Goal: Information Seeking & Learning: Learn about a topic

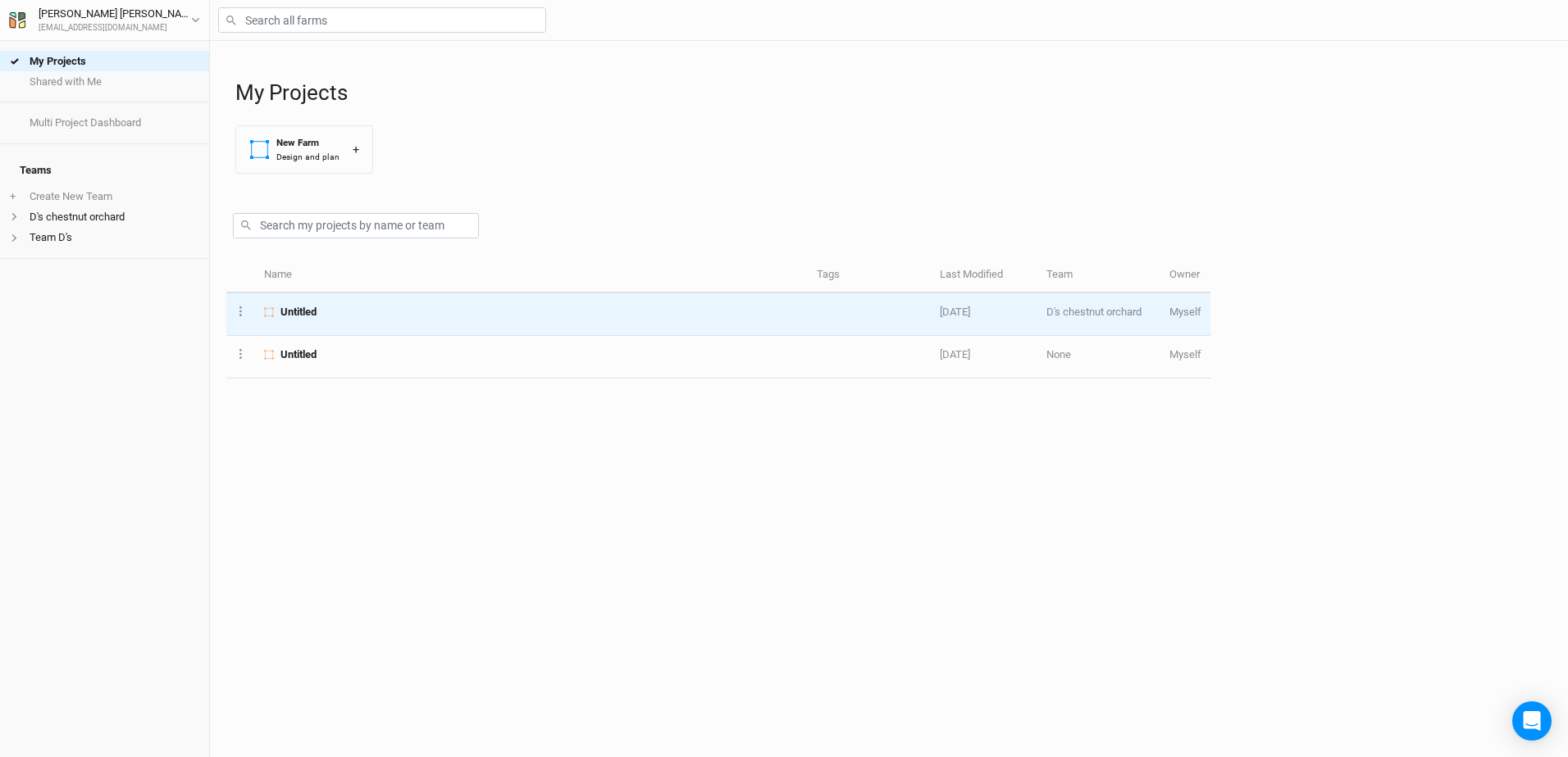
click at [303, 305] on span "Untitled" at bounding box center [298, 312] width 36 height 14
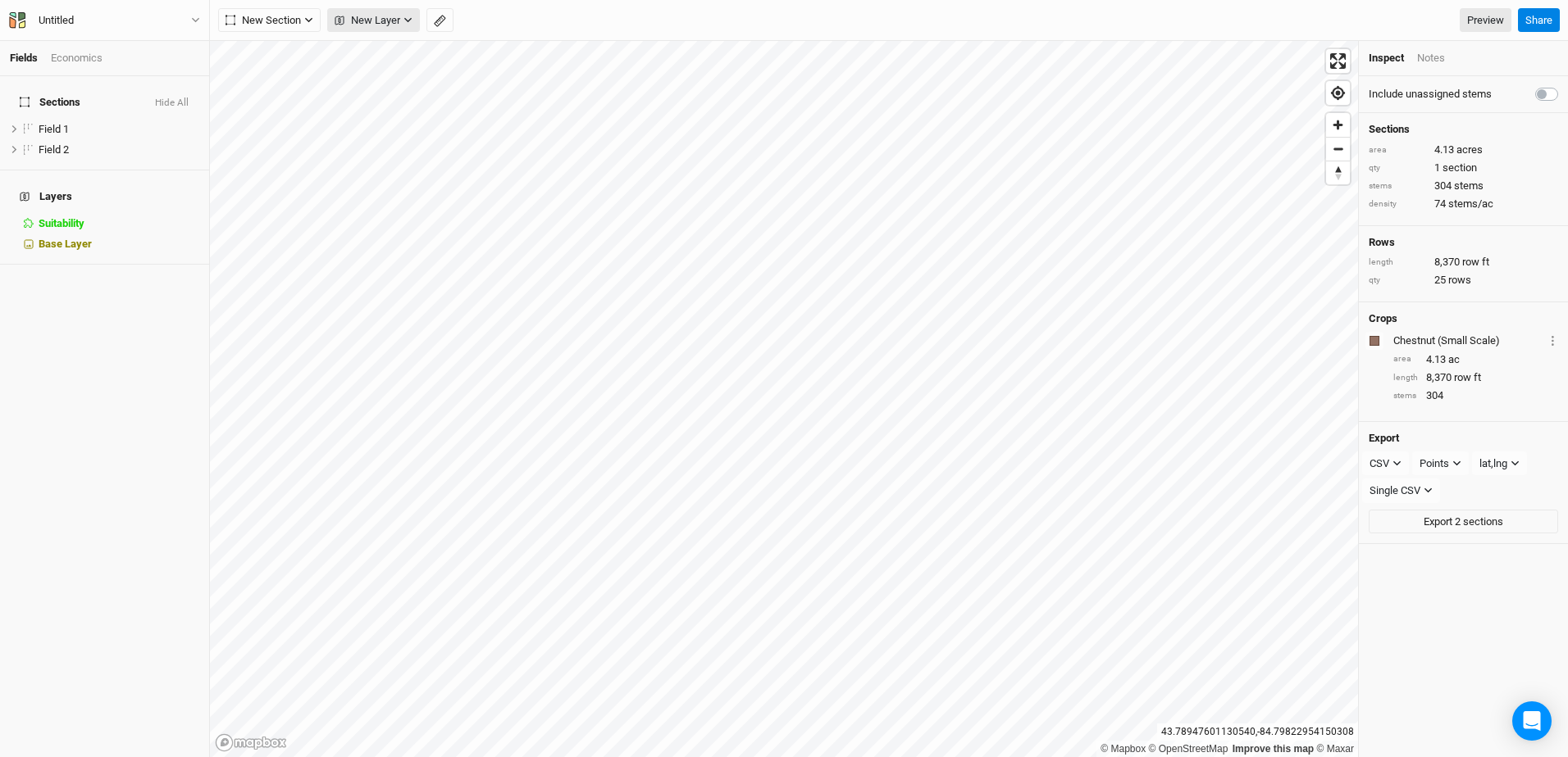
click at [410, 21] on icon "button" at bounding box center [407, 19] width 9 height 9
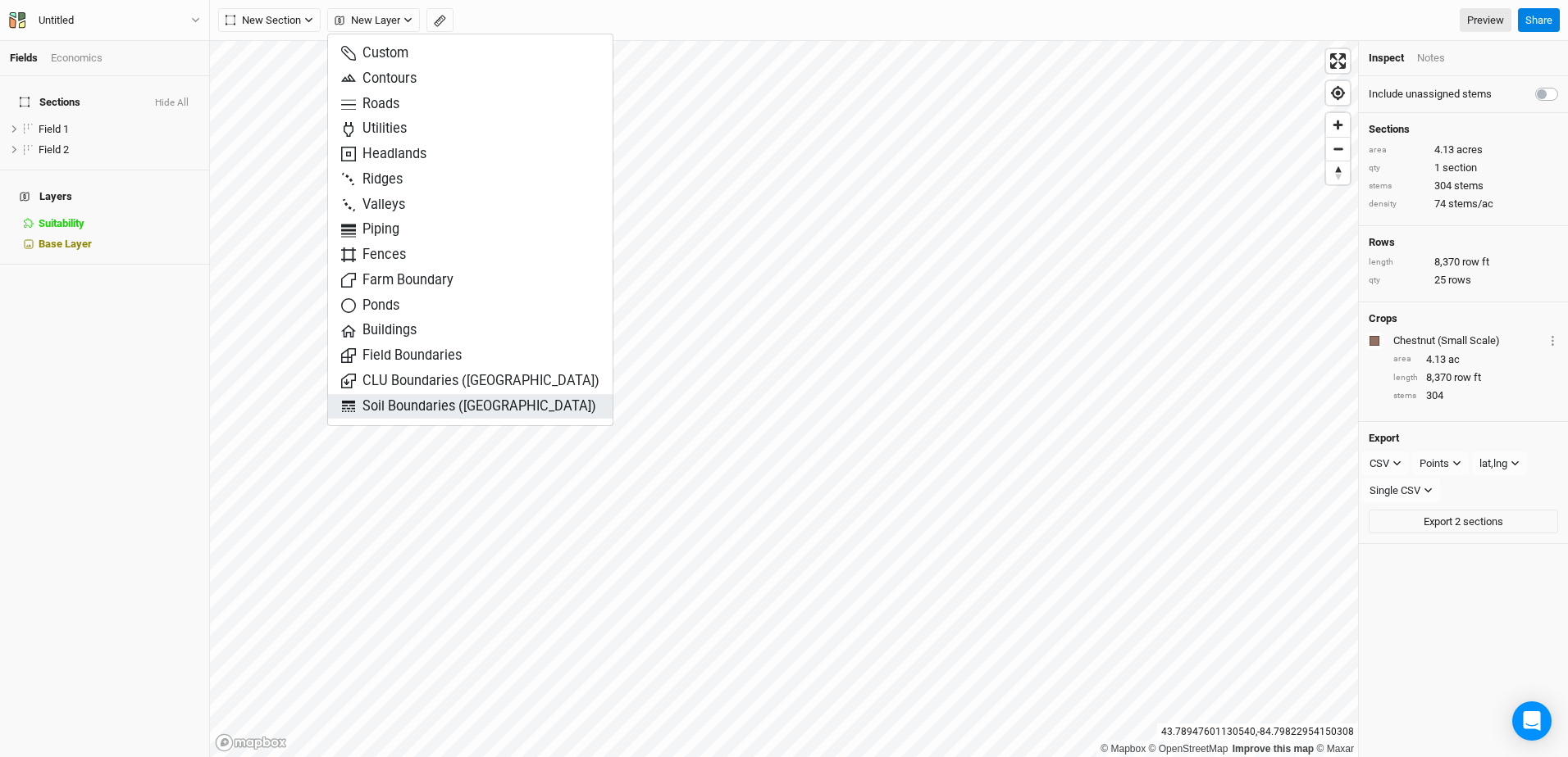
click at [377, 406] on span "Soil Boundaries ([GEOGRAPHIC_DATA])" at bounding box center [468, 407] width 255 height 19
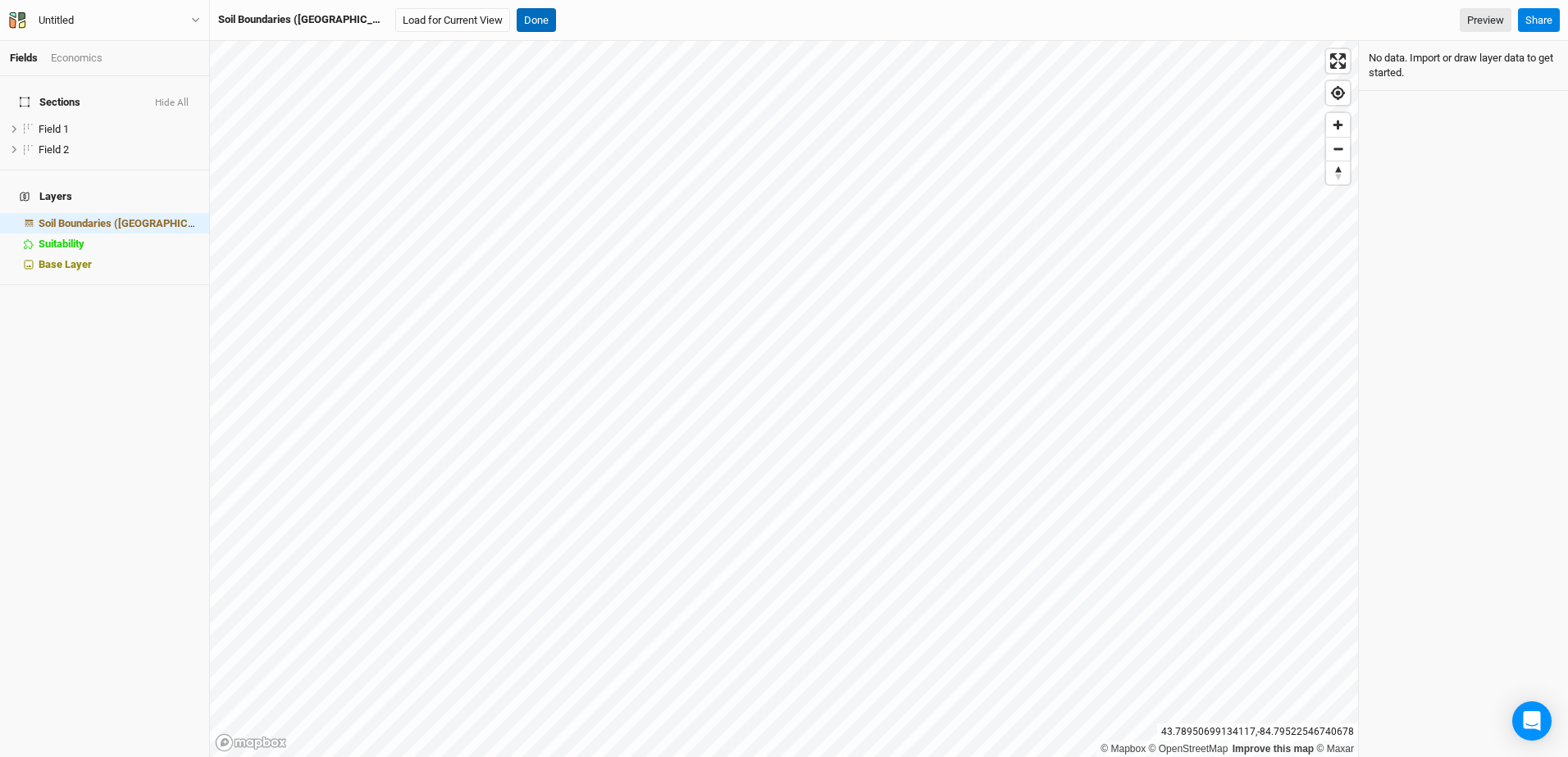
click at [516, 18] on button "Done" at bounding box center [535, 21] width 39 height 25
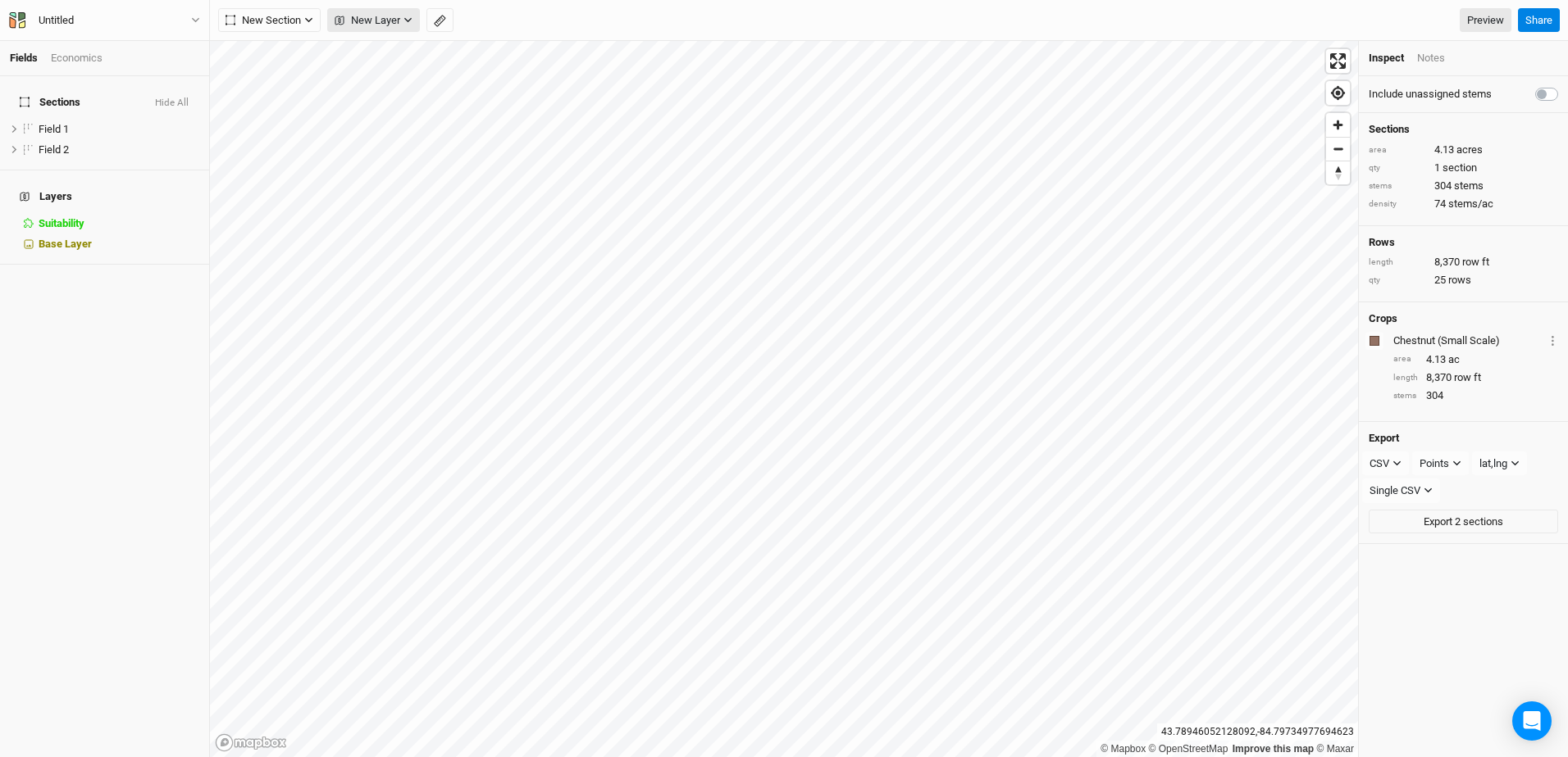
click at [405, 20] on icon "button" at bounding box center [407, 19] width 9 height 9
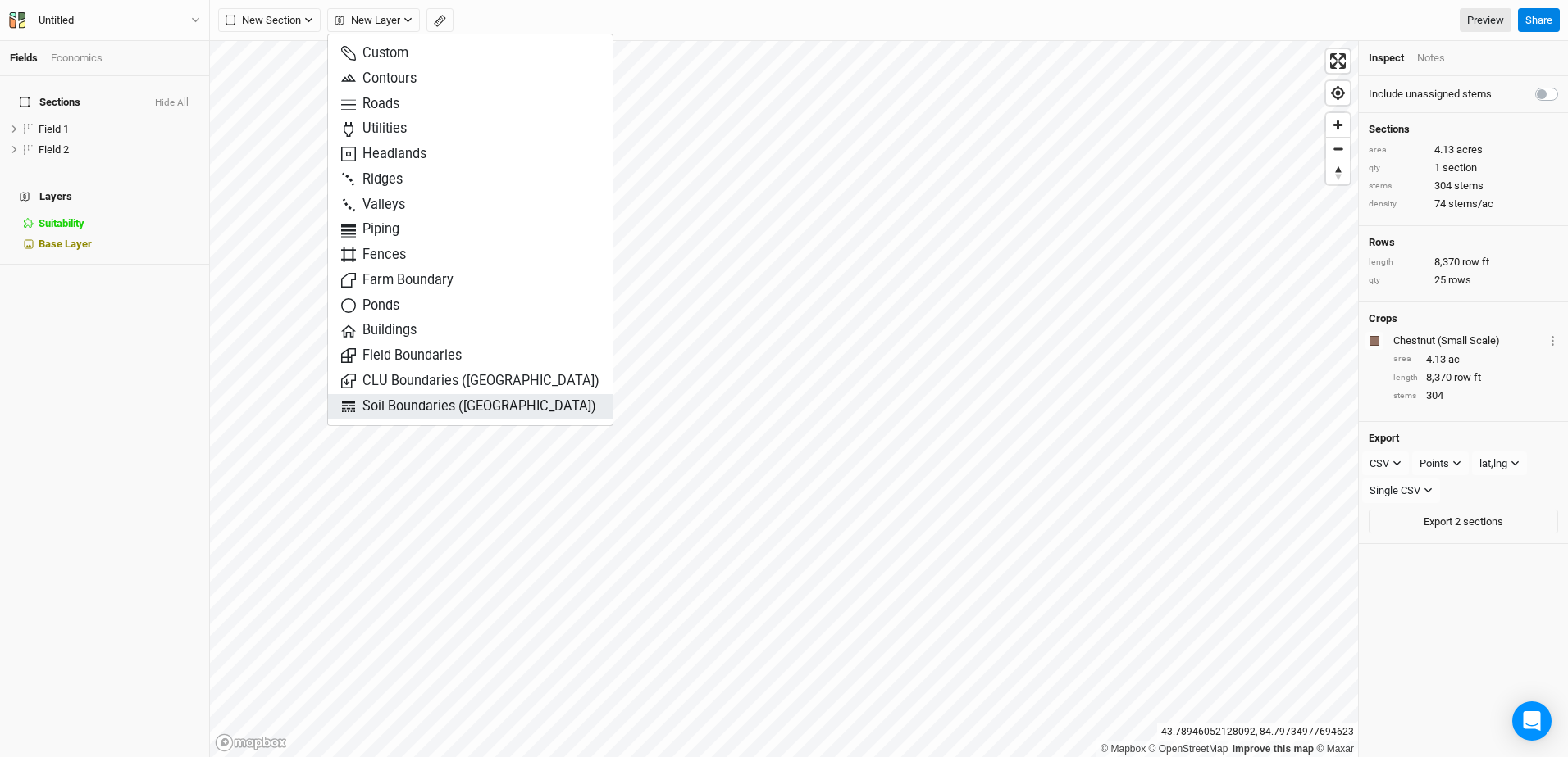
click at [424, 402] on span "Soil Boundaries ([GEOGRAPHIC_DATA])" at bounding box center [468, 407] width 255 height 19
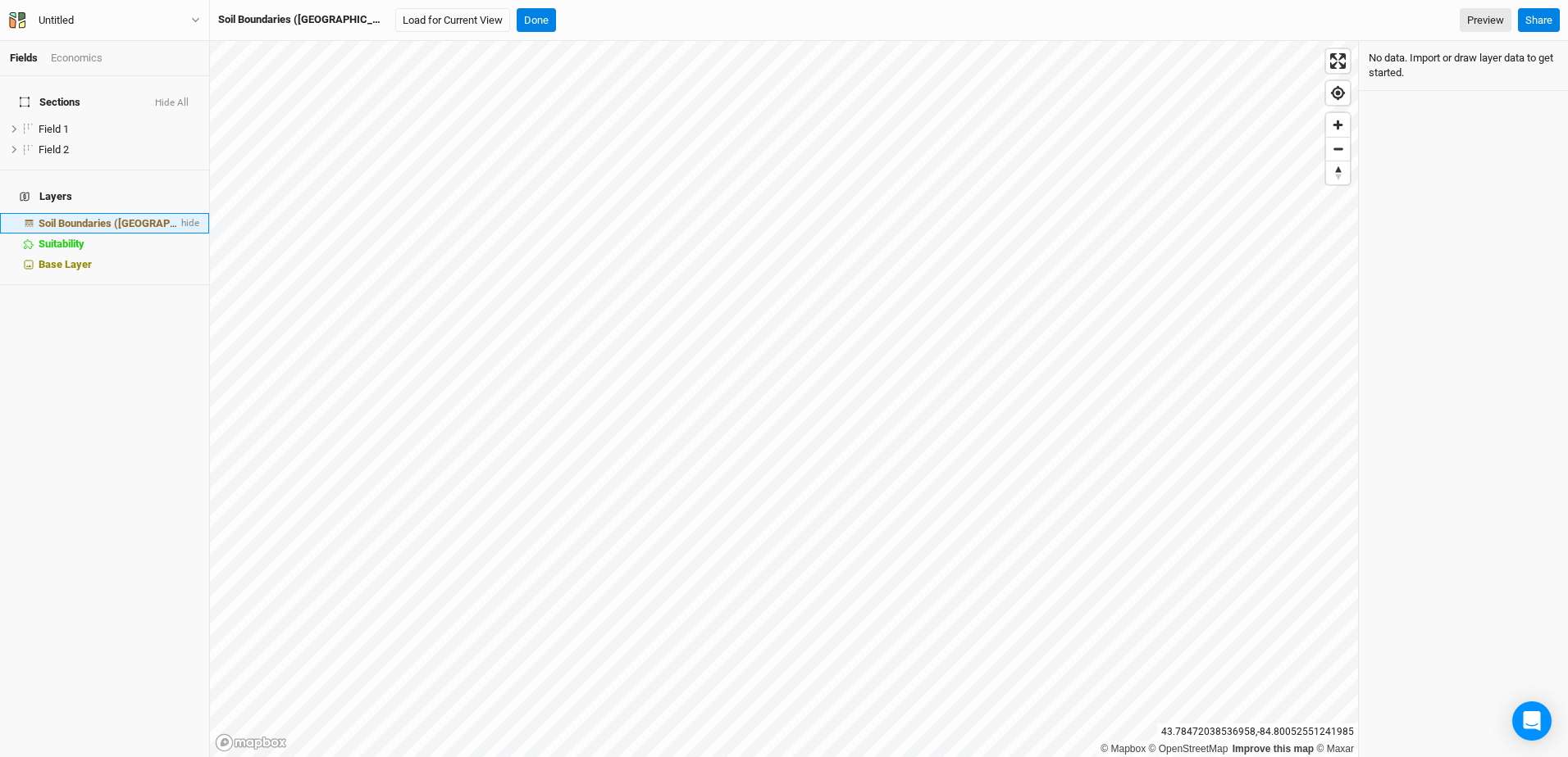
click at [80, 217] on span "Soil Boundaries ([GEOGRAPHIC_DATA])" at bounding box center [132, 223] width 187 height 12
click at [57, 96] on span "Sections" at bounding box center [50, 102] width 60 height 13
click at [395, 22] on button "Load for Current View" at bounding box center [452, 21] width 115 height 25
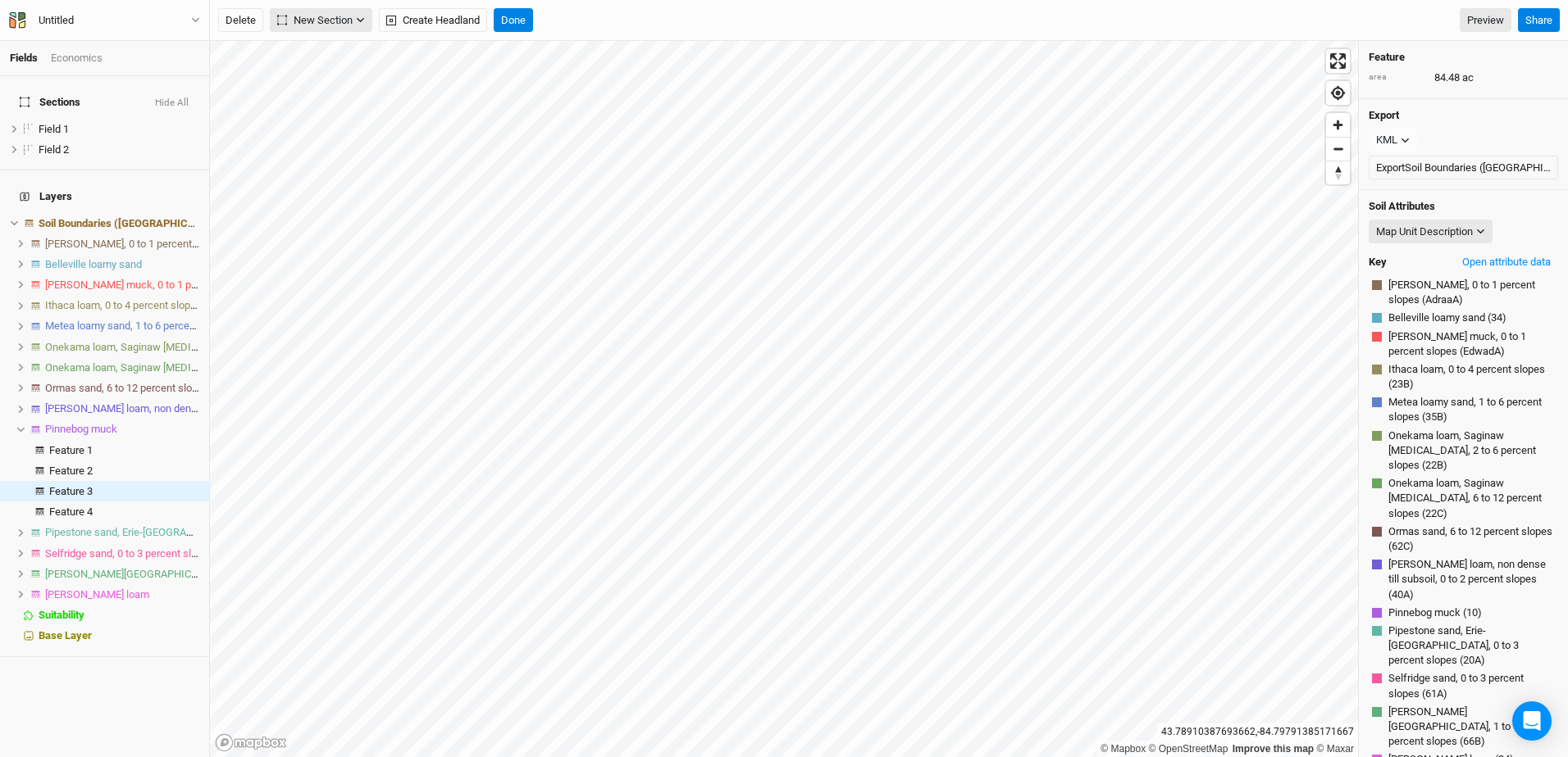
click at [363, 15] on icon "button" at bounding box center [359, 19] width 9 height 9
click at [319, 53] on div "Grid" at bounding box center [317, 54] width 25 height 19
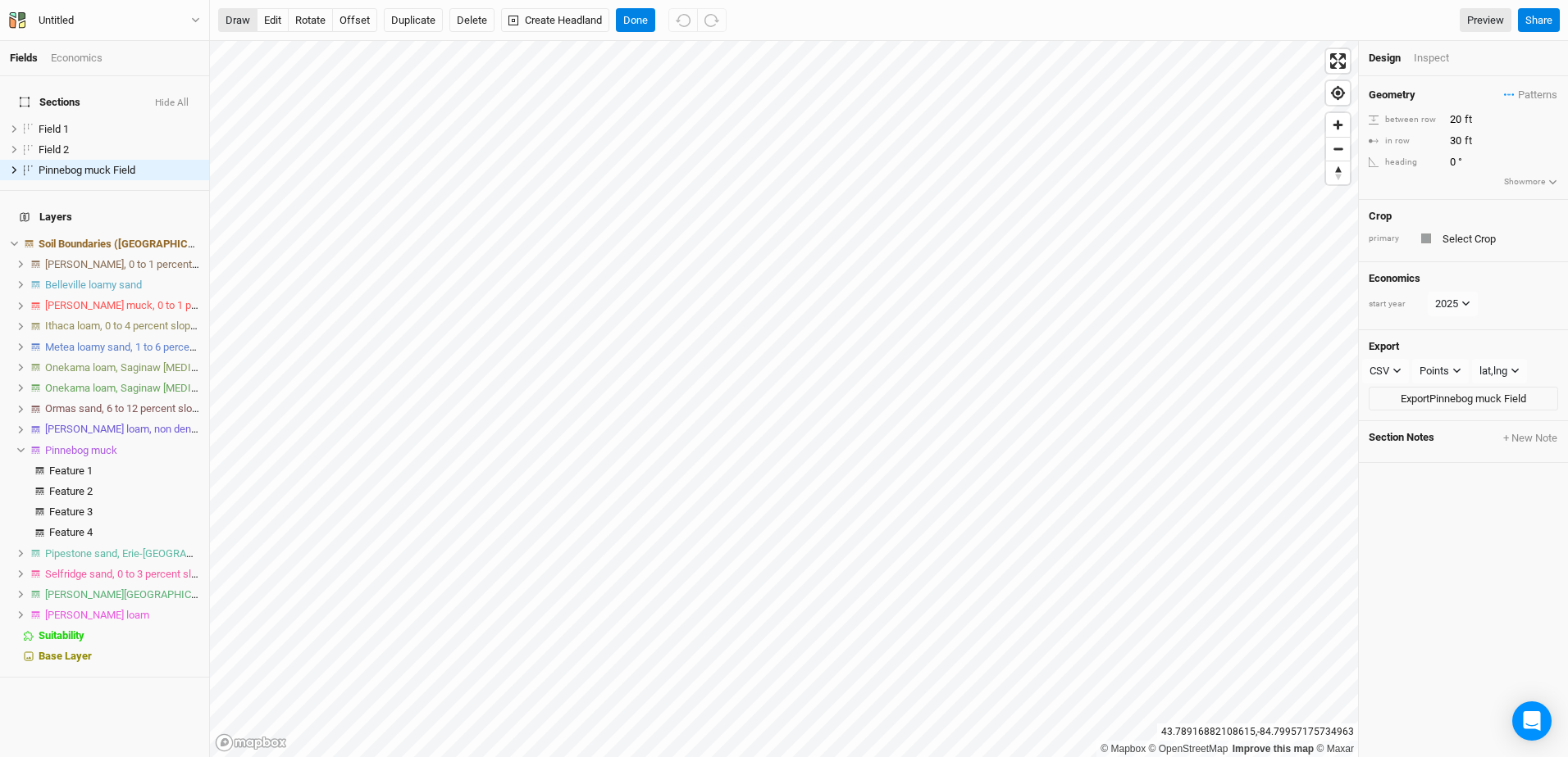
click at [239, 27] on button "draw" at bounding box center [237, 21] width 39 height 25
drag, startPoint x: 1415, startPoint y: 627, endPoint x: 1425, endPoint y: 558, distance: 69.7
click at [1425, 558] on div "Geometry Patterns ＋ New in-row pattern between row 20 ft in row 30 ft heading 0…" at bounding box center [1463, 417] width 209 height 681
click at [468, 24] on button "Delete" at bounding box center [471, 21] width 45 height 25
click at [558, 20] on button "Confirm" at bounding box center [549, 21] width 51 height 25
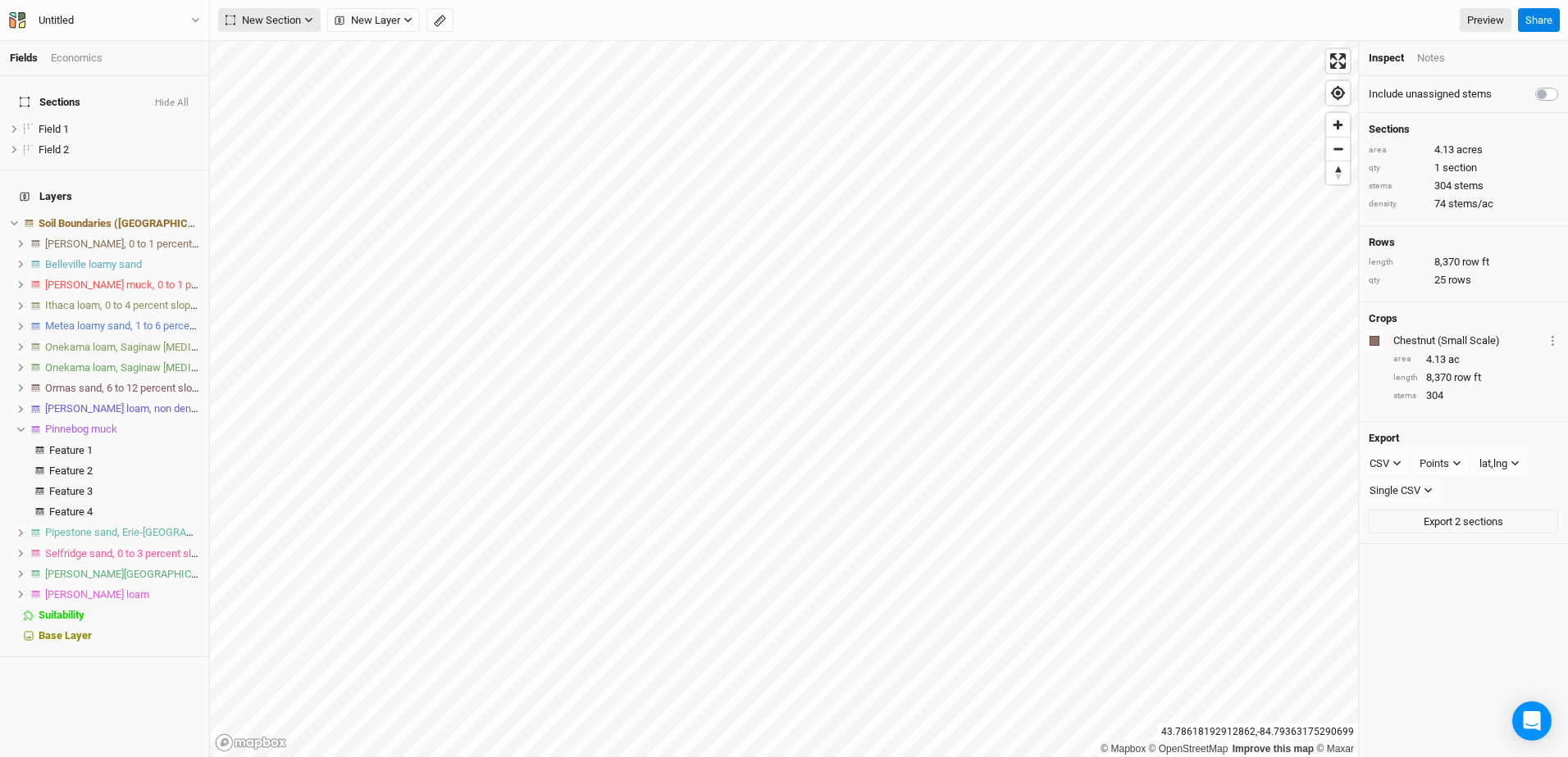
click at [298, 20] on span "New Section" at bounding box center [263, 20] width 76 height 16
click at [269, 53] on div "Grid" at bounding box center [266, 54] width 25 height 19
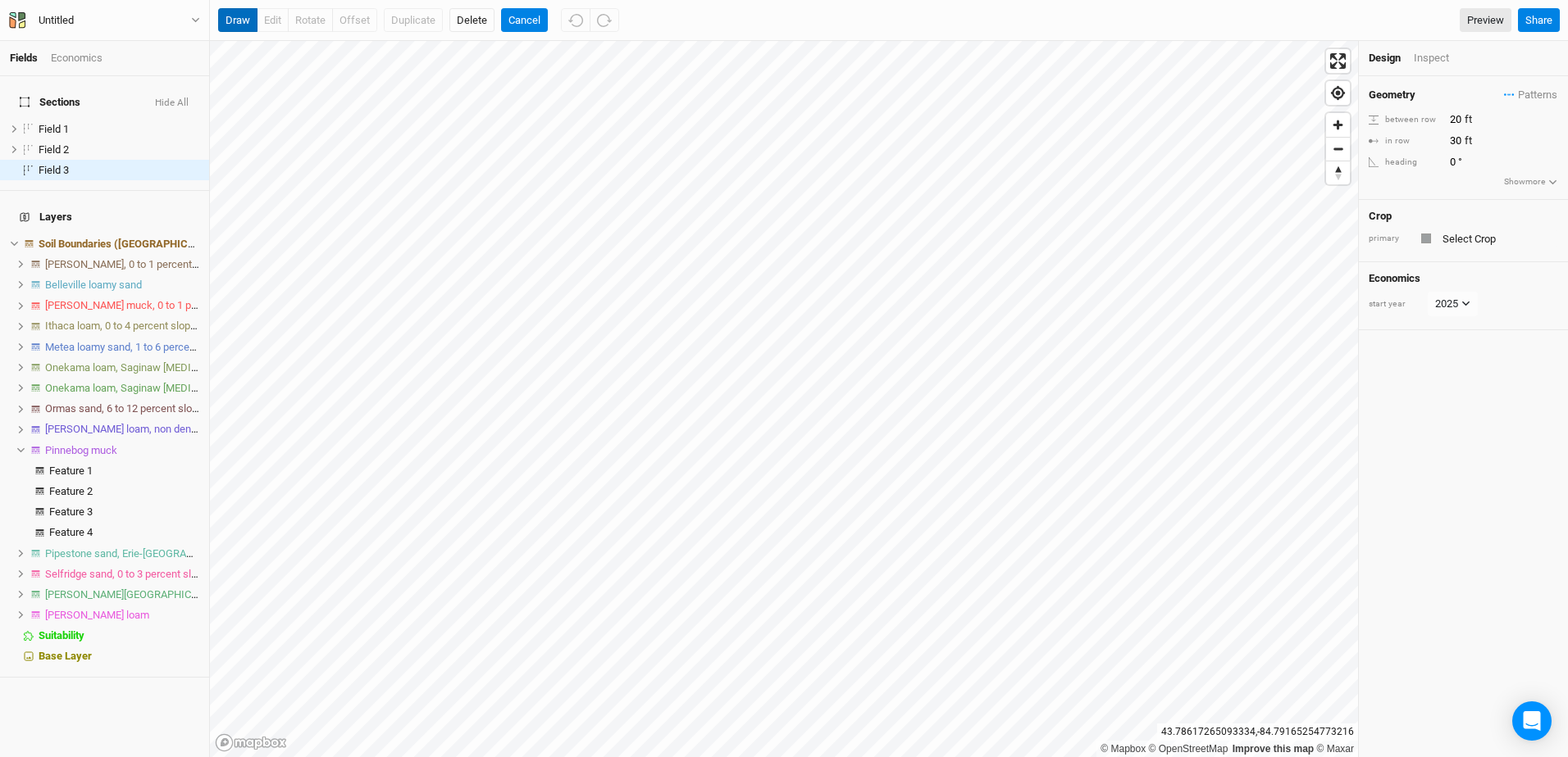
drag, startPoint x: 242, startPoint y: 19, endPoint x: 256, endPoint y: 29, distance: 17.2
click at [242, 20] on button "draw" at bounding box center [237, 21] width 39 height 25
click at [475, 20] on button "Delete" at bounding box center [471, 21] width 45 height 25
click at [497, 28] on button "Confirm" at bounding box center [483, 21] width 51 height 25
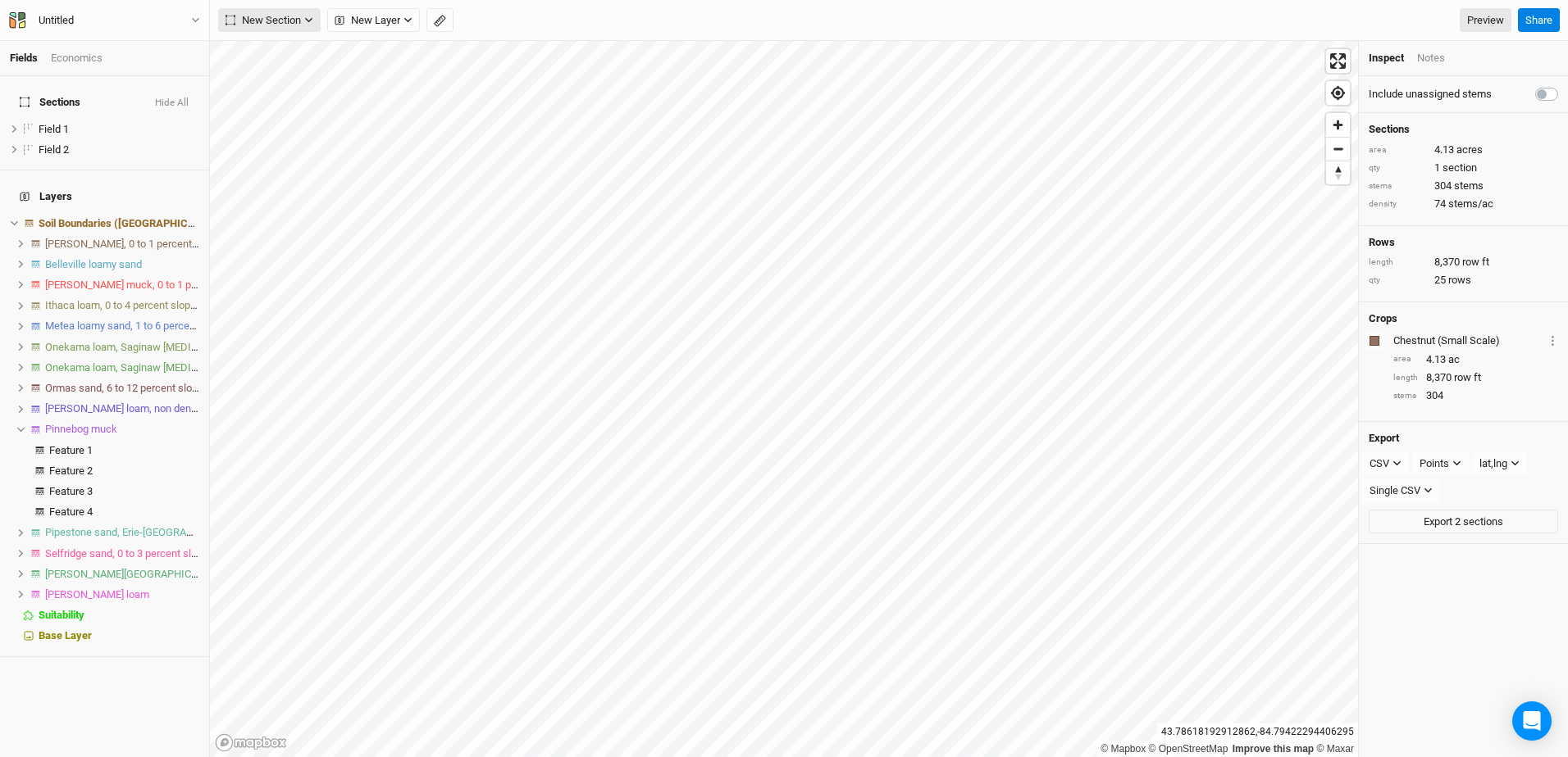
click at [302, 11] on button "New Section" at bounding box center [269, 21] width 102 height 25
click at [281, 52] on button "Grid" at bounding box center [283, 54] width 129 height 26
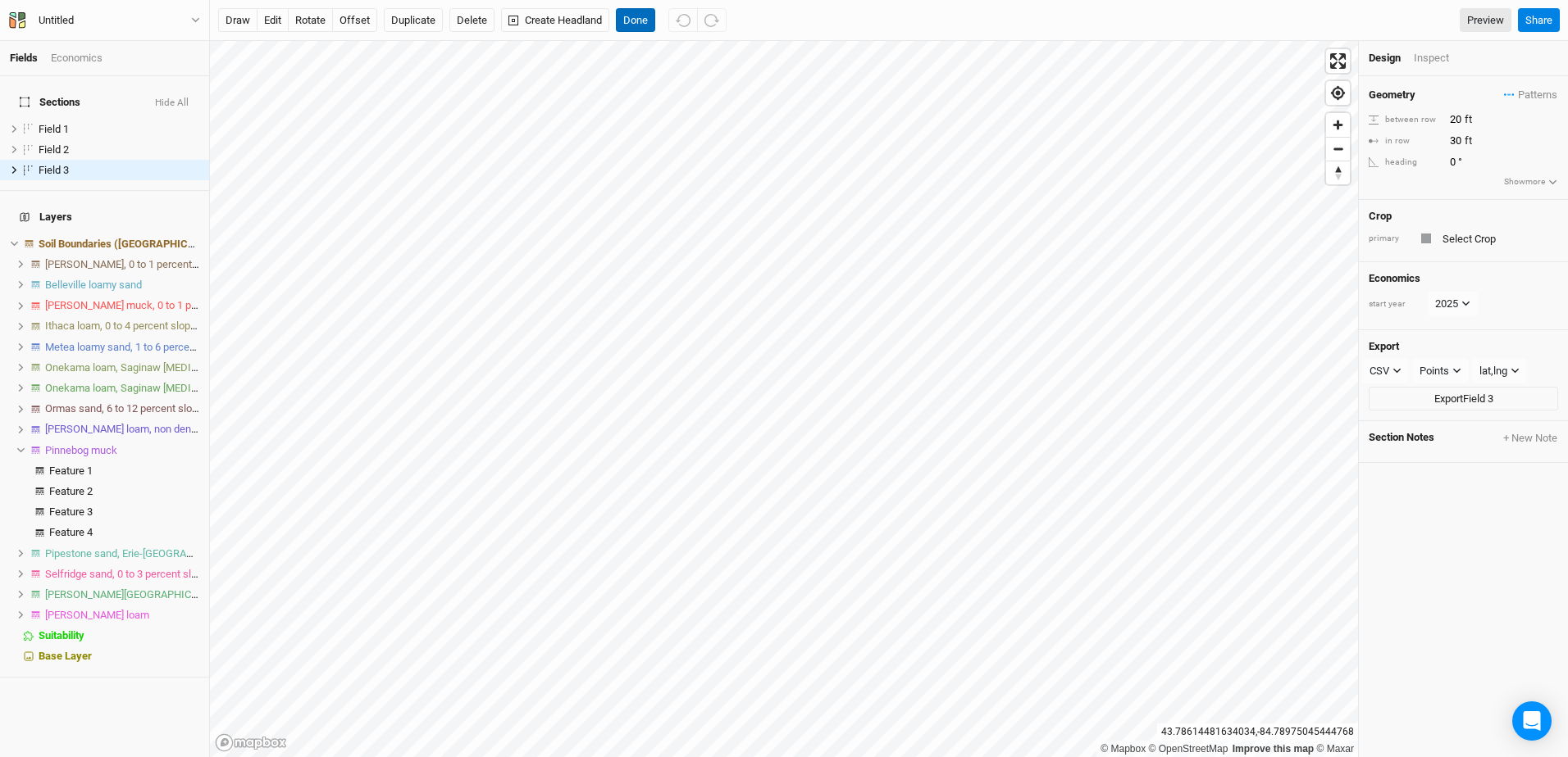
click at [642, 15] on button "Done" at bounding box center [635, 21] width 39 height 25
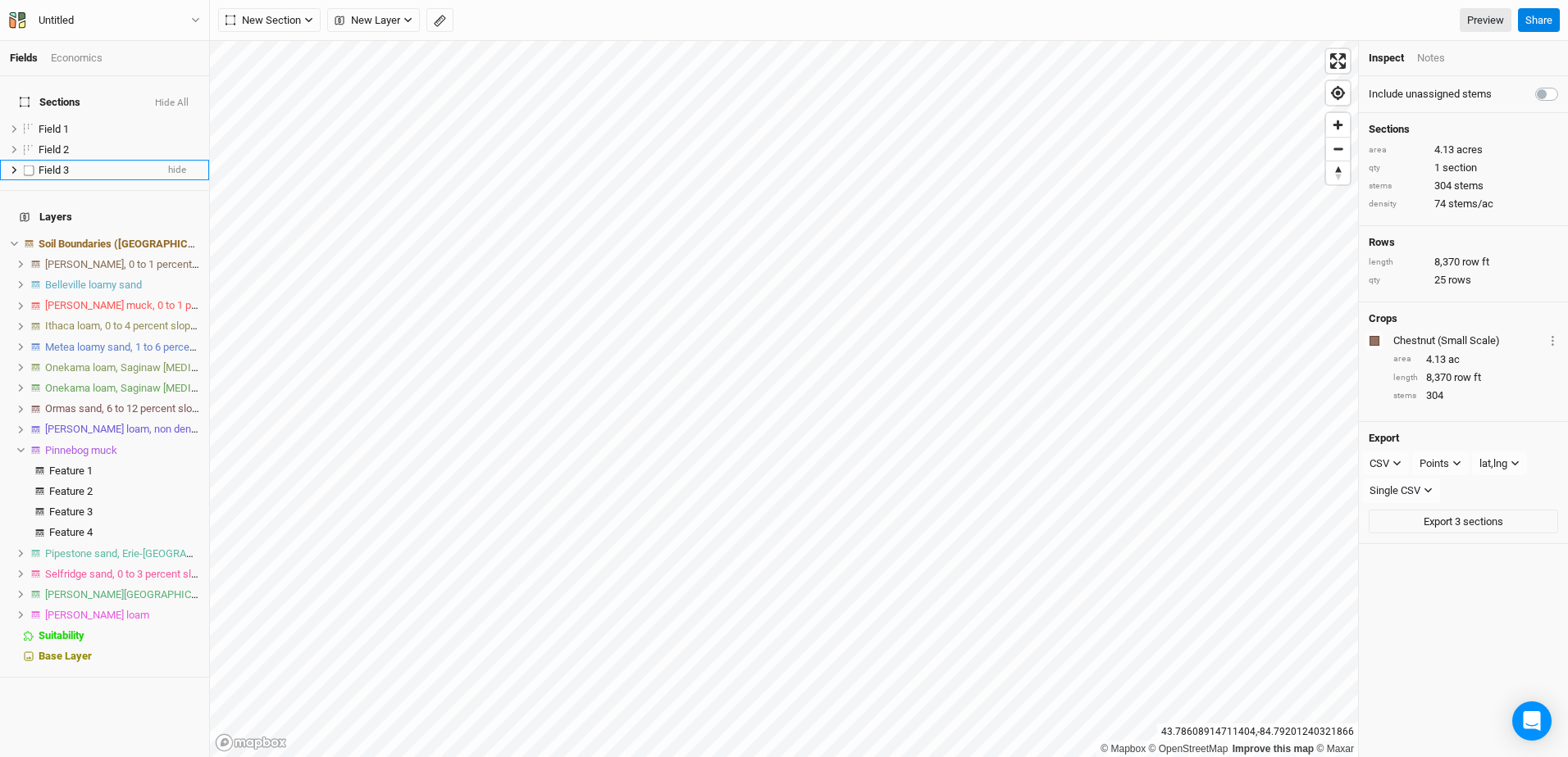
click at [68, 164] on span "Field 3" at bounding box center [54, 170] width 31 height 12
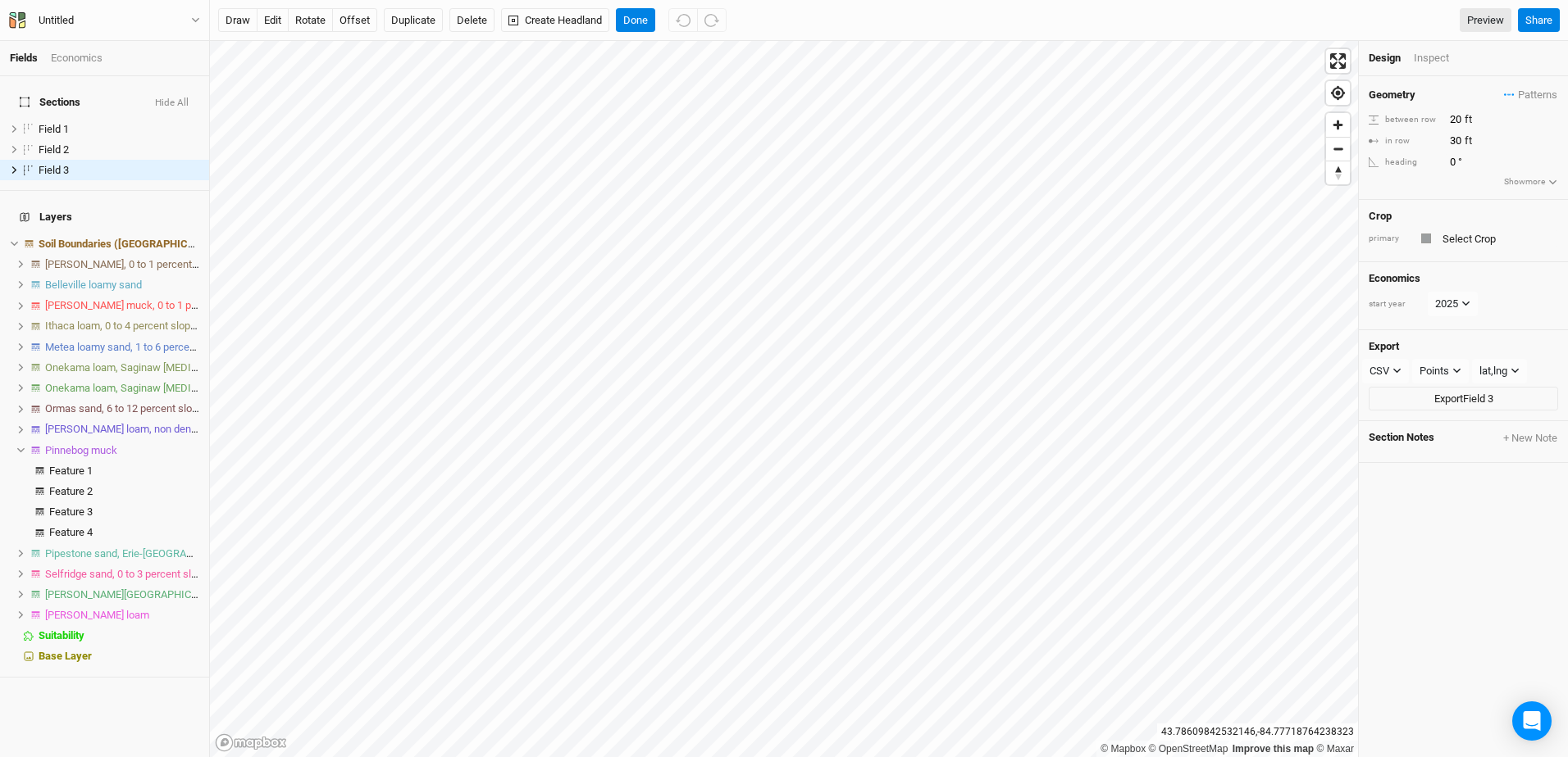
click at [1548, 182] on icon "button" at bounding box center [1552, 182] width 9 height 9
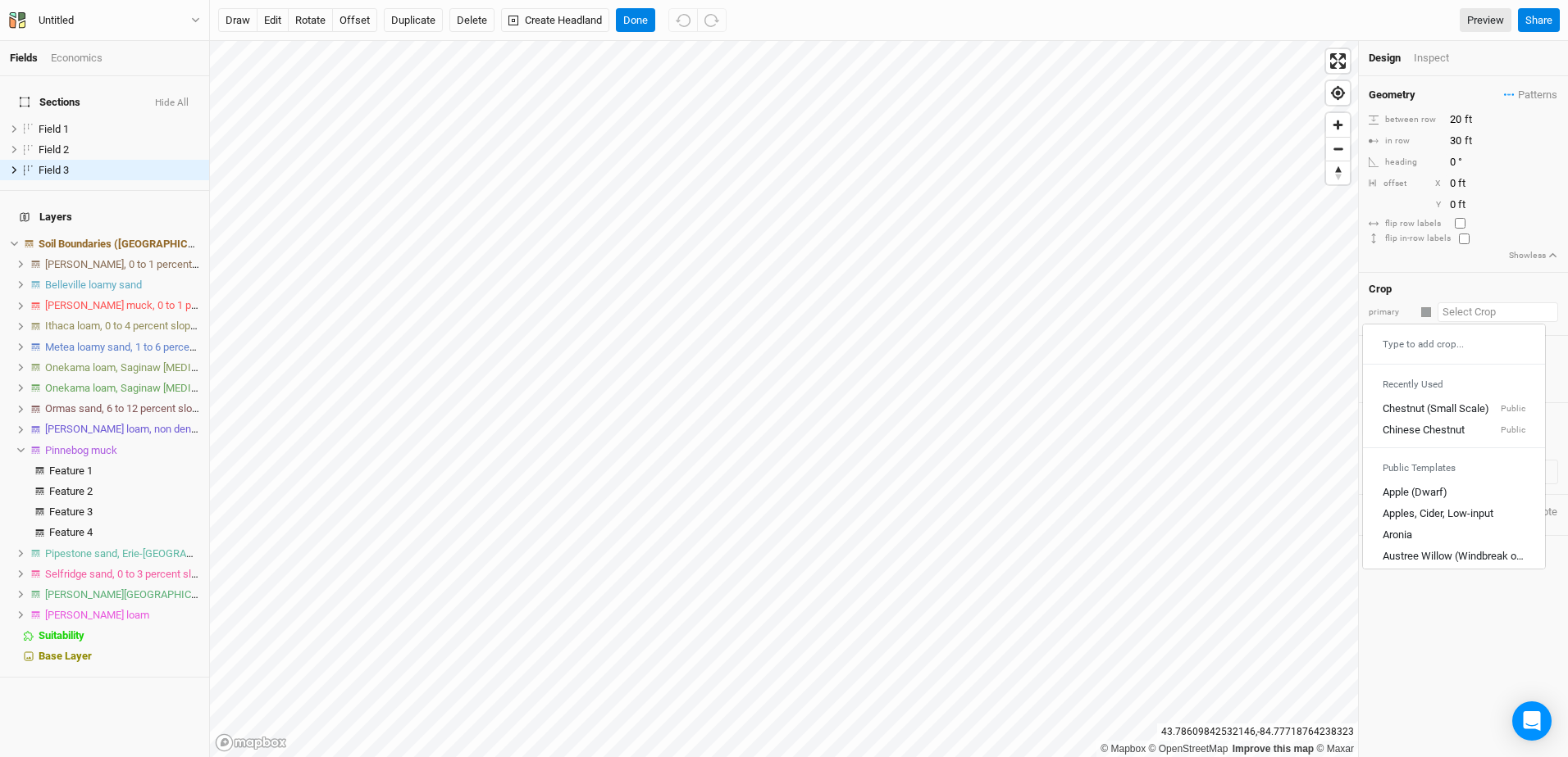
click at [1461, 312] on input "text" at bounding box center [1497, 312] width 120 height 20
click at [1425, 424] on div "Chinese Chestnut" at bounding box center [1424, 430] width 82 height 14
type input "30"
type input "20"
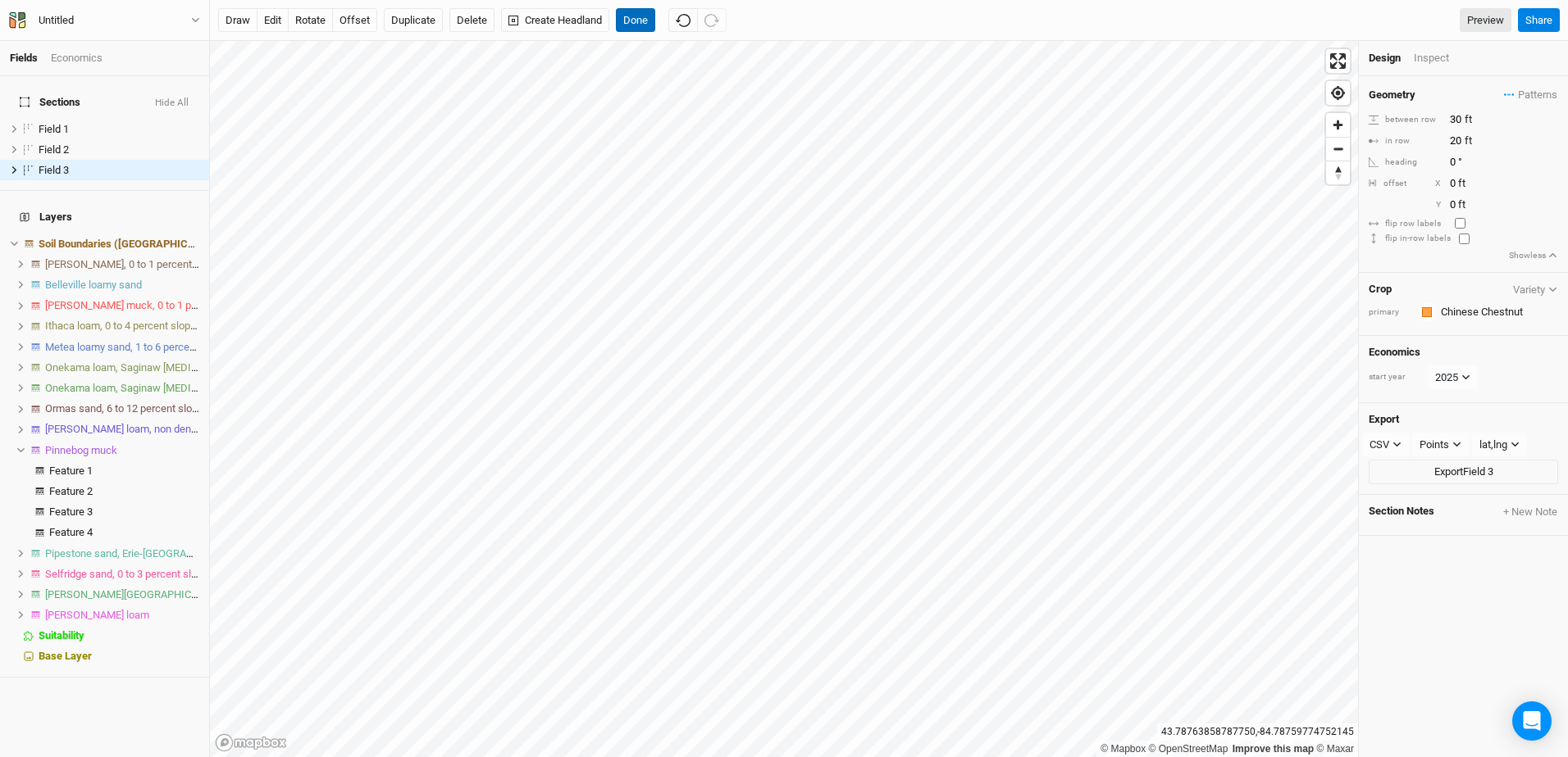
click at [637, 18] on button "Done" at bounding box center [635, 21] width 39 height 25
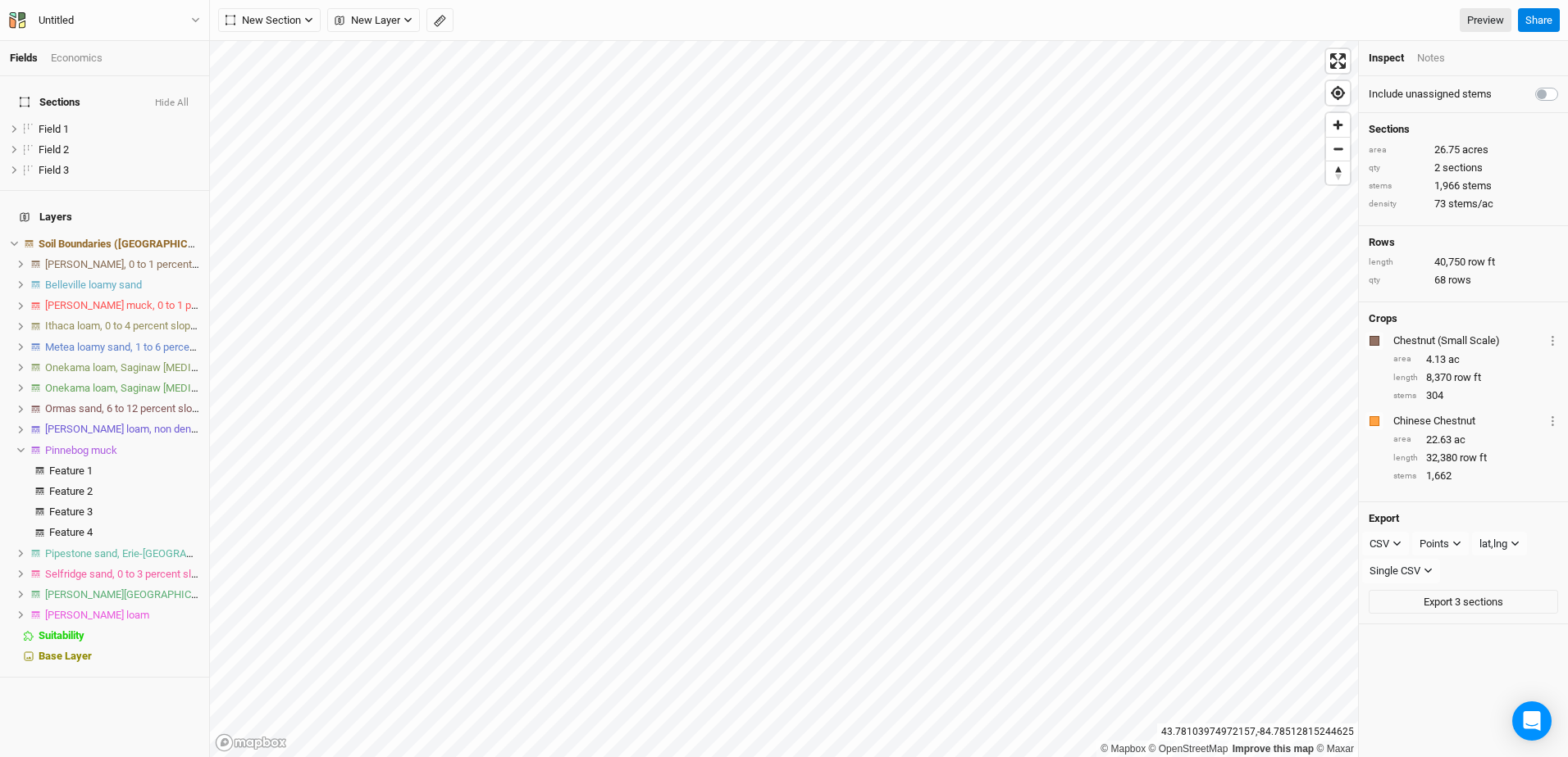
click at [568, 757] on html "Fields Economics Sections Hide All Field 1 hide Field 2 hide Field 3 hide Layer…" at bounding box center [784, 378] width 1568 height 757
click at [833, 757] on html "Fields Economics Sections Hide All Field 1 hide Field 2 hide Field 3 hide Layer…" at bounding box center [784, 378] width 1568 height 757
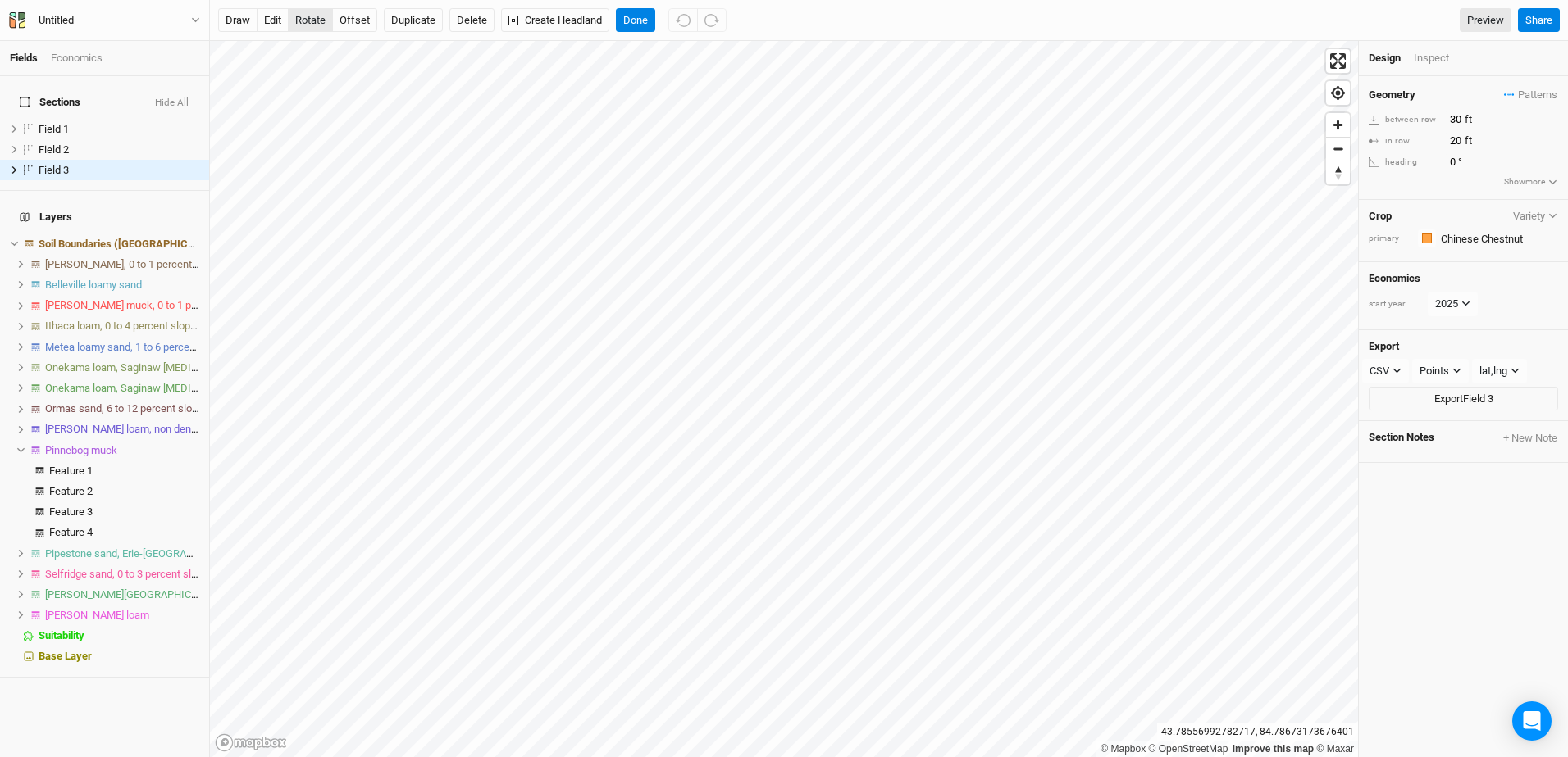
click at [314, 14] on button "rotate" at bounding box center [310, 21] width 45 height 25
type input "0.9"
click at [645, 20] on button "Done" at bounding box center [635, 21] width 39 height 25
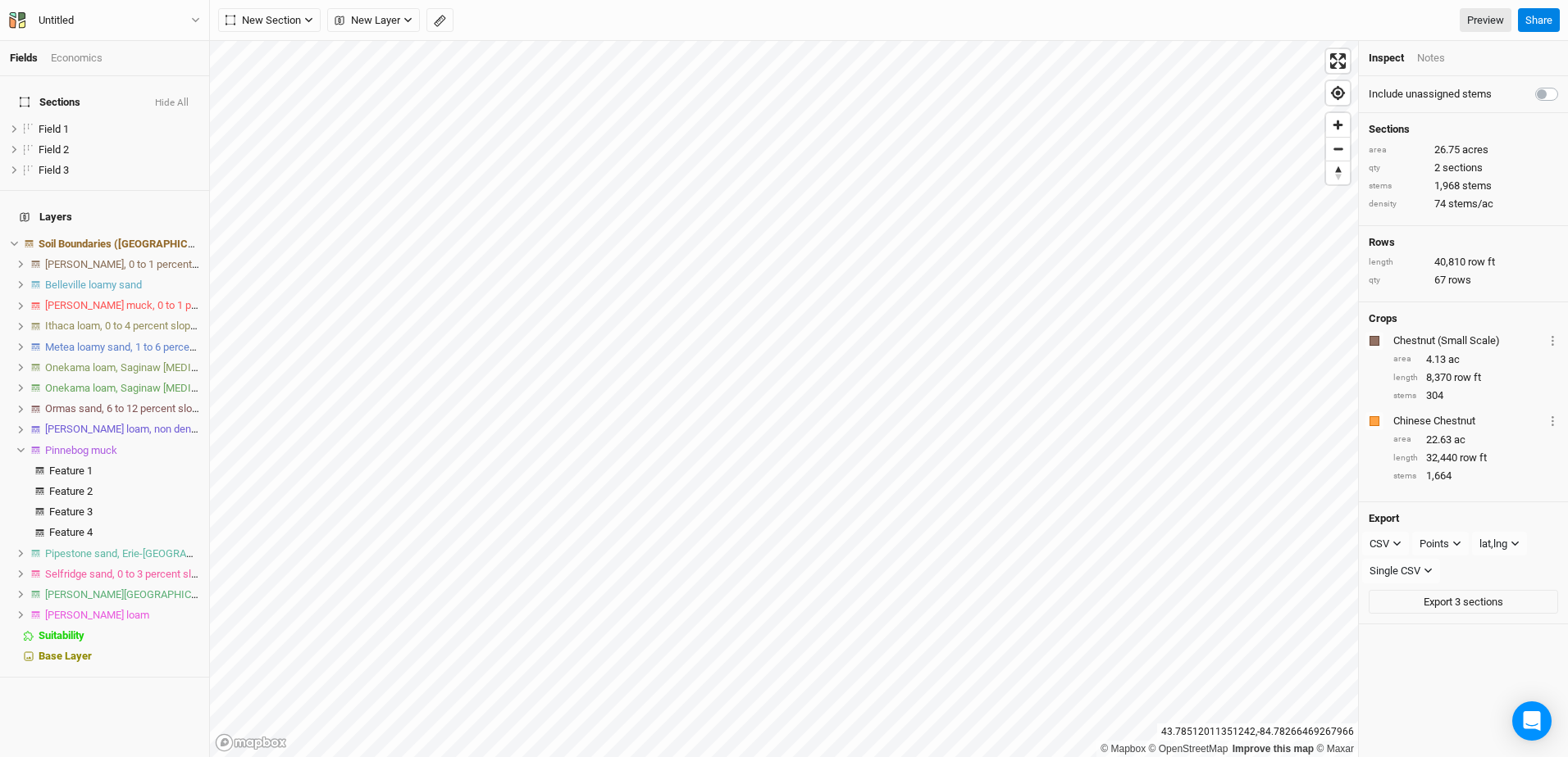
click at [851, 20] on div "New Section Grid Line Keyline Beta Upload New Layer Custom Contours Roads Utili…" at bounding box center [864, 21] width 1293 height 25
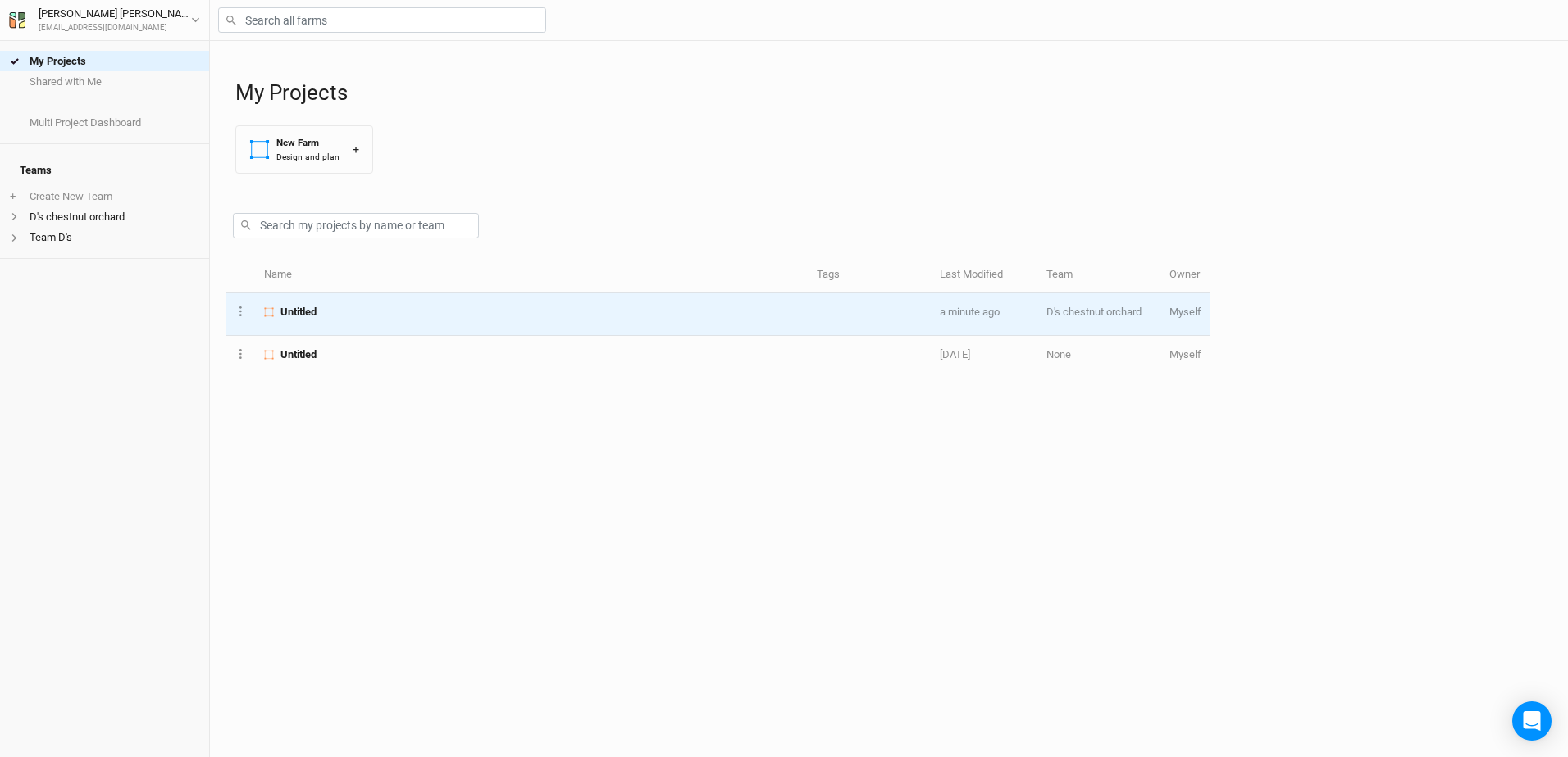
click at [373, 314] on div "Untitled" at bounding box center [531, 312] width 534 height 14
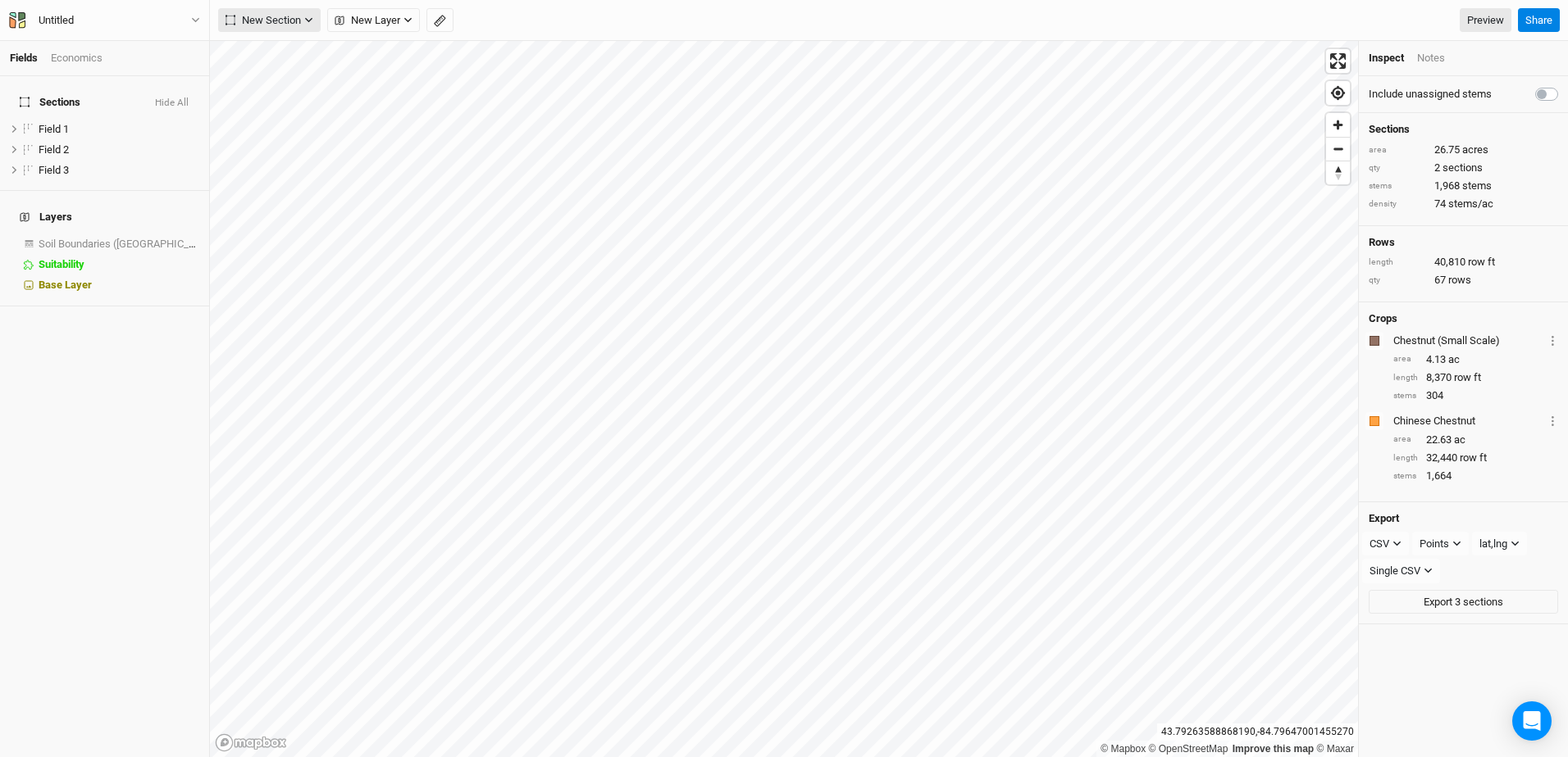
click at [310, 20] on icon "button" at bounding box center [309, 20] width 8 height 5
click at [299, 61] on button "Grid" at bounding box center [283, 54] width 129 height 26
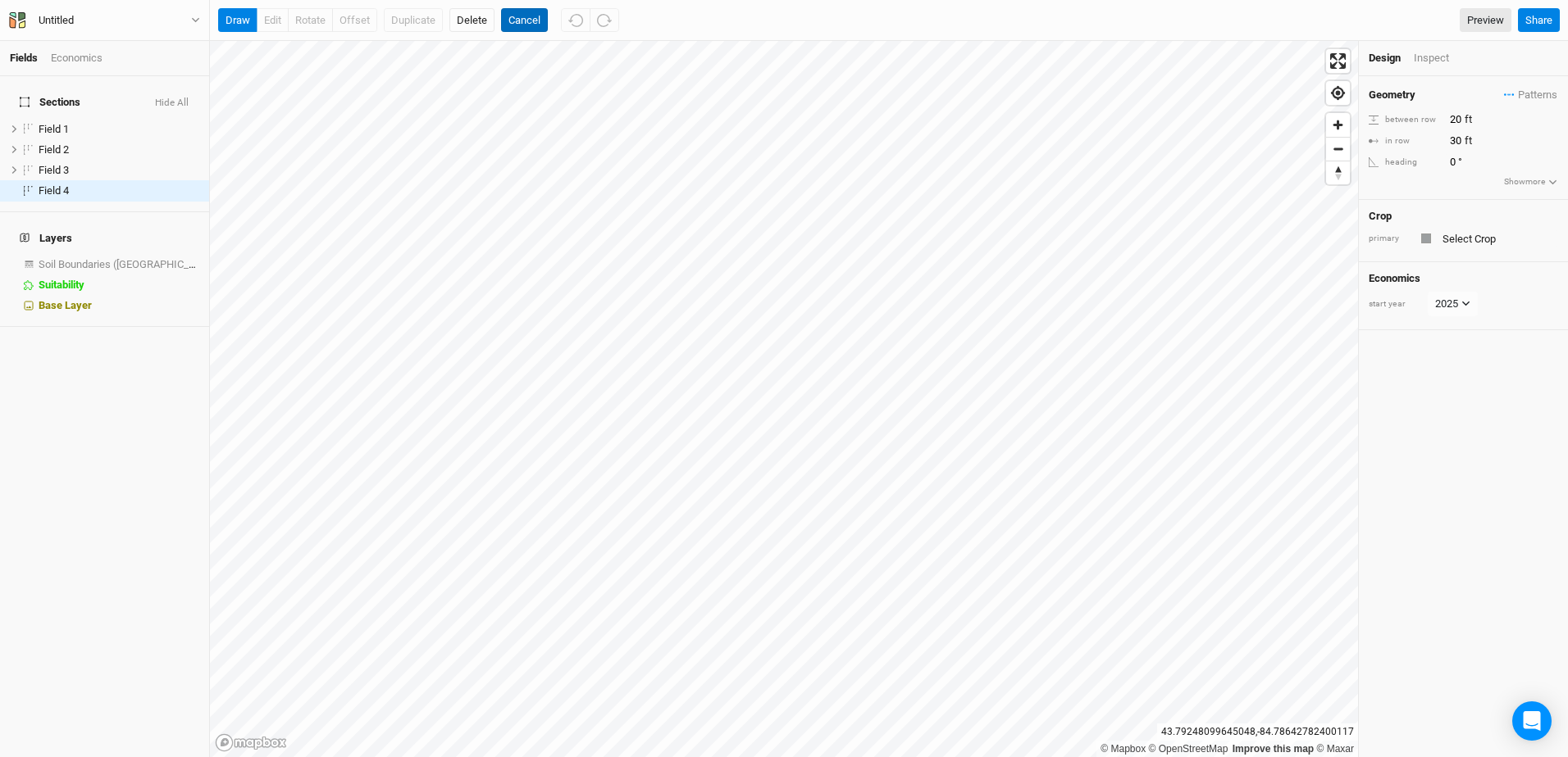
click at [534, 20] on button "Cancel" at bounding box center [524, 21] width 47 height 25
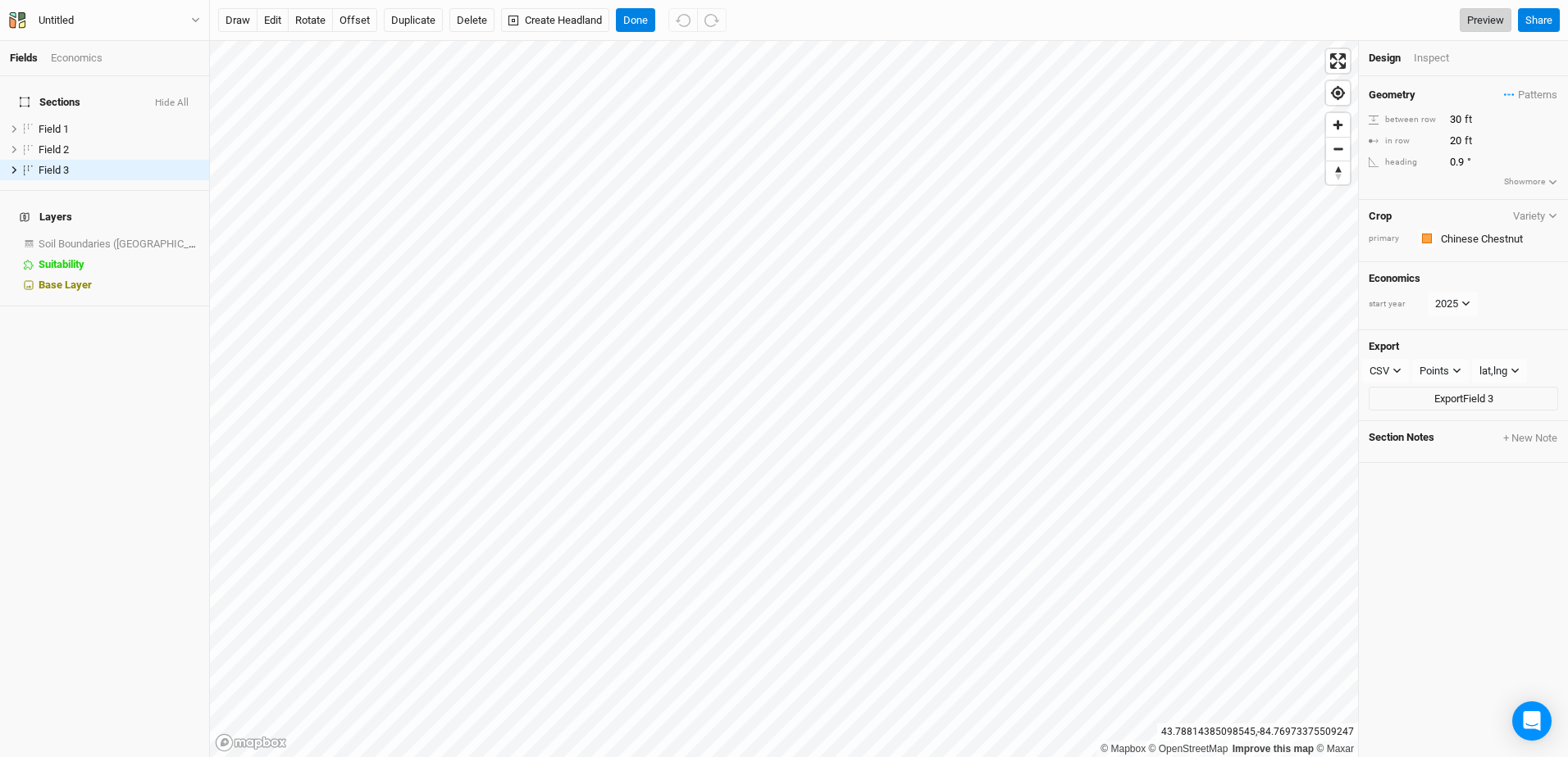
click at [1477, 22] on link "Preview" at bounding box center [1486, 21] width 52 height 25
click at [77, 238] on span "Soil Boundaries ([GEOGRAPHIC_DATA])" at bounding box center [129, 244] width 182 height 12
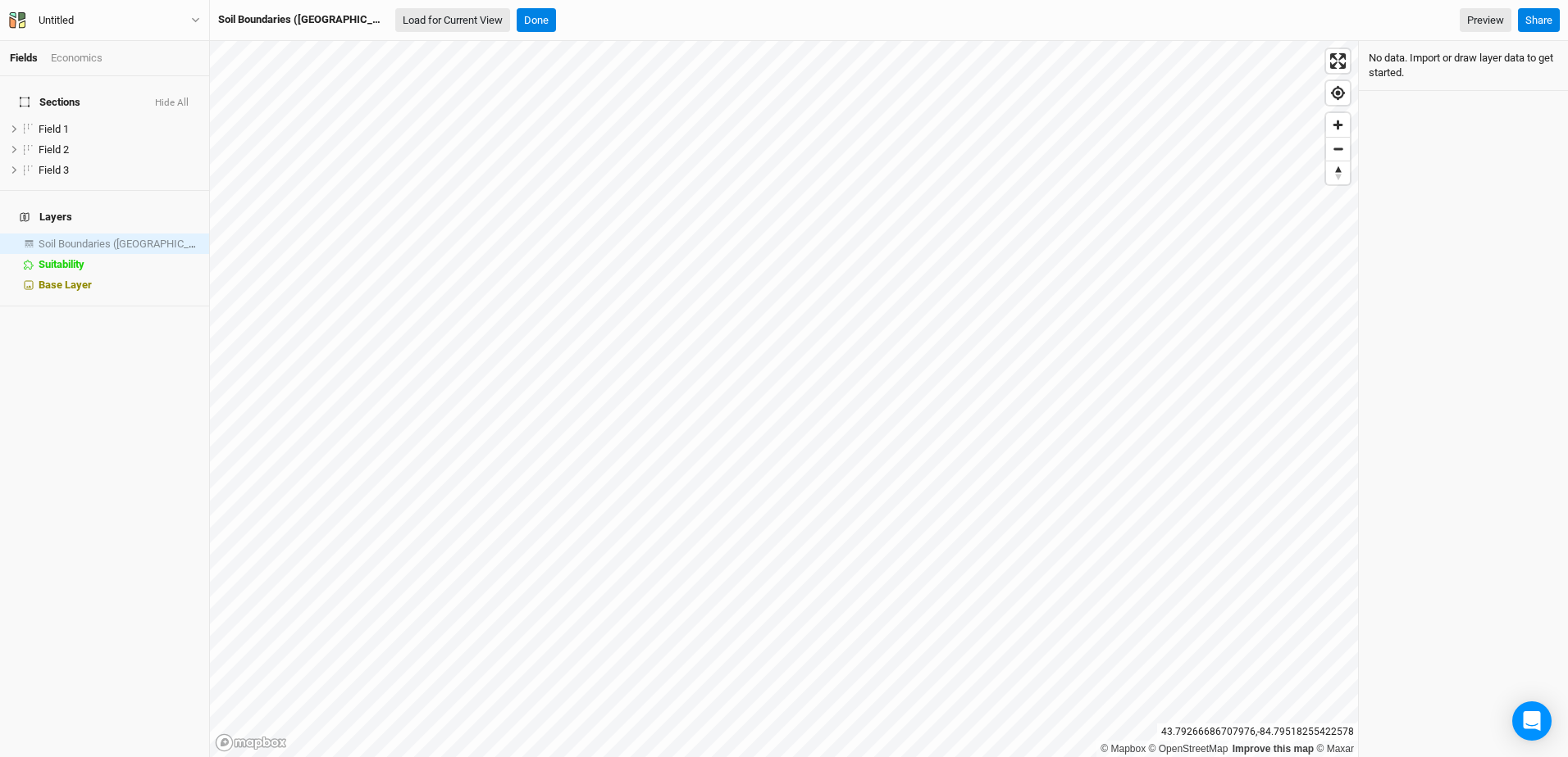
click at [395, 19] on button "Load for Current View" at bounding box center [452, 21] width 115 height 25
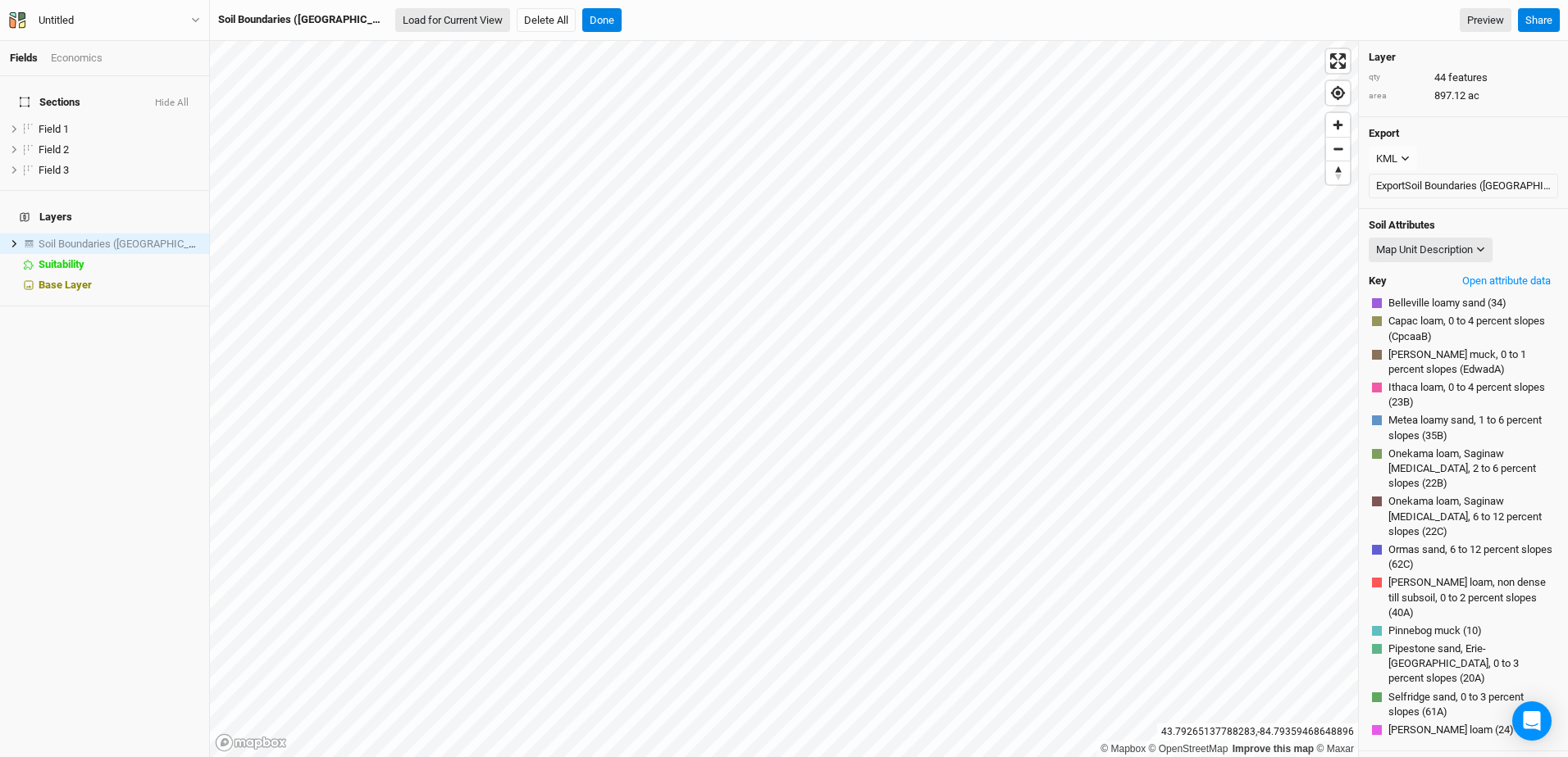
click at [395, 21] on button "Load for Current View" at bounding box center [452, 21] width 115 height 25
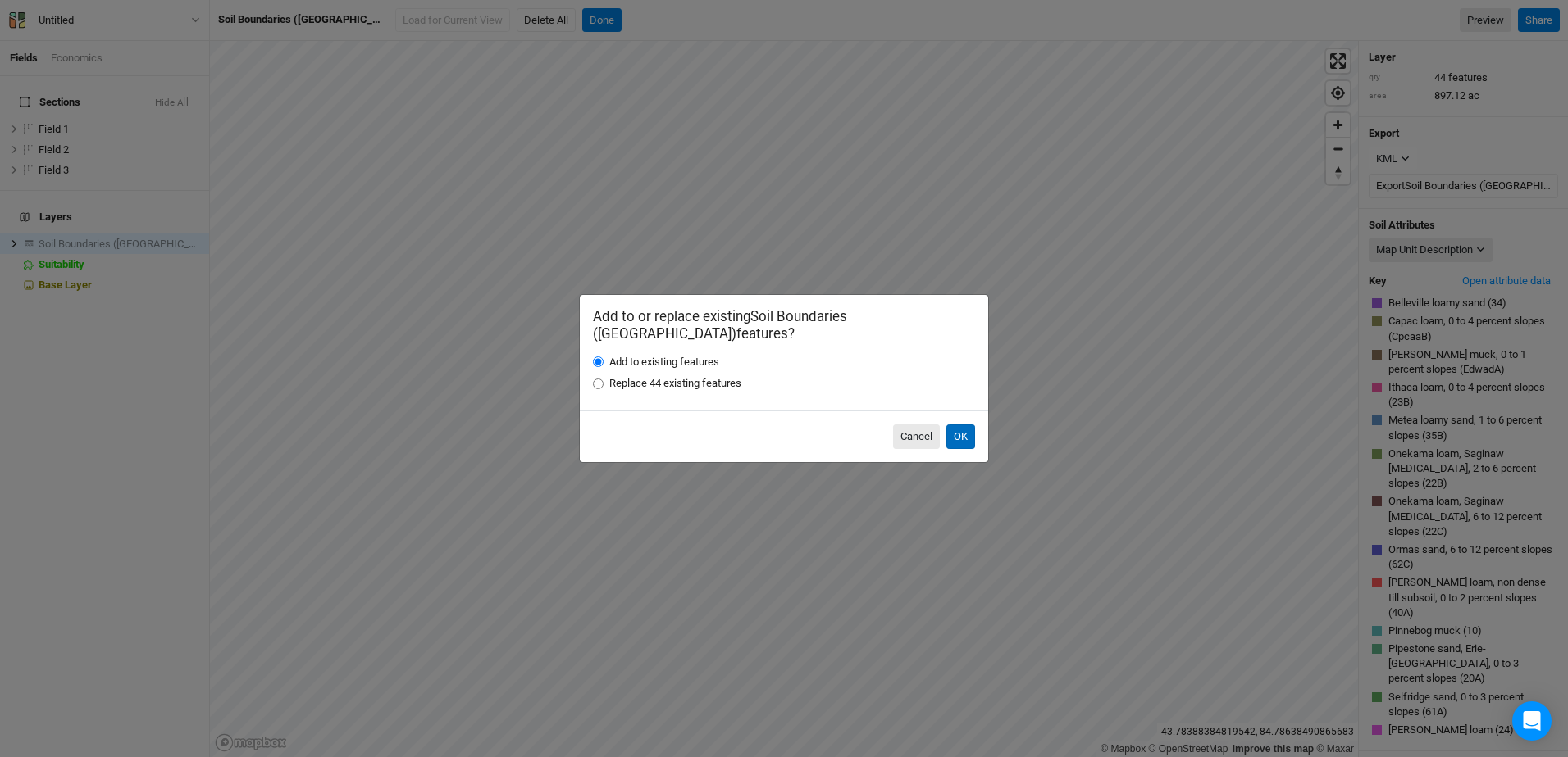
click at [966, 432] on button "OK" at bounding box center [961, 437] width 29 height 25
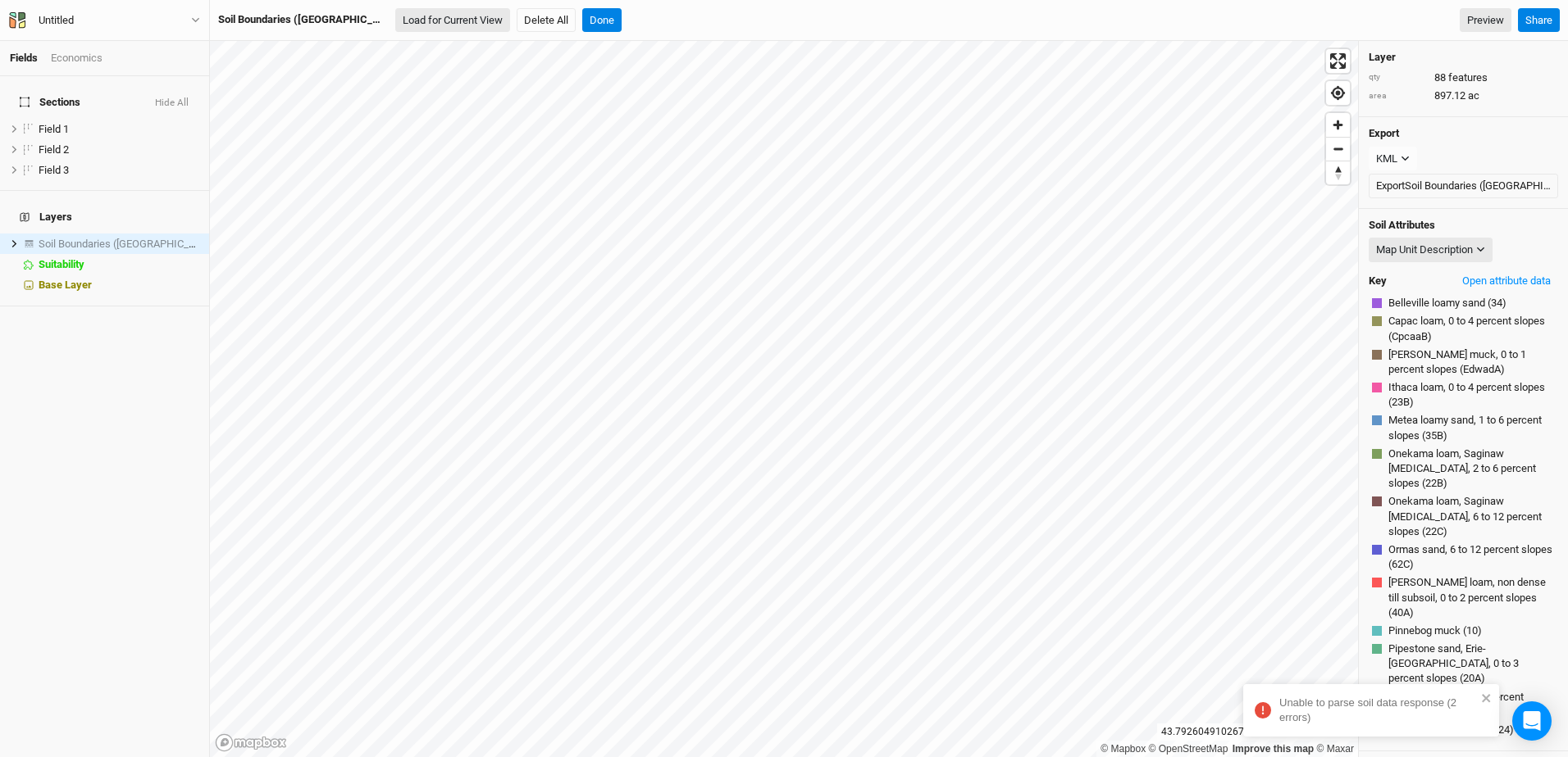
click at [395, 20] on button "Load for Current View" at bounding box center [452, 21] width 115 height 25
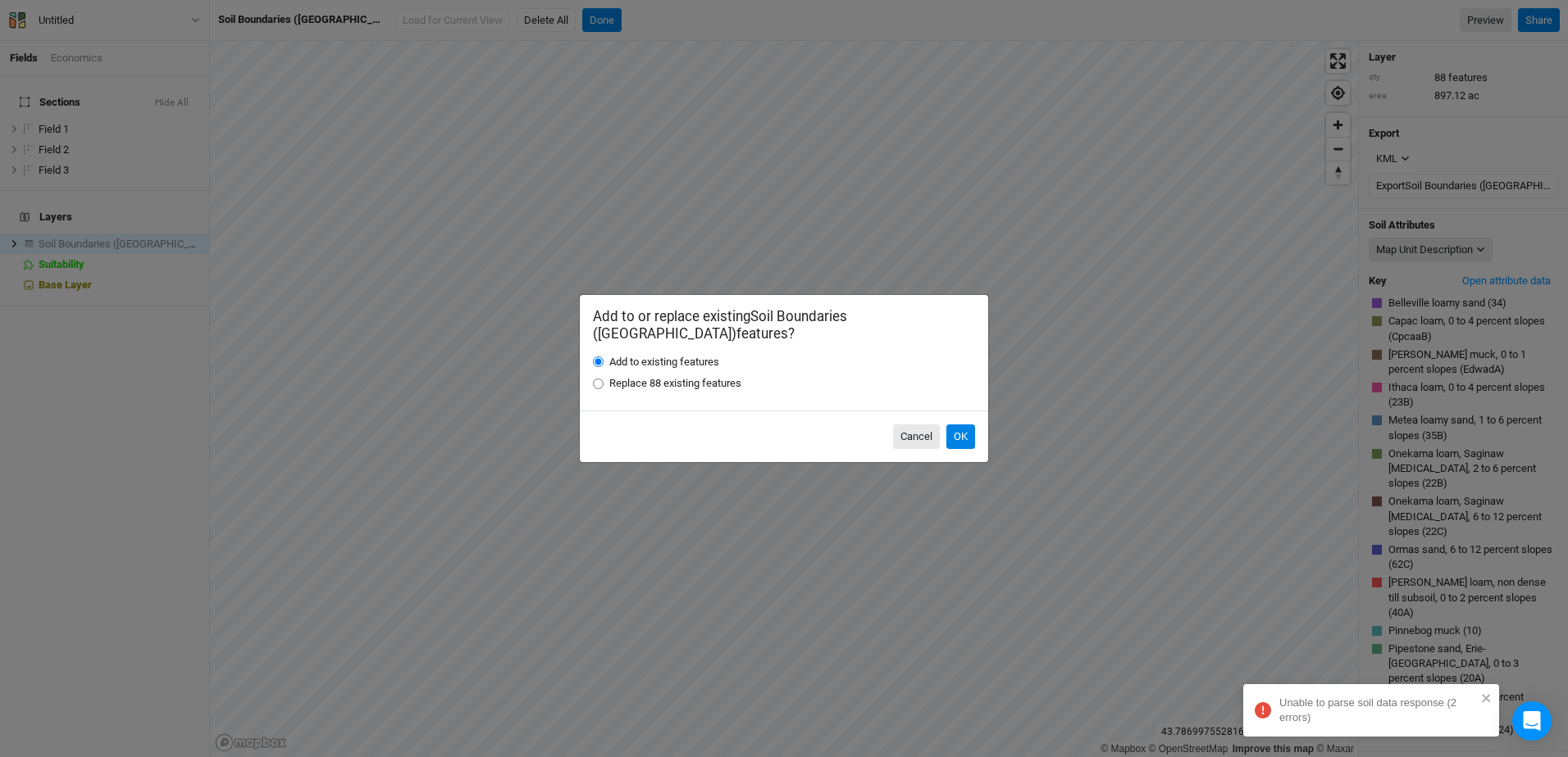
click at [596, 378] on input "Replace 88 existing features" at bounding box center [598, 383] width 11 height 11
radio input "true"
click at [961, 426] on button "OK" at bounding box center [961, 437] width 29 height 25
radio input "true"
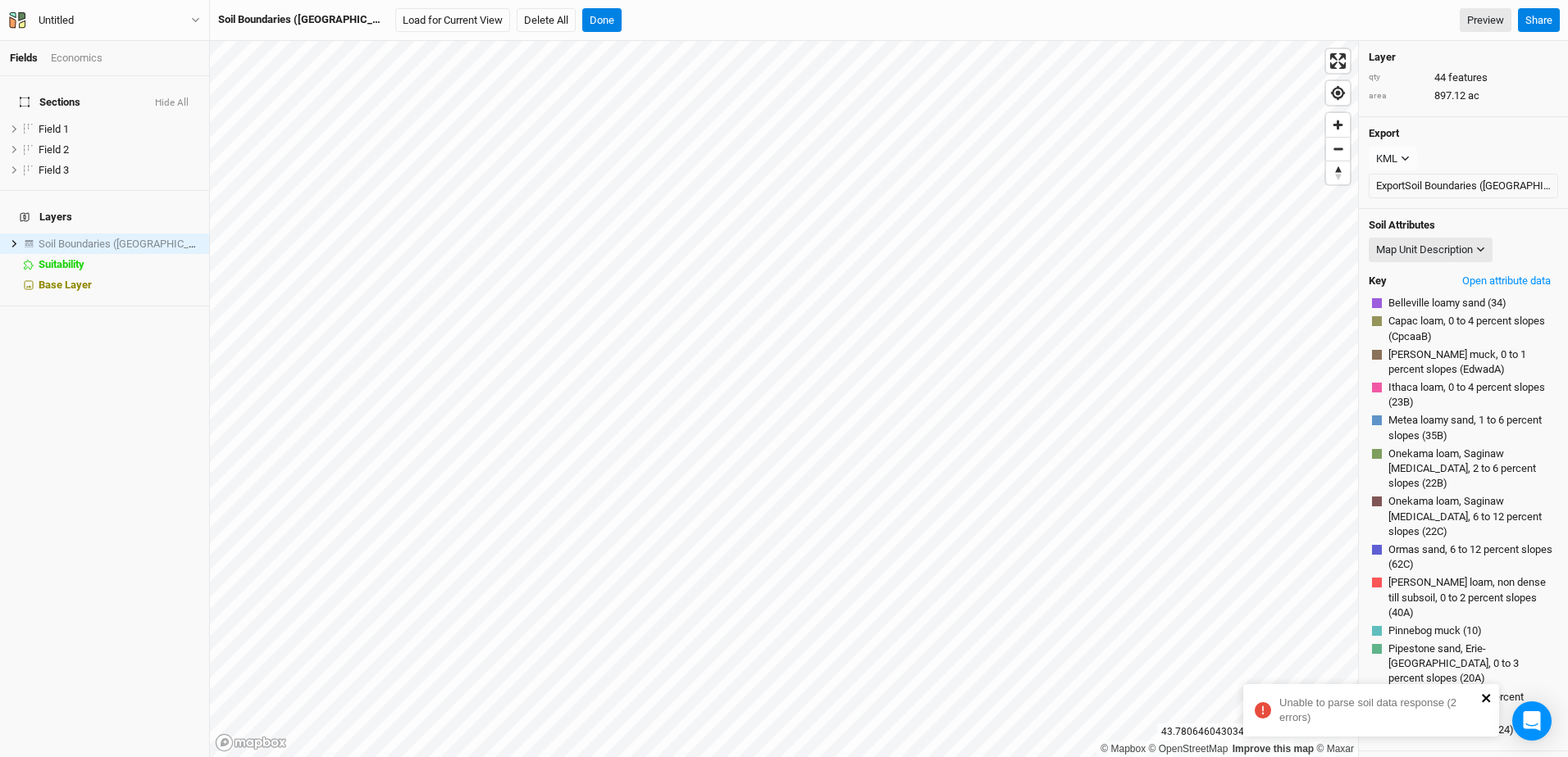
click at [1489, 699] on icon "close" at bounding box center [1487, 699] width 11 height 13
click at [397, 20] on button "Load for Current View" at bounding box center [452, 21] width 115 height 25
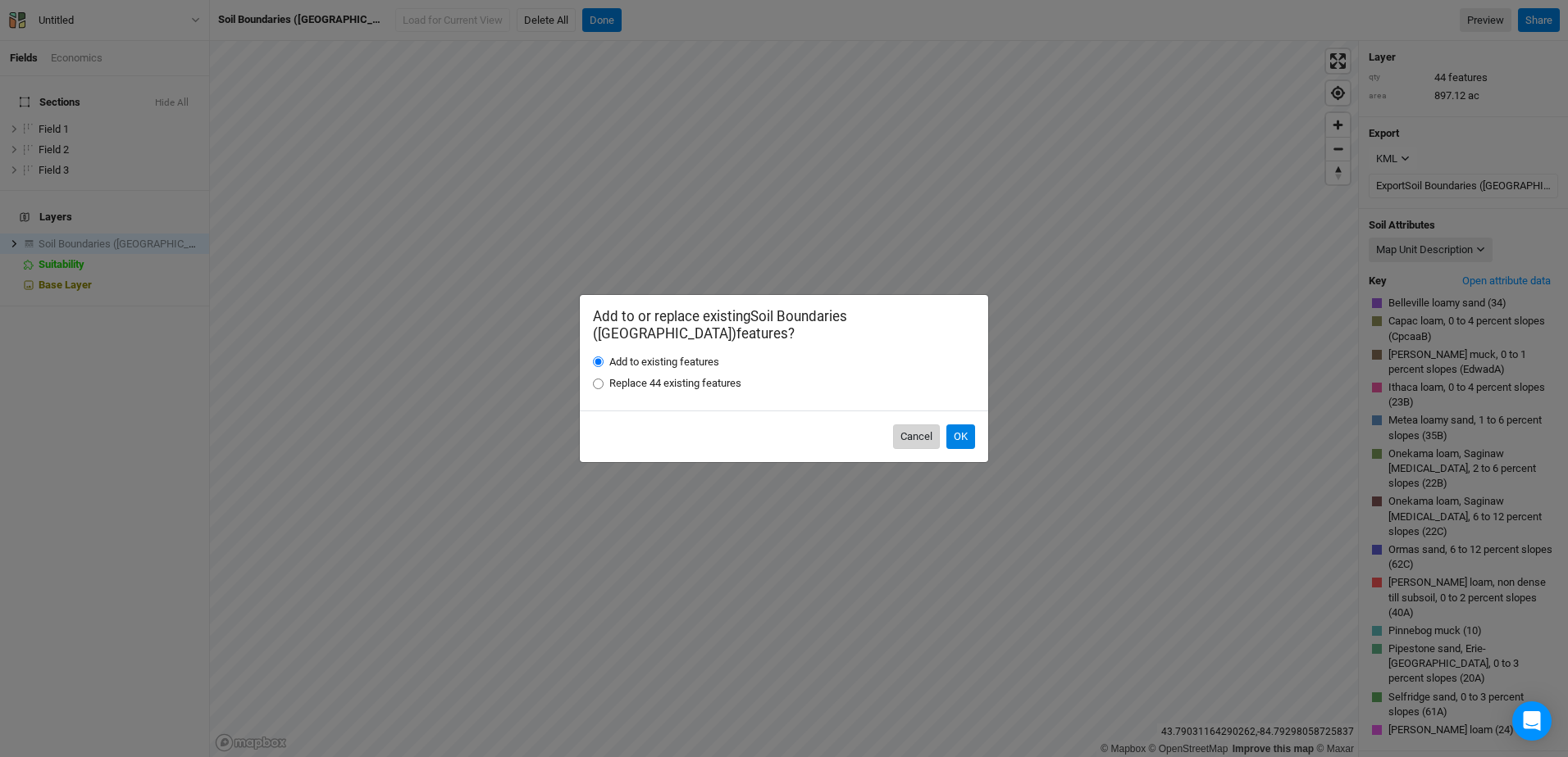
click at [910, 432] on button "Cancel" at bounding box center [916, 437] width 47 height 25
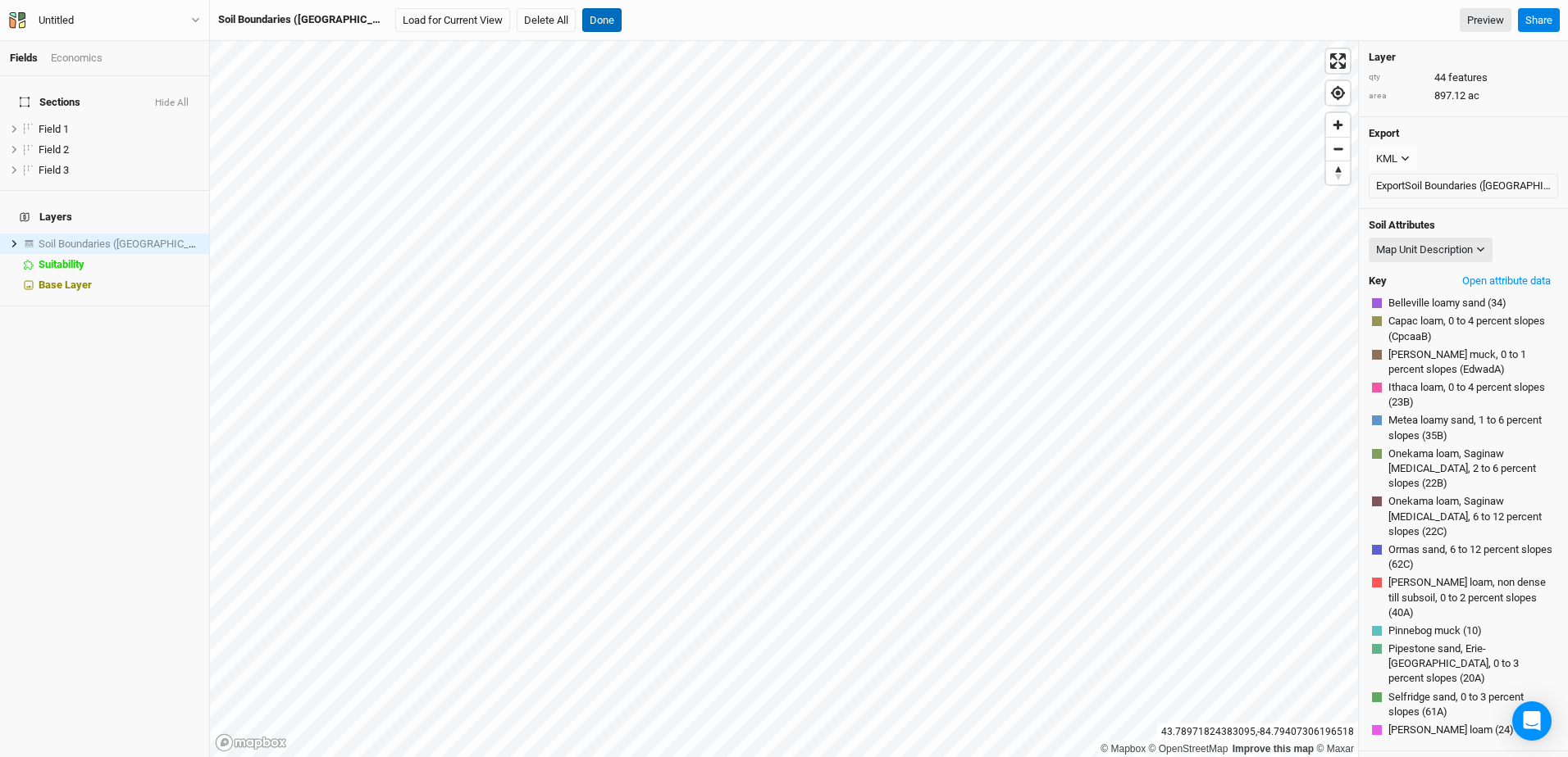
click at [582, 22] on button "Done" at bounding box center [601, 21] width 39 height 25
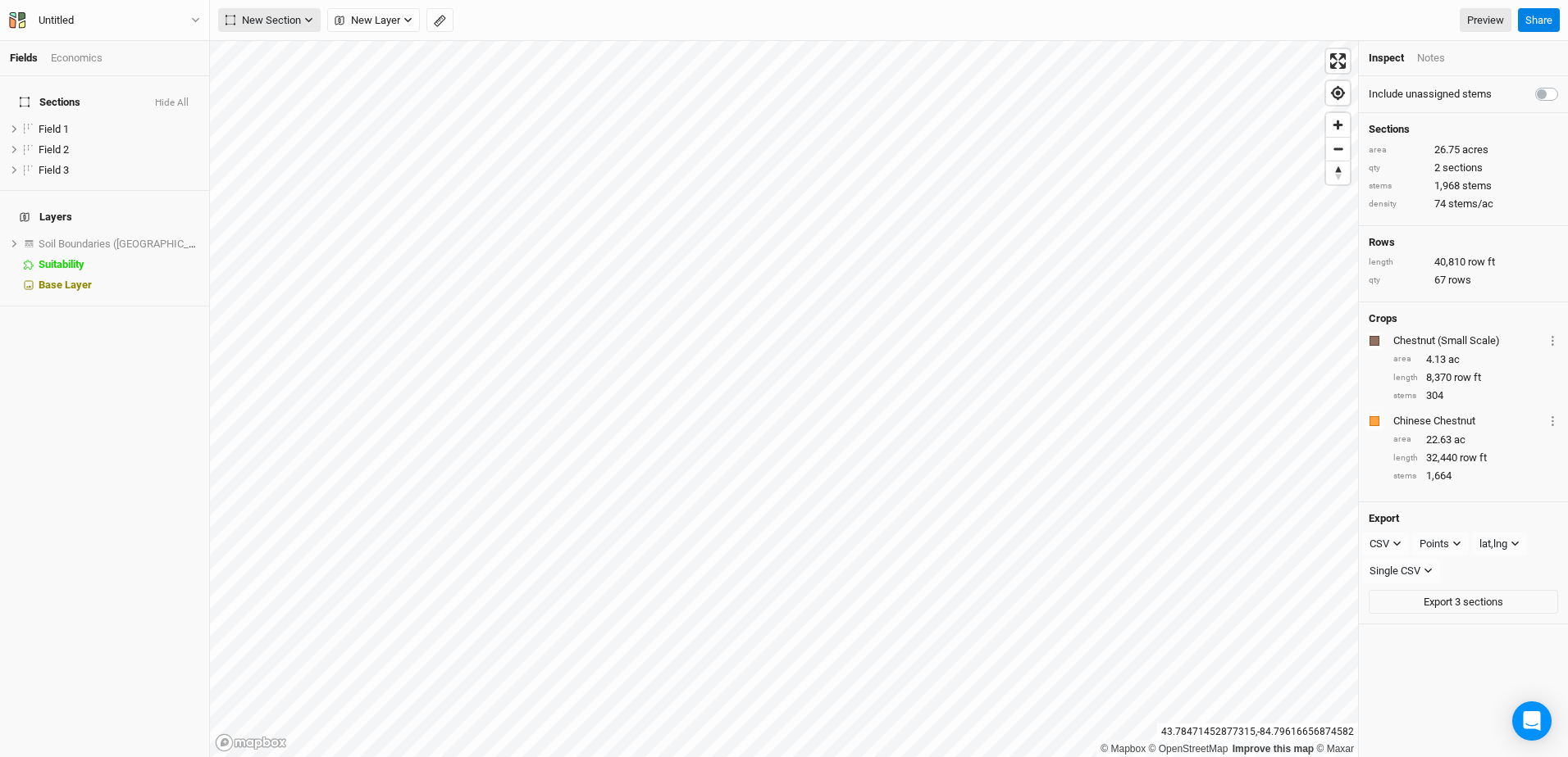
click at [263, 20] on span "New Section" at bounding box center [263, 20] width 76 height 16
click at [263, 49] on div "Grid" at bounding box center [266, 54] width 25 height 19
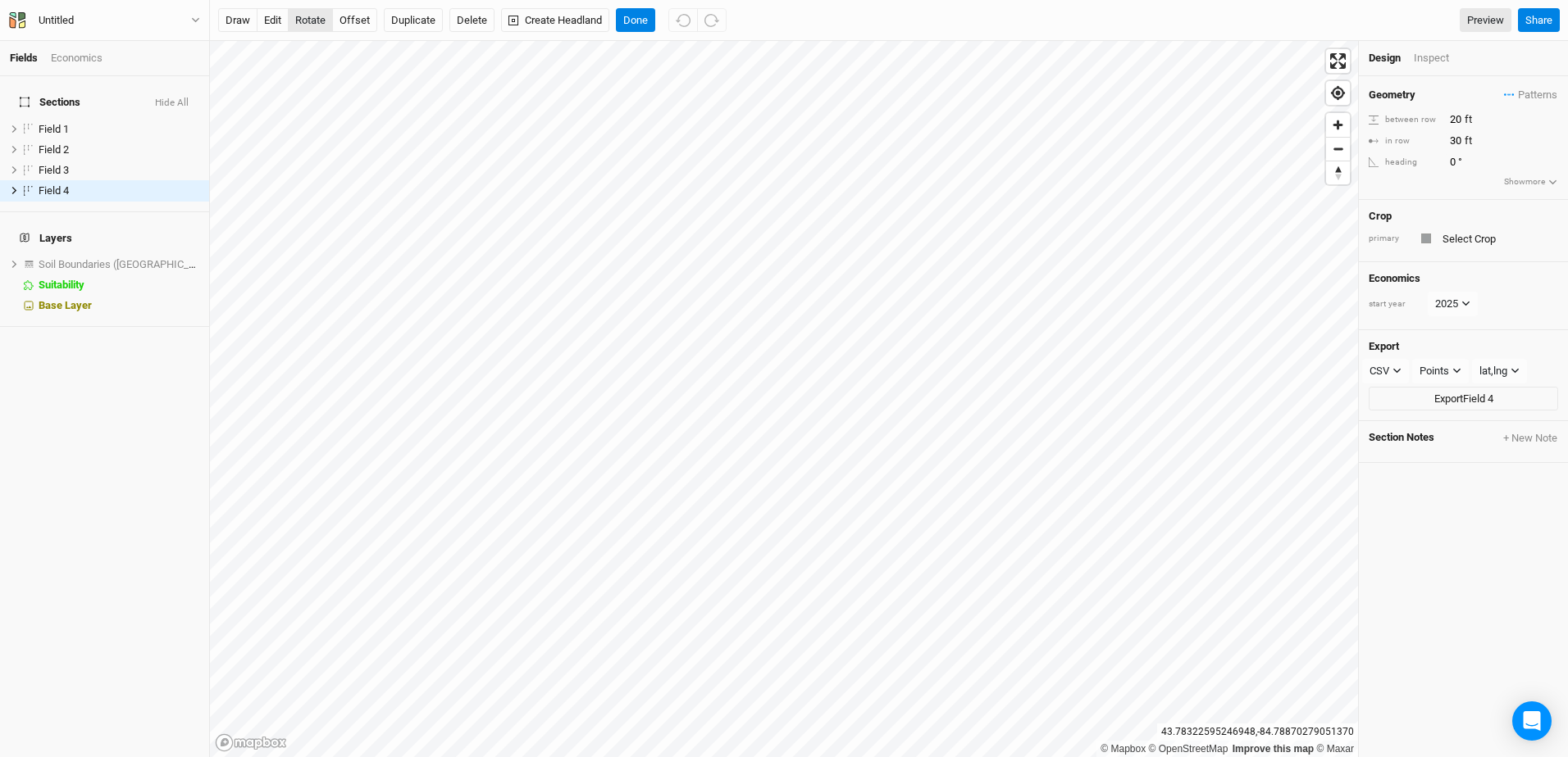
click at [310, 20] on button "rotate" at bounding box center [310, 21] width 45 height 25
type input "358.8"
click at [639, 20] on button "Done" at bounding box center [635, 21] width 39 height 25
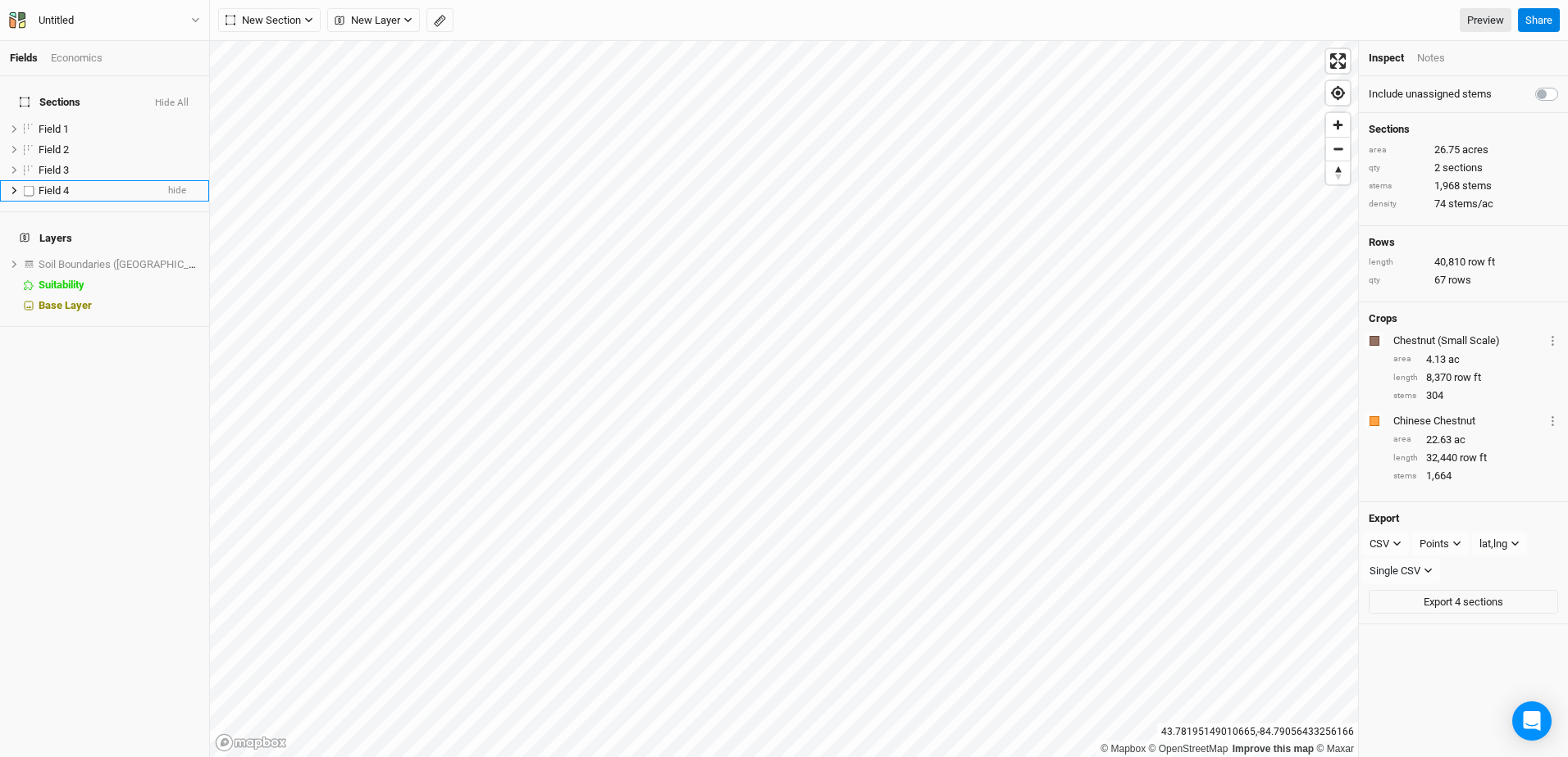
click at [67, 184] on span "Field 4" at bounding box center [54, 190] width 31 height 12
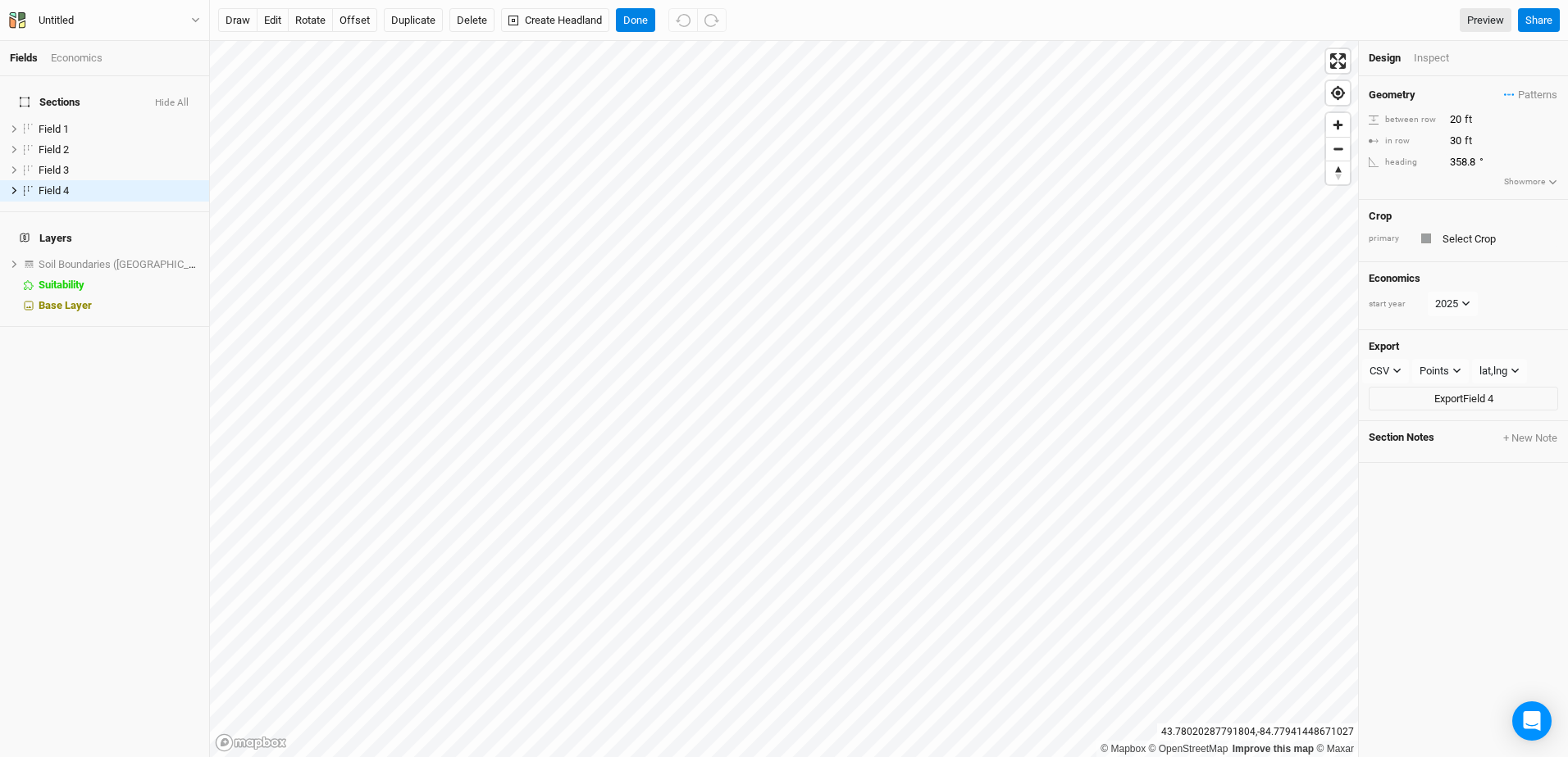
click at [1428, 238] on div at bounding box center [1426, 238] width 10 height 10
click at [1454, 234] on input "text" at bounding box center [1497, 238] width 120 height 20
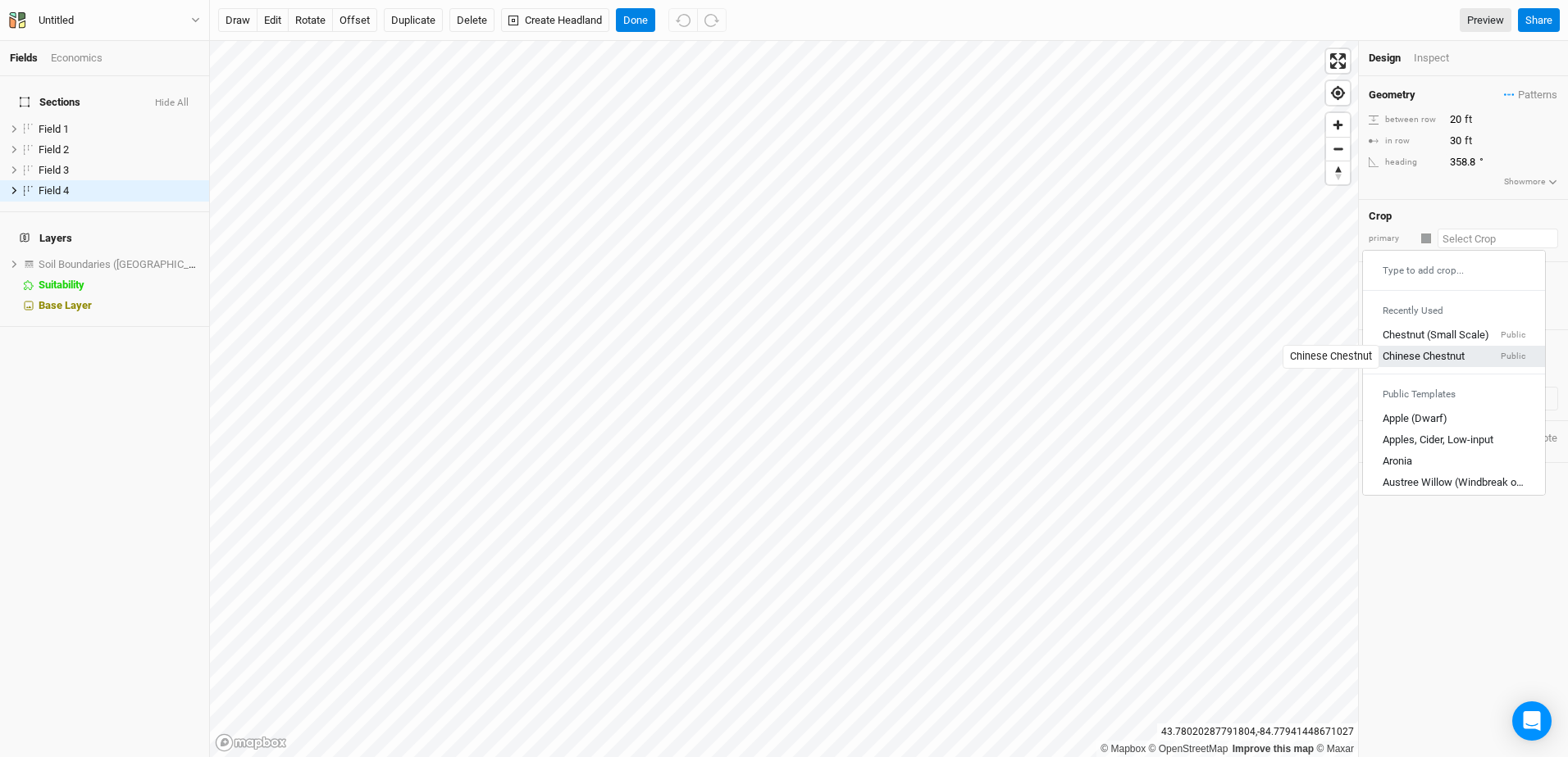
click at [1427, 359] on div "Chinese Chestnut" at bounding box center [1424, 356] width 82 height 14
type input "30"
type input "20"
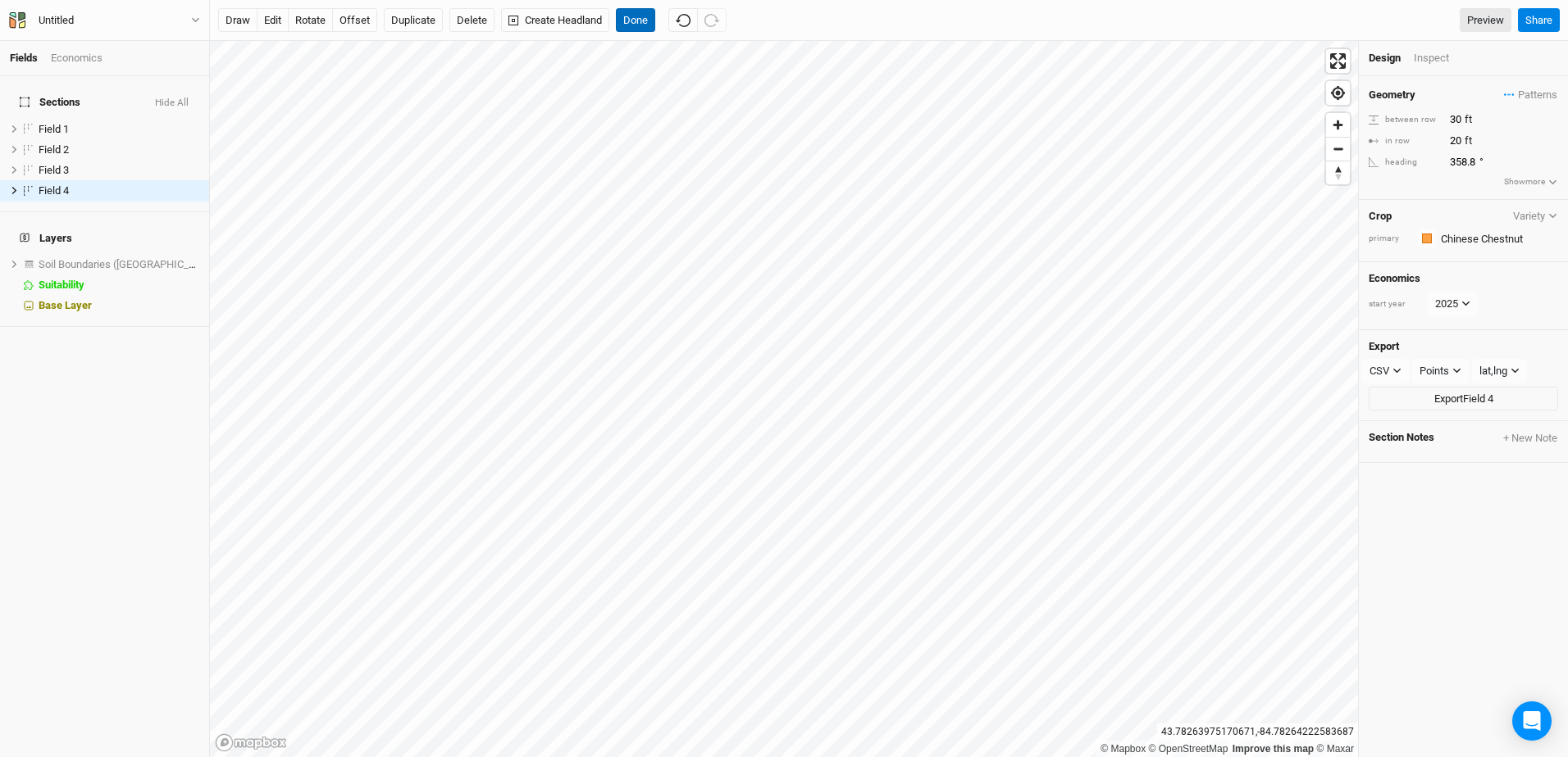
click at [630, 18] on button "Done" at bounding box center [635, 21] width 39 height 25
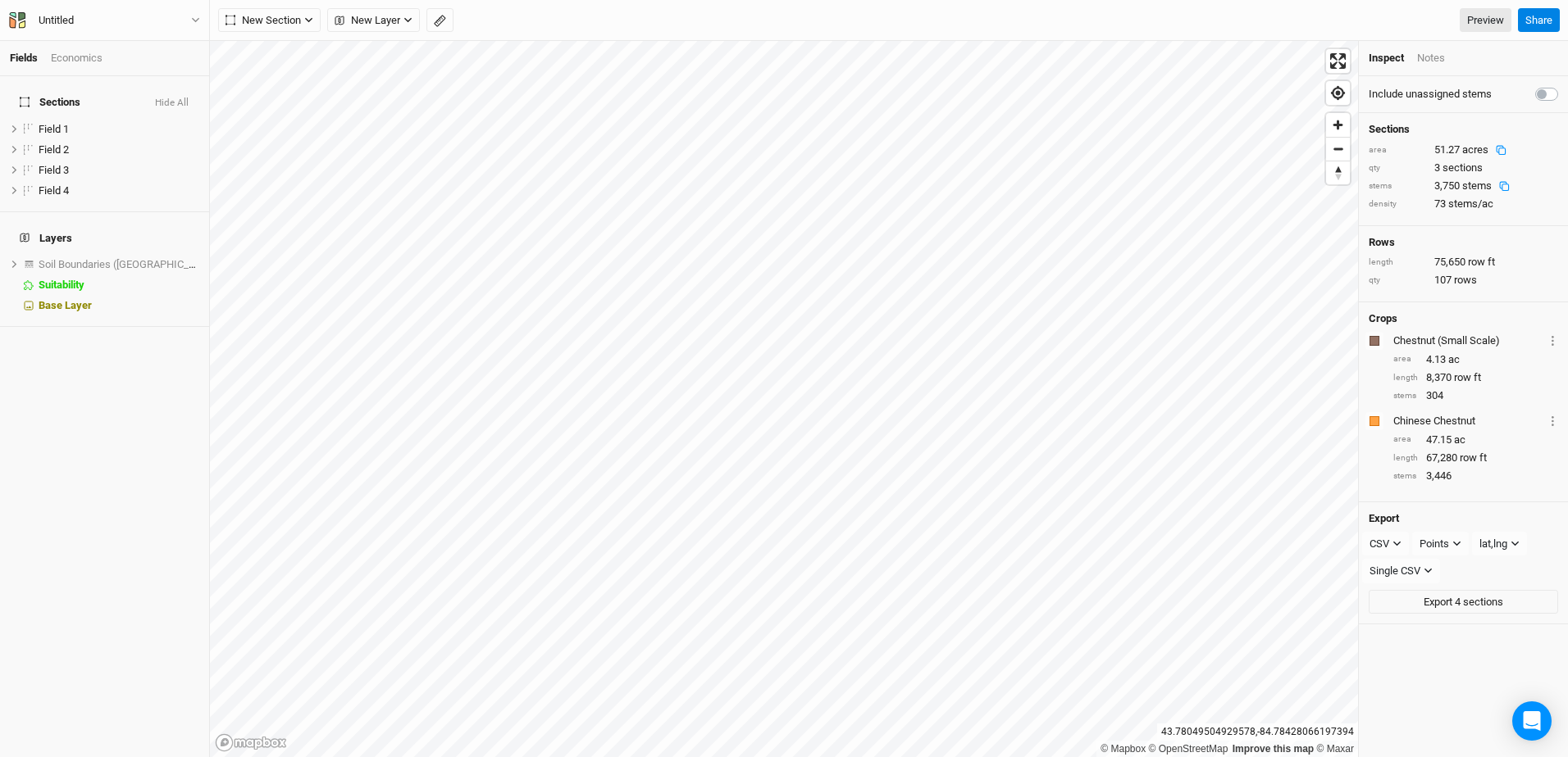
click at [826, 757] on html "Fields Economics Sections Hide All Field 1 hide Field 2 hide Field 3 hide Field…" at bounding box center [784, 378] width 1568 height 757
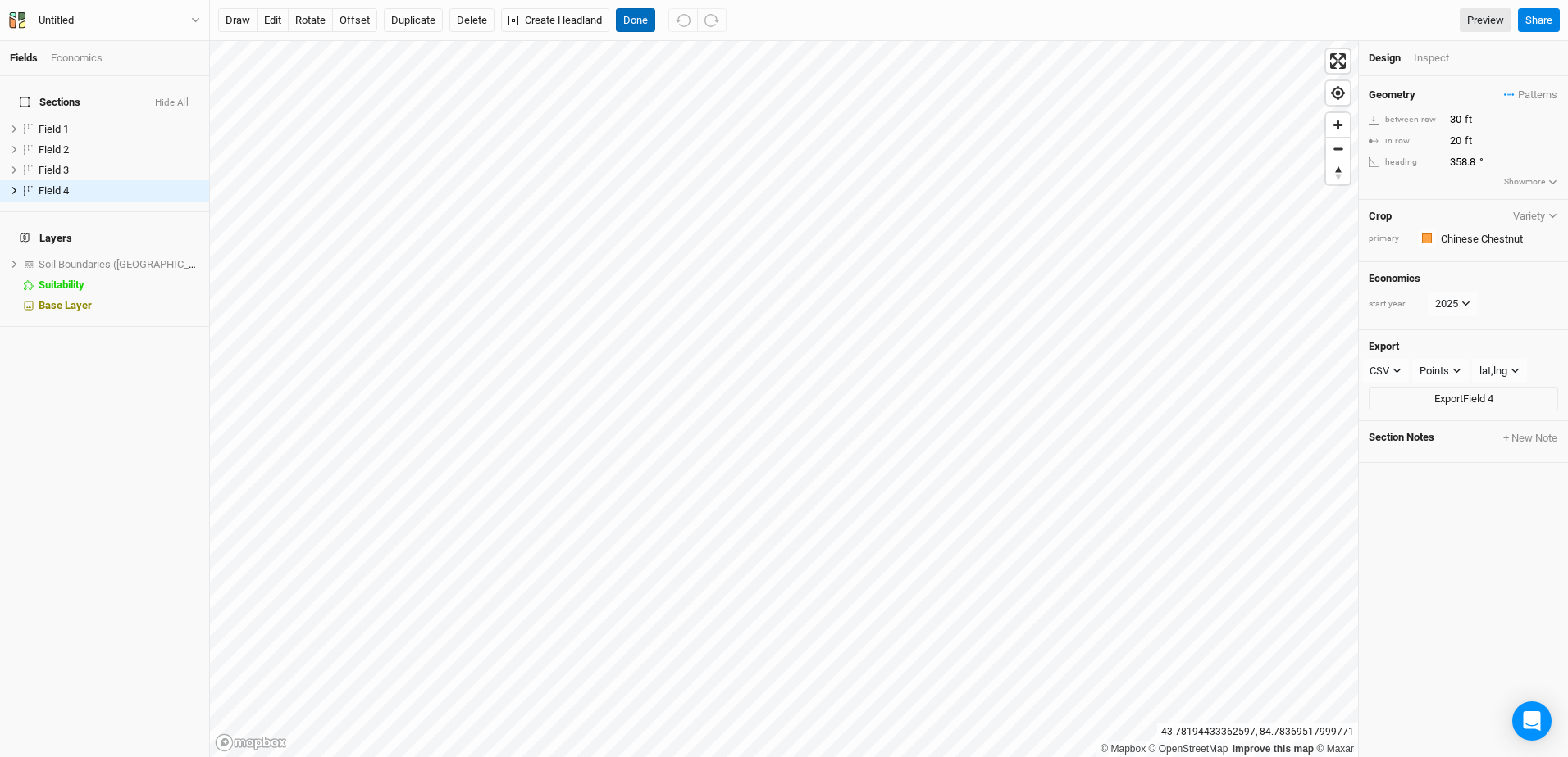
click at [637, 17] on button "Done" at bounding box center [635, 21] width 39 height 25
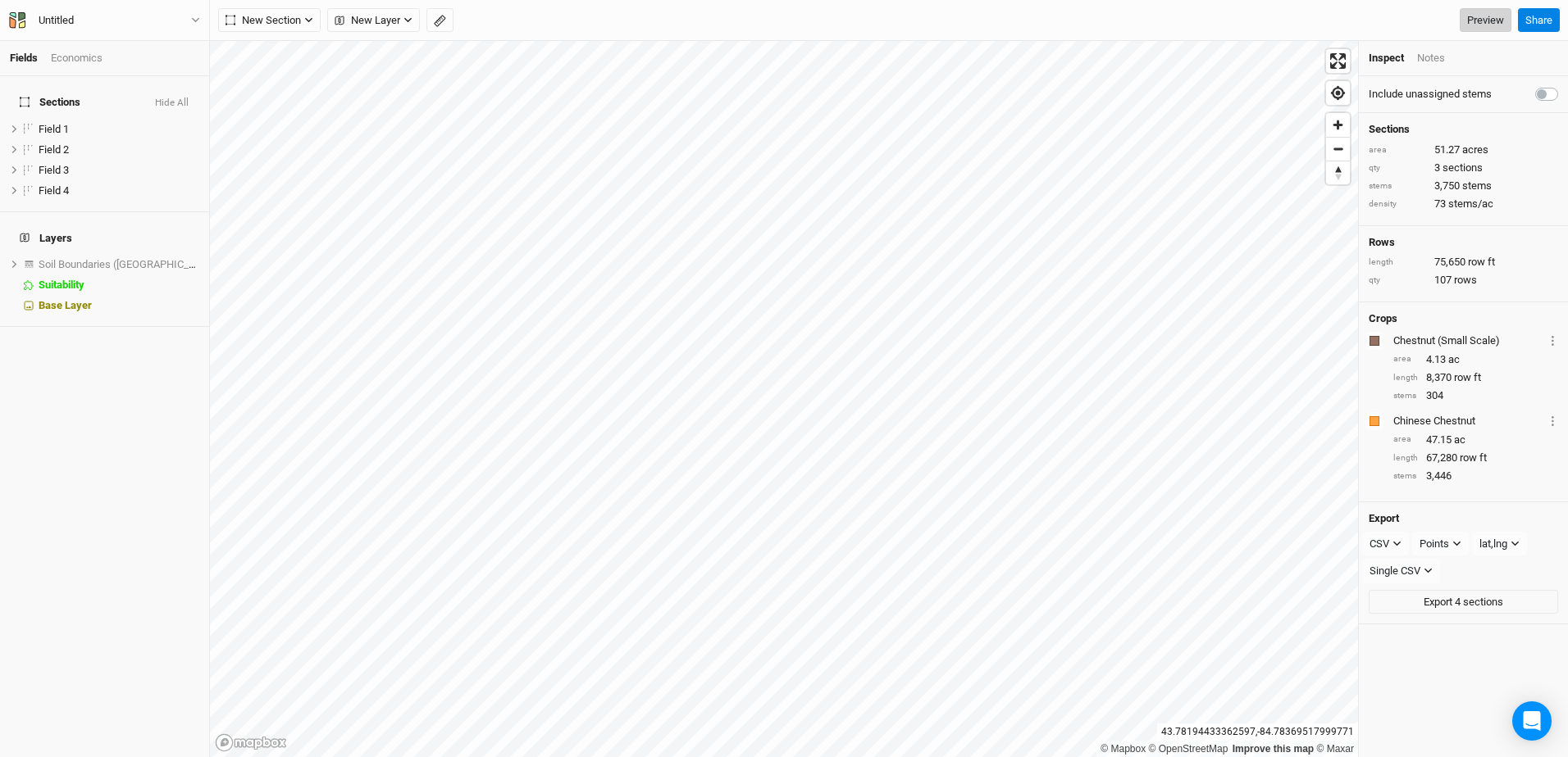
click at [1478, 23] on link "Preview" at bounding box center [1486, 21] width 52 height 25
click at [55, 184] on span "Field 4" at bounding box center [54, 190] width 31 height 12
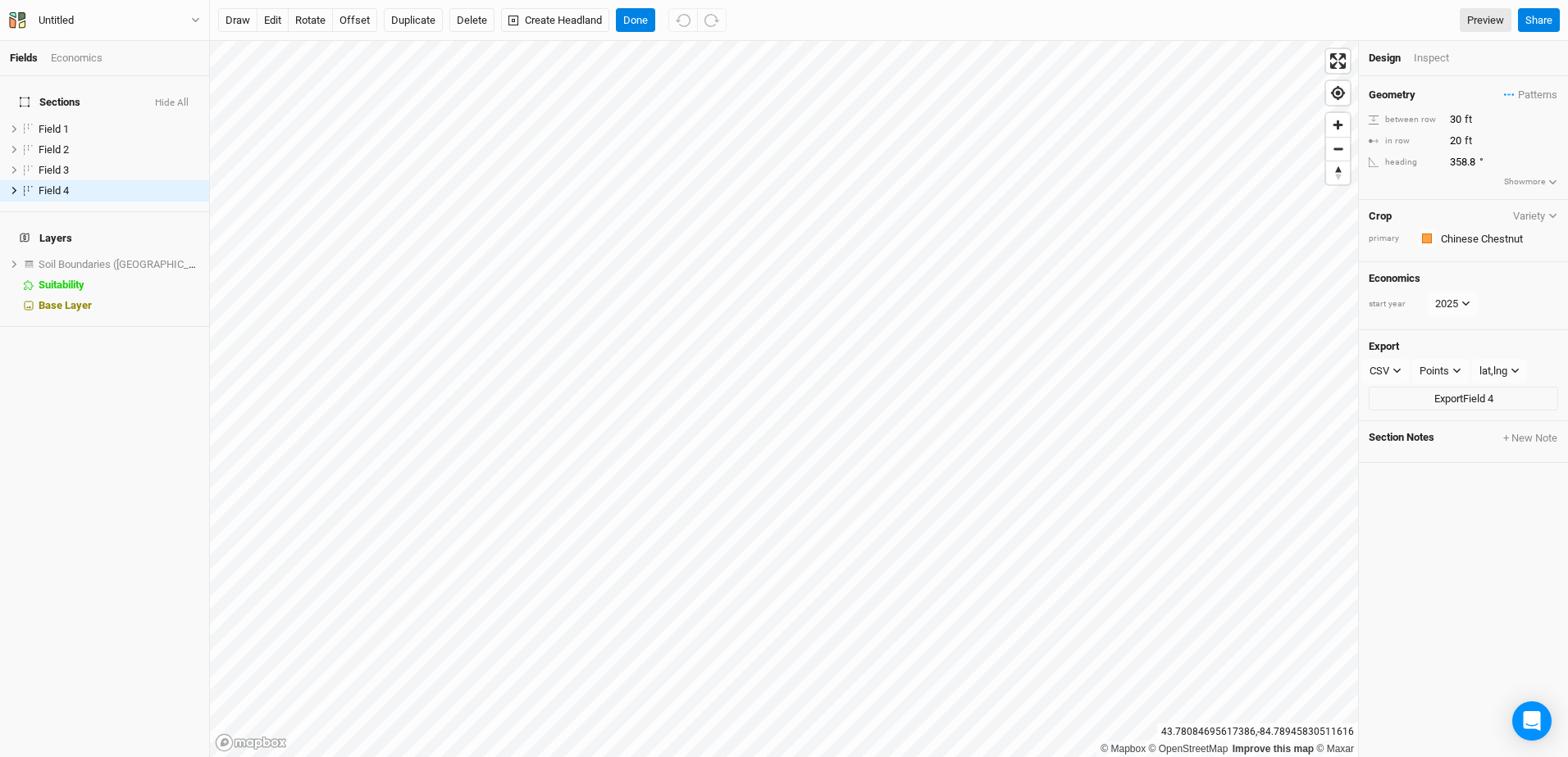
click at [89, 54] on div "Economics" at bounding box center [76, 57] width 52 height 14
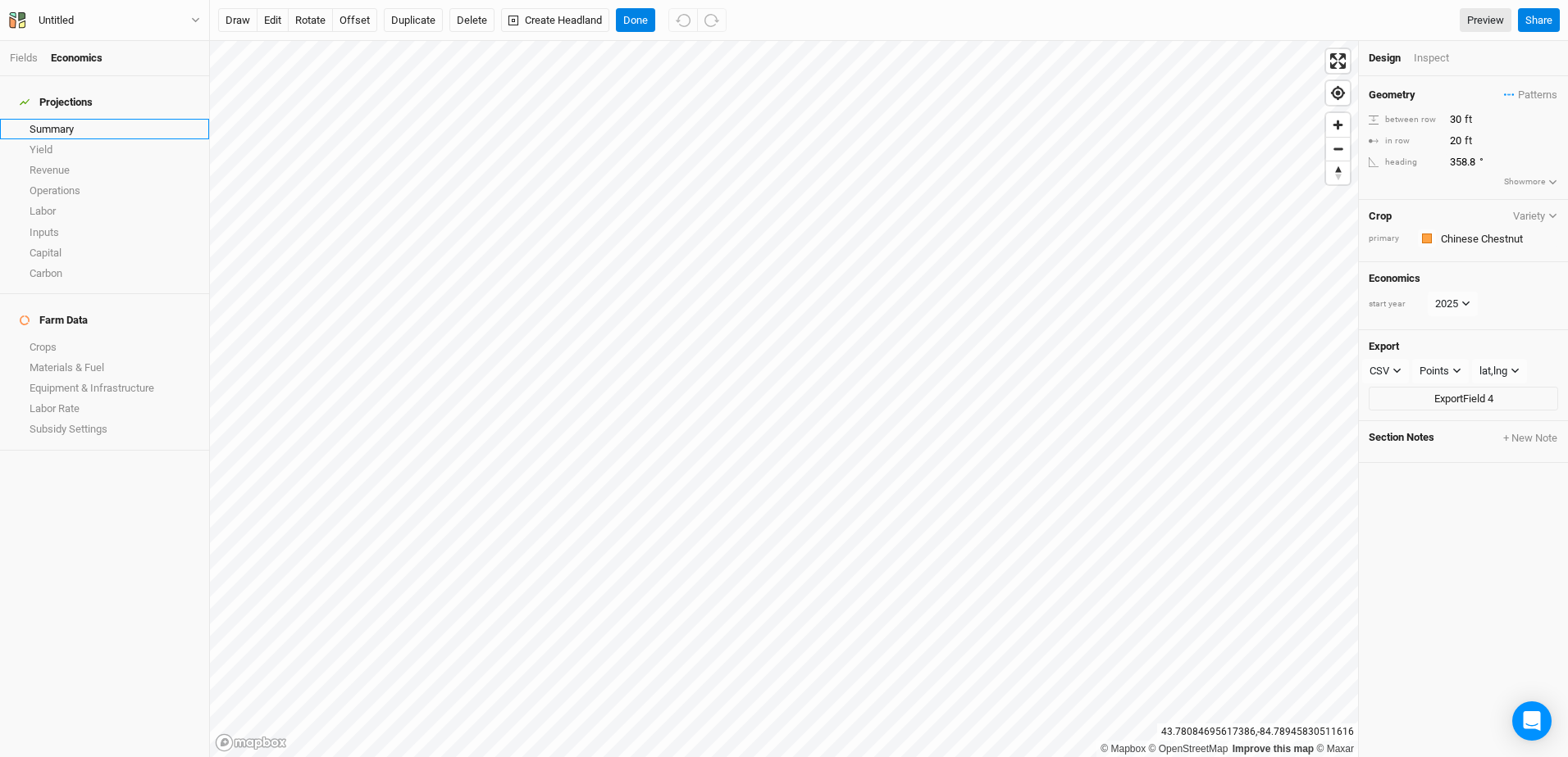
click at [57, 121] on link "Summary" at bounding box center [104, 128] width 209 height 20
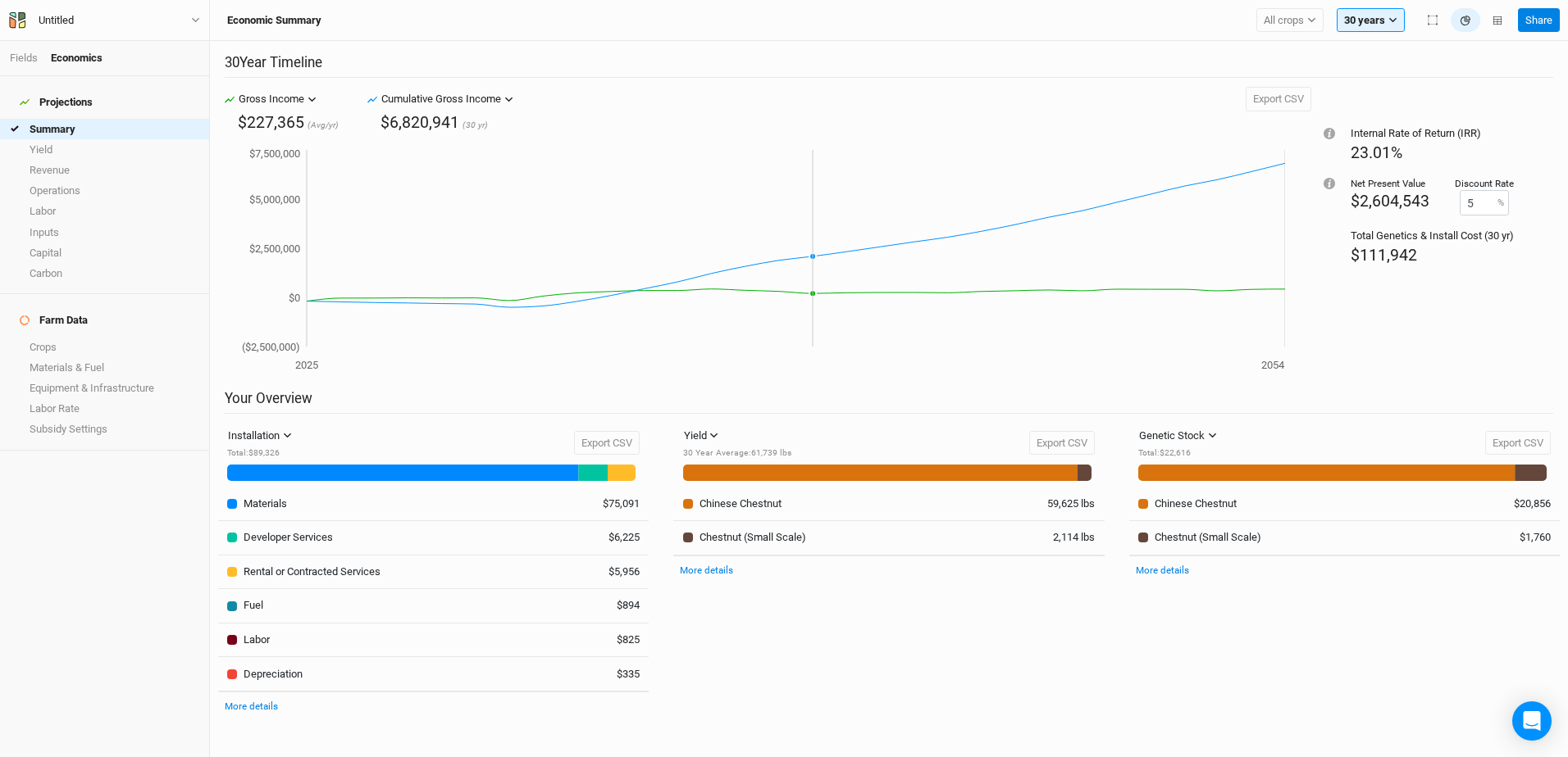
drag, startPoint x: 505, startPoint y: 296, endPoint x: 641, endPoint y: 176, distance: 181.4
click at [641, 176] on icon "2025 2054 ($2,500,000) $0 $2,500,000 $5,000,000 $7,500,000" at bounding box center [754, 261] width 1060 height 229
click at [699, 569] on link "More details" at bounding box center [707, 571] width 54 height 11
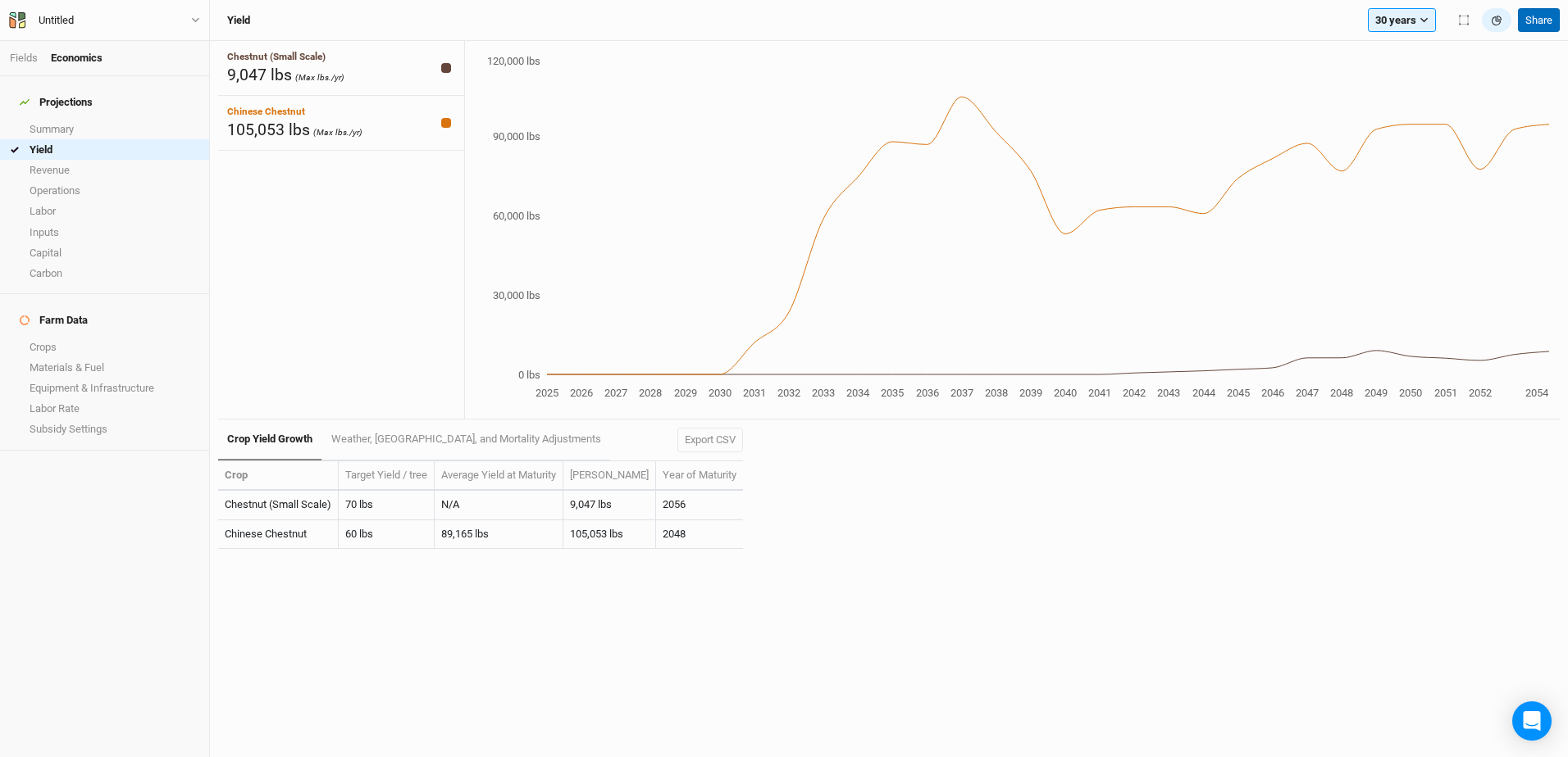
click at [1544, 18] on button "Share" at bounding box center [1538, 21] width 42 height 25
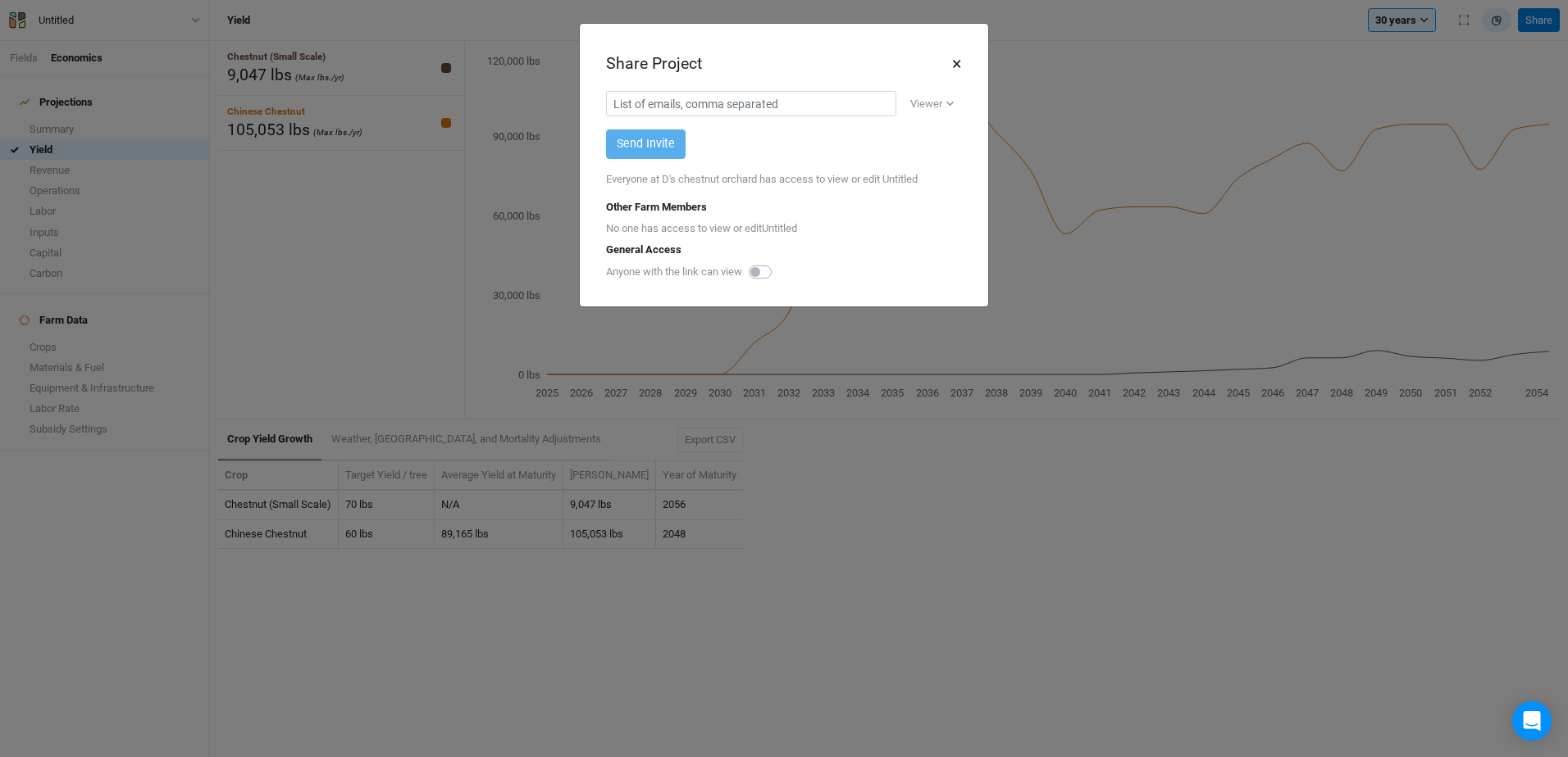
click at [956, 63] on button "×" at bounding box center [956, 63] width 11 height 28
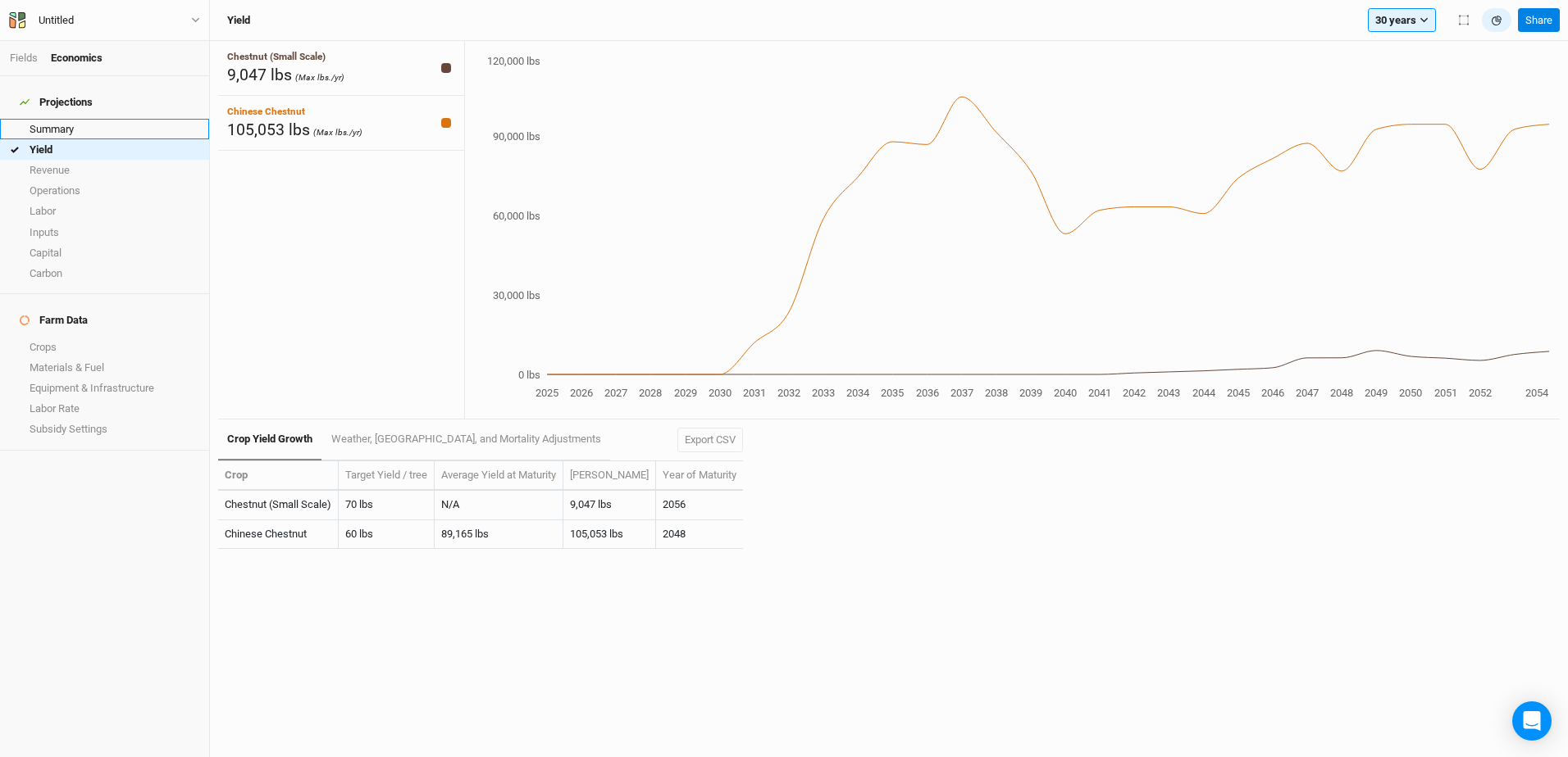
click at [54, 120] on link "Summary" at bounding box center [104, 128] width 209 height 20
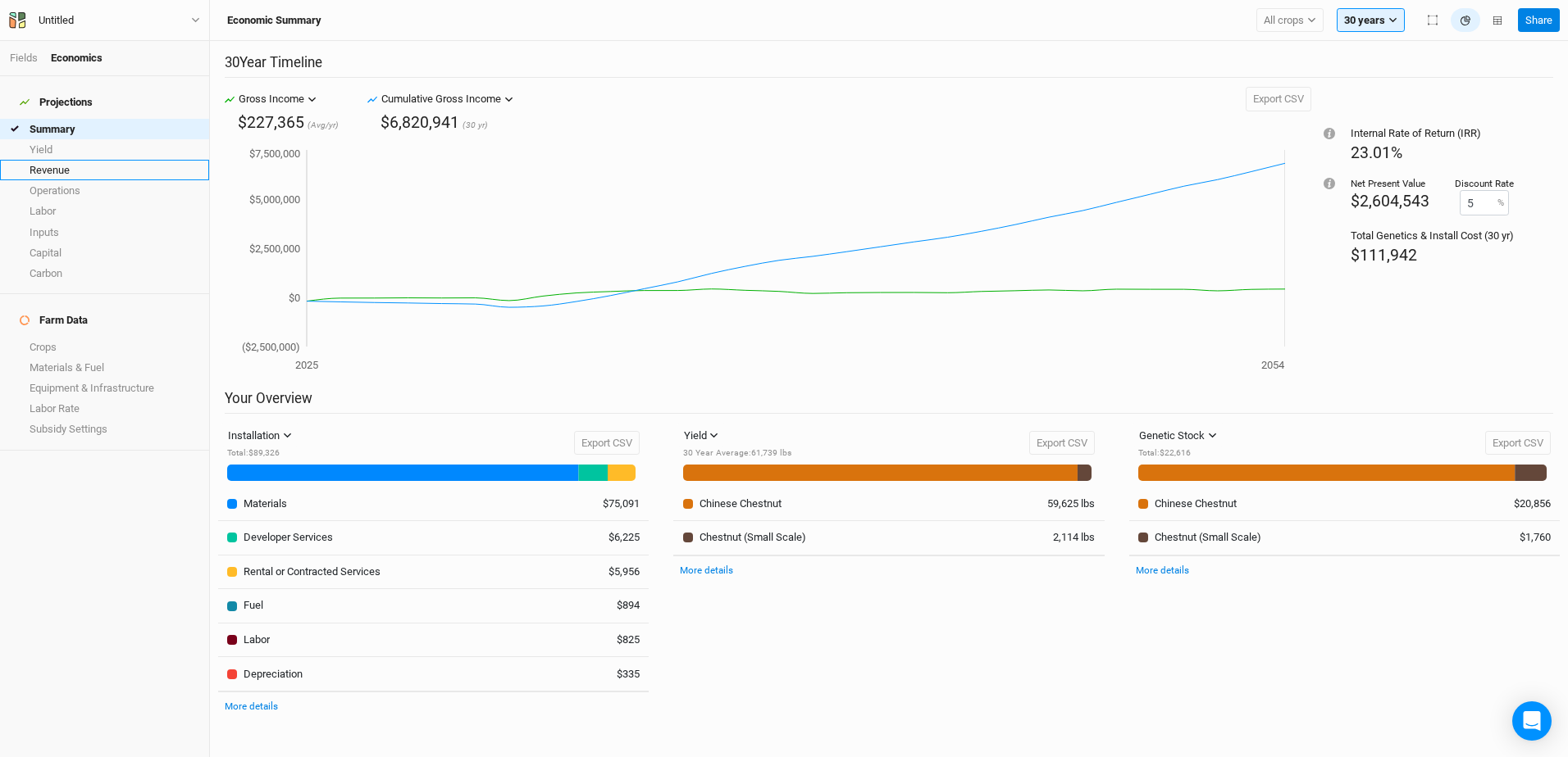
click at [54, 160] on link "Revenue" at bounding box center [104, 169] width 209 height 20
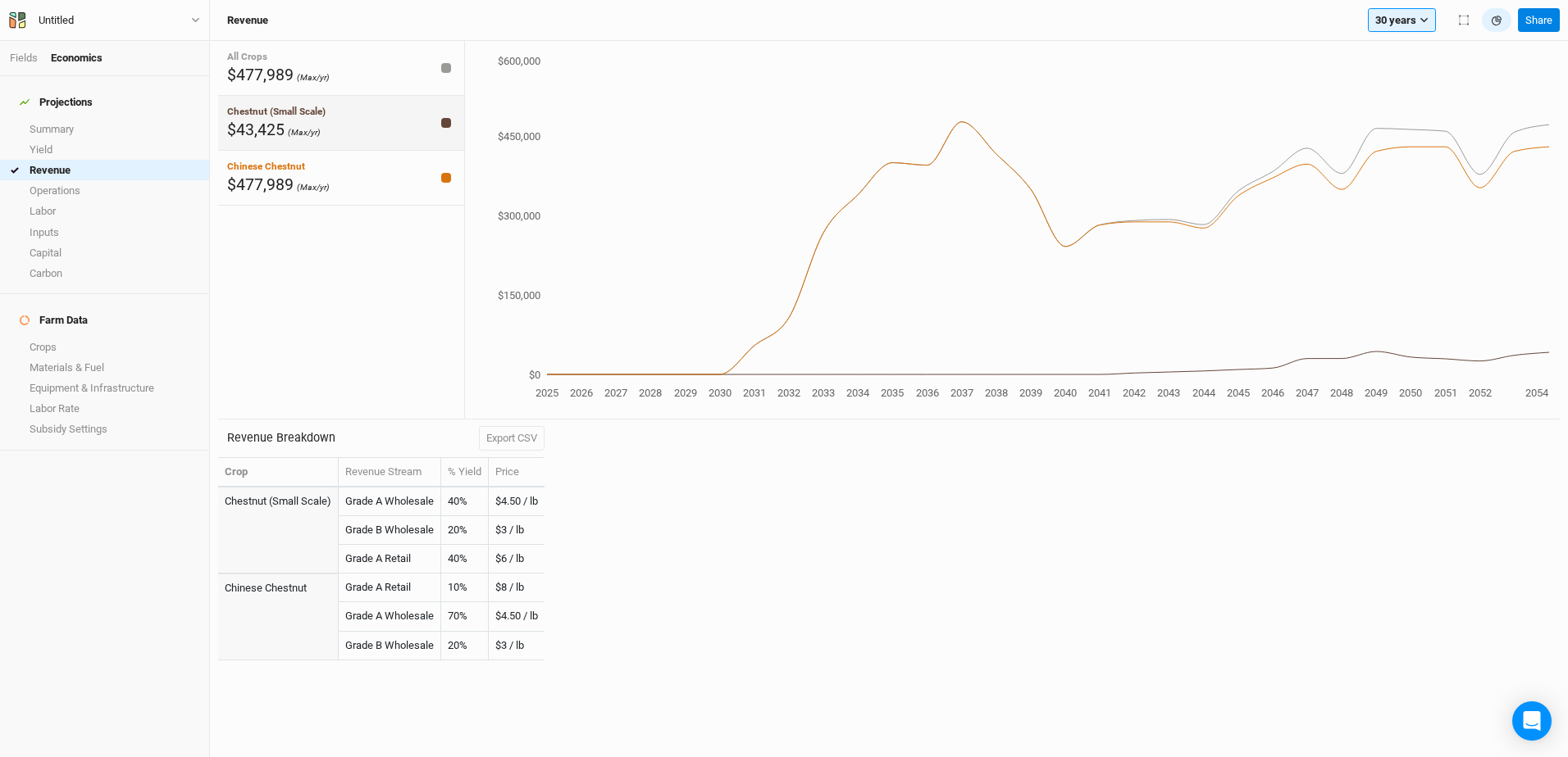
click at [270, 111] on span "Chestnut (Small Scale)" at bounding box center [276, 112] width 98 height 11
click at [276, 182] on span "$477,989" at bounding box center [260, 185] width 66 height 19
click at [106, 181] on link "Operations" at bounding box center [104, 190] width 209 height 20
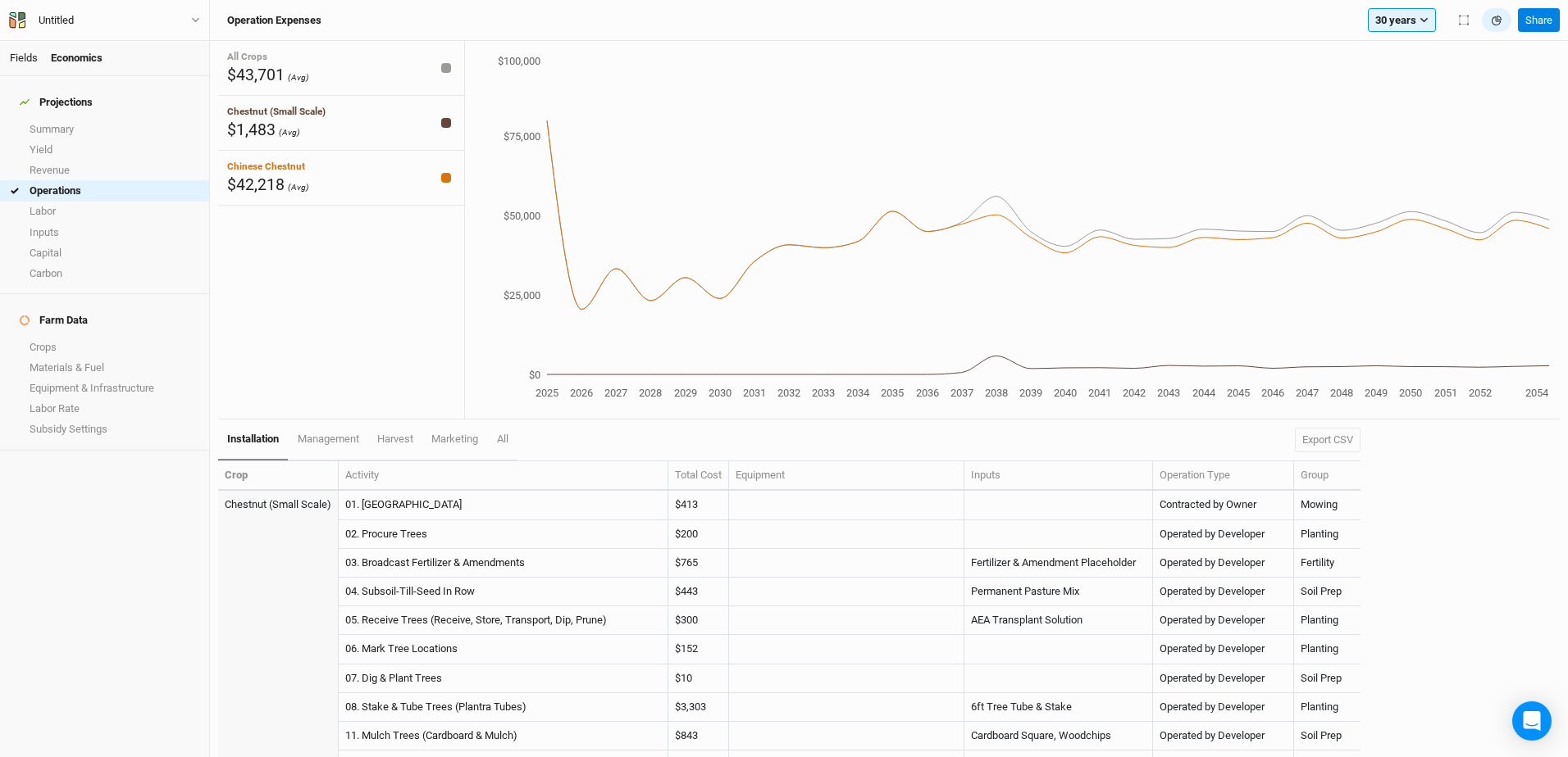
click at [28, 56] on link "Fields" at bounding box center [23, 57] width 28 height 12
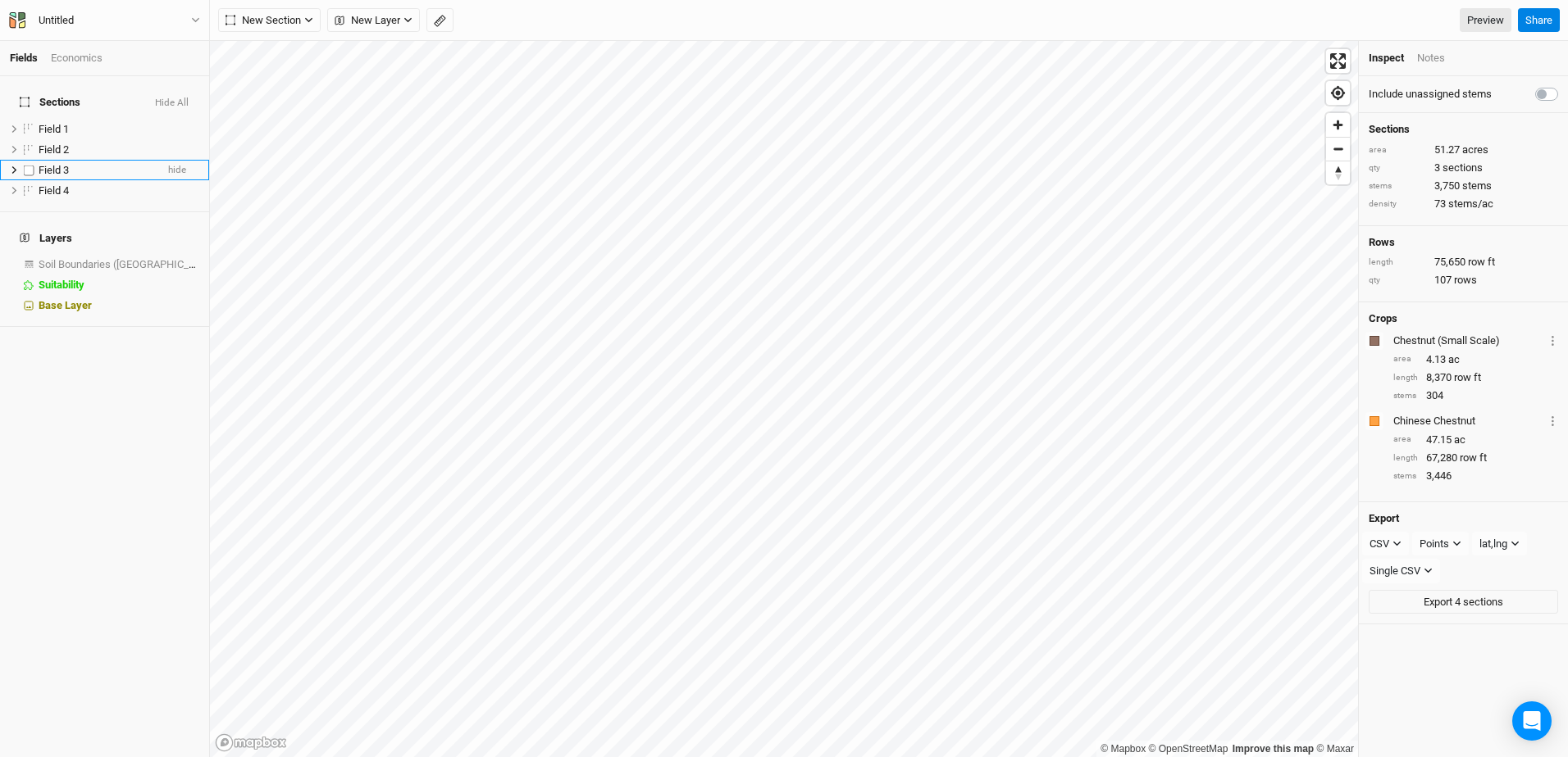
click at [48, 164] on span "Field 3" at bounding box center [54, 170] width 31 height 12
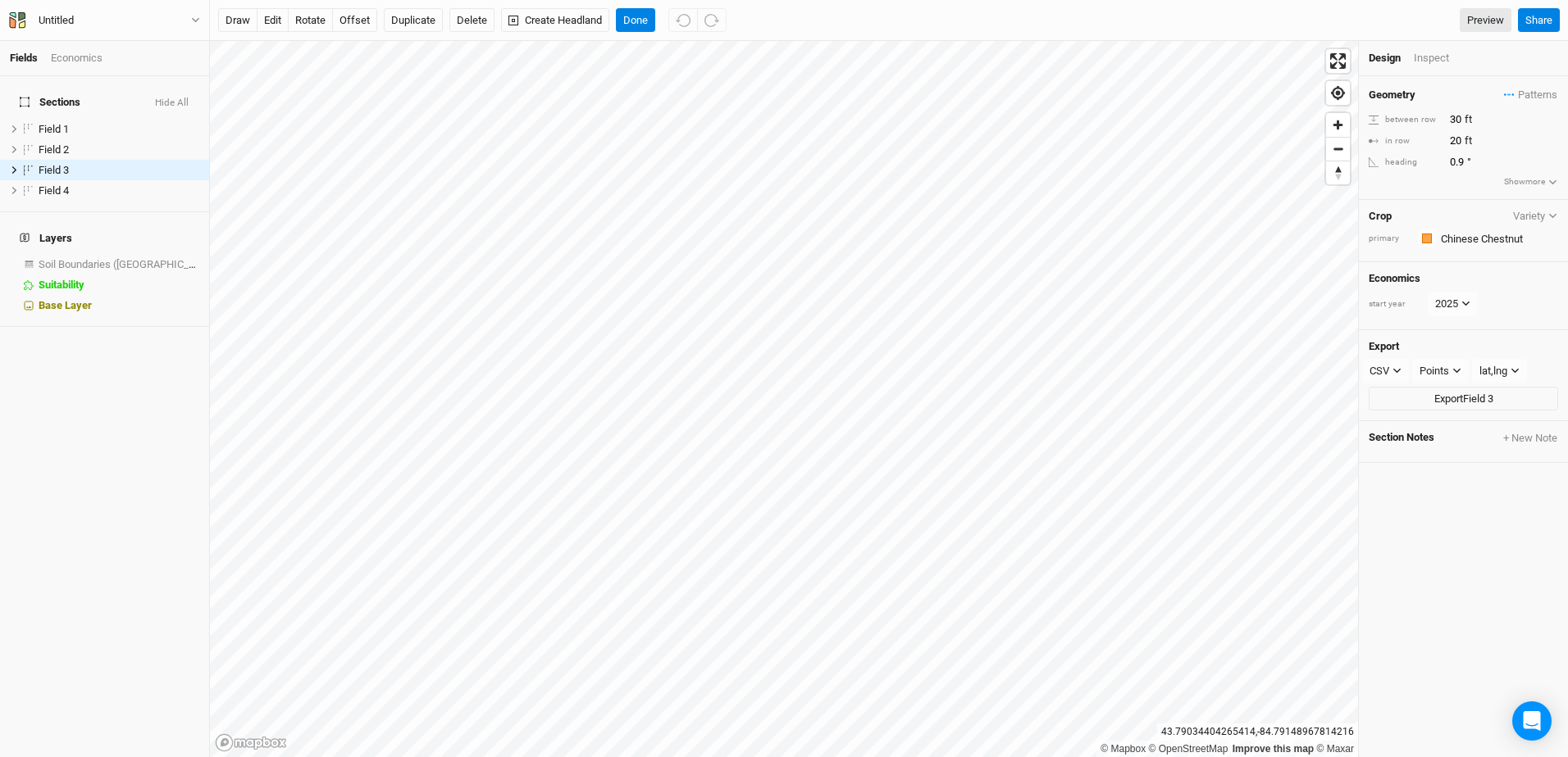
click at [76, 60] on div "Economics" at bounding box center [76, 57] width 52 height 14
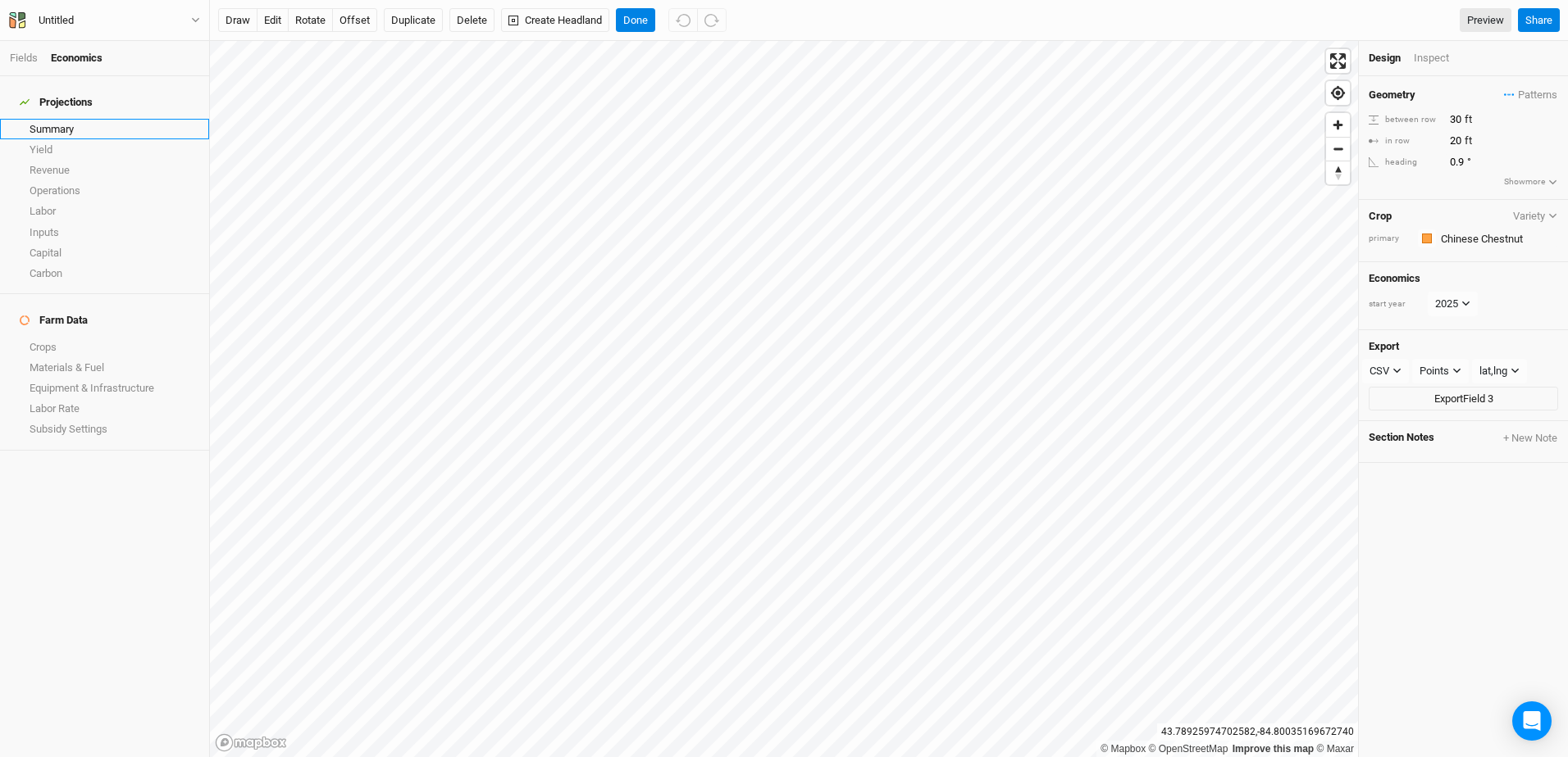
click at [55, 119] on link "Summary" at bounding box center [104, 128] width 209 height 20
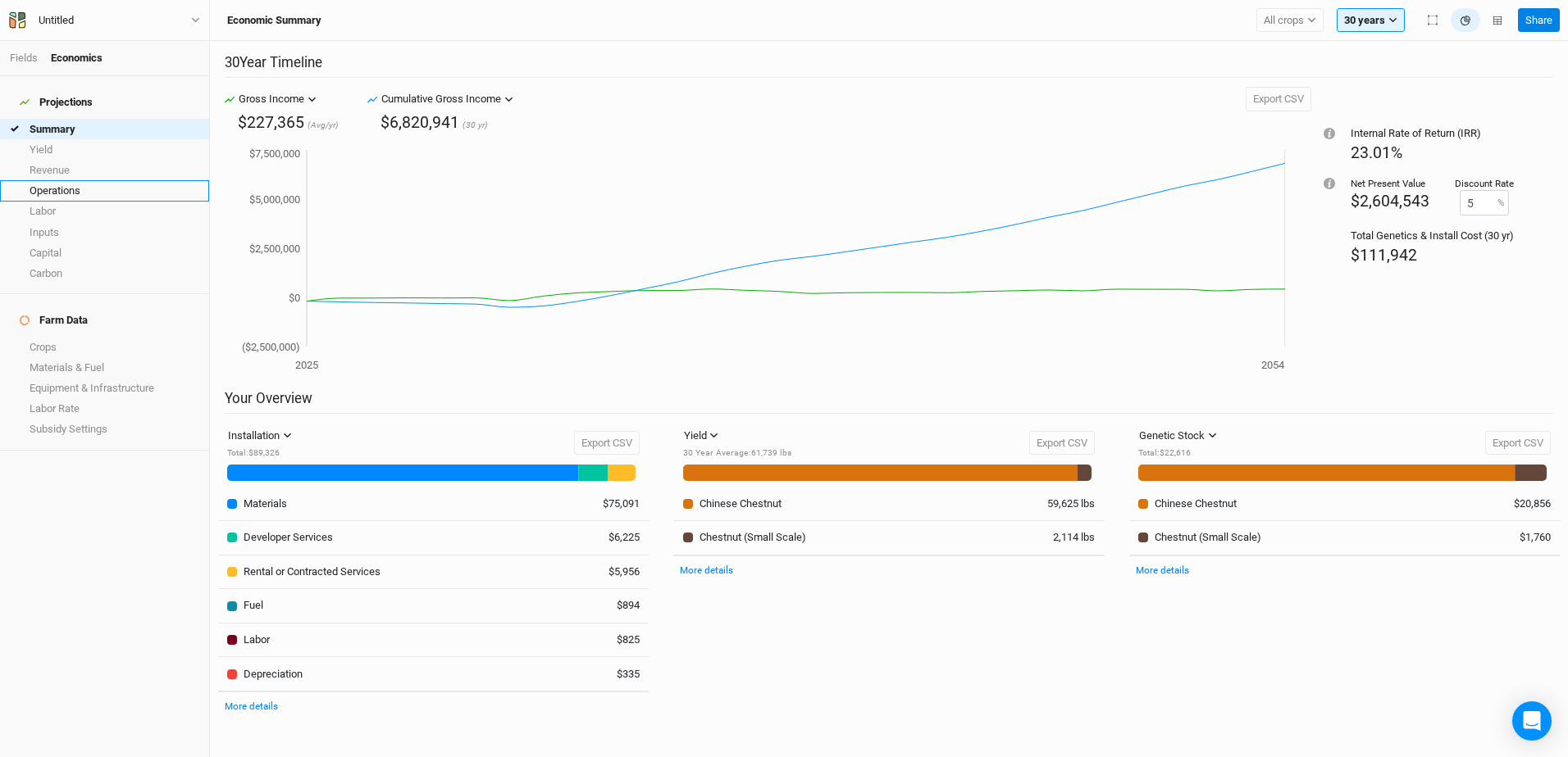
click at [83, 181] on link "Operations" at bounding box center [104, 190] width 209 height 20
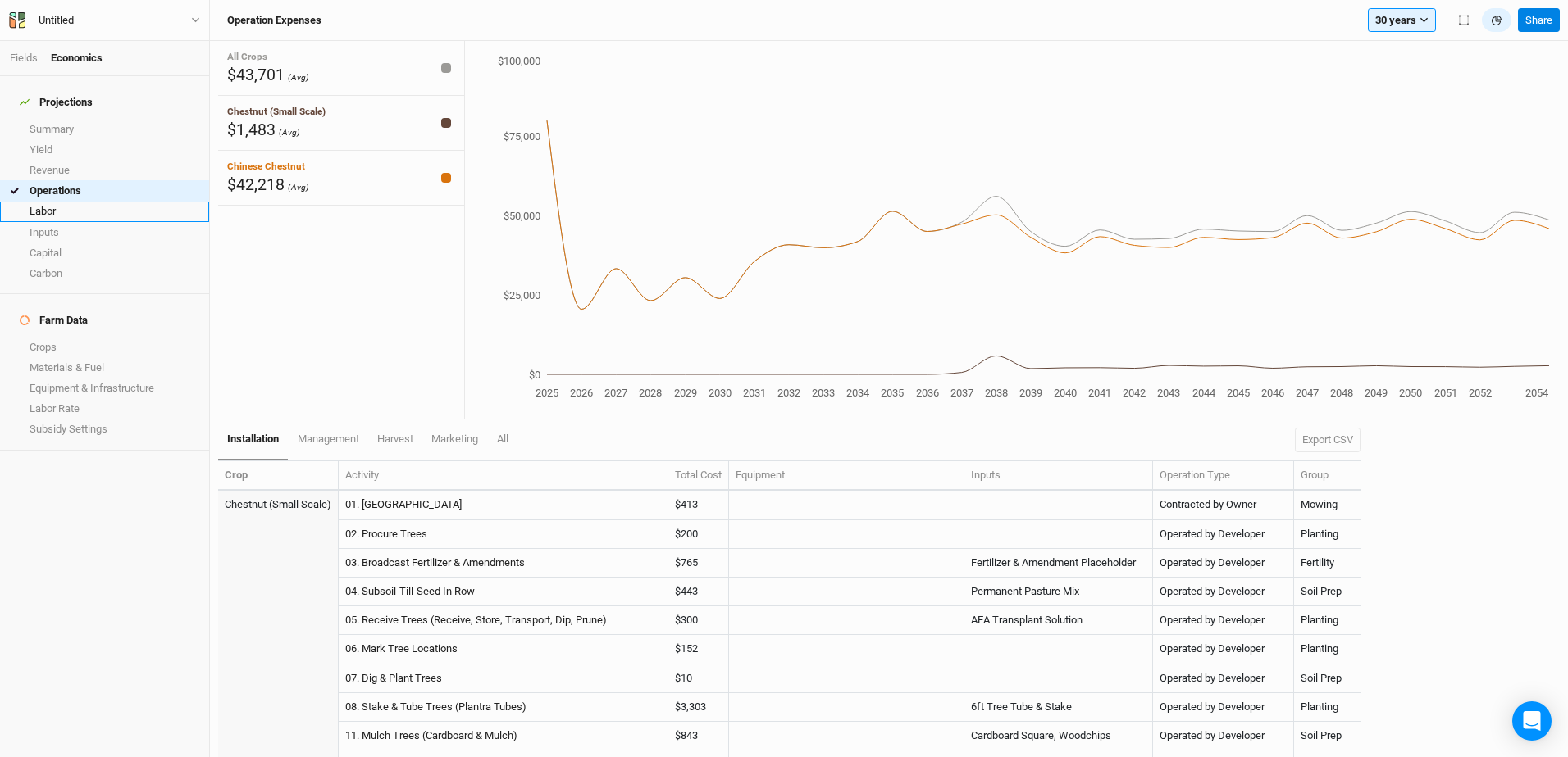
click at [65, 203] on link "Labor" at bounding box center [104, 211] width 209 height 20
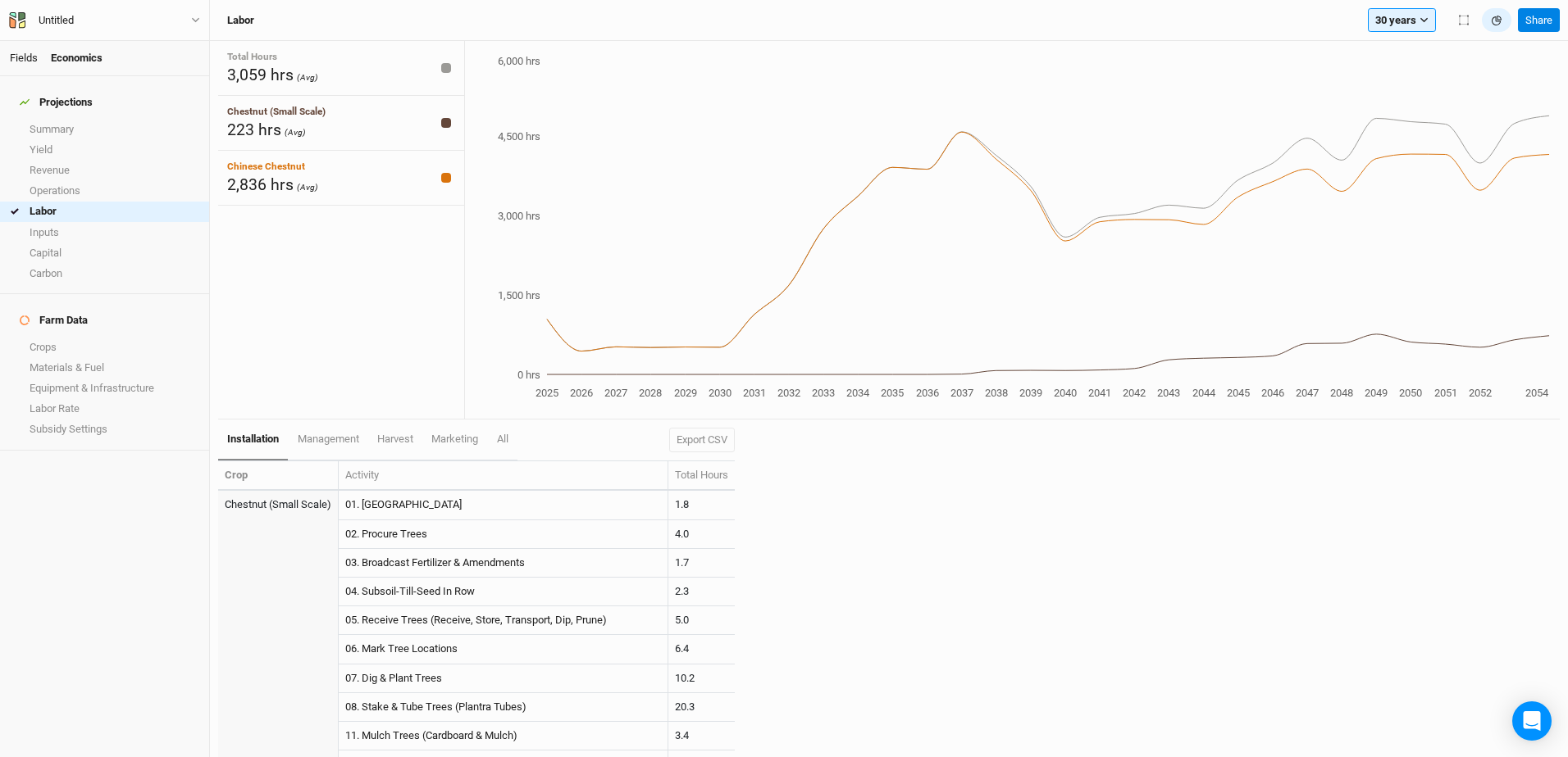
click at [19, 56] on link "Fields" at bounding box center [23, 57] width 28 height 12
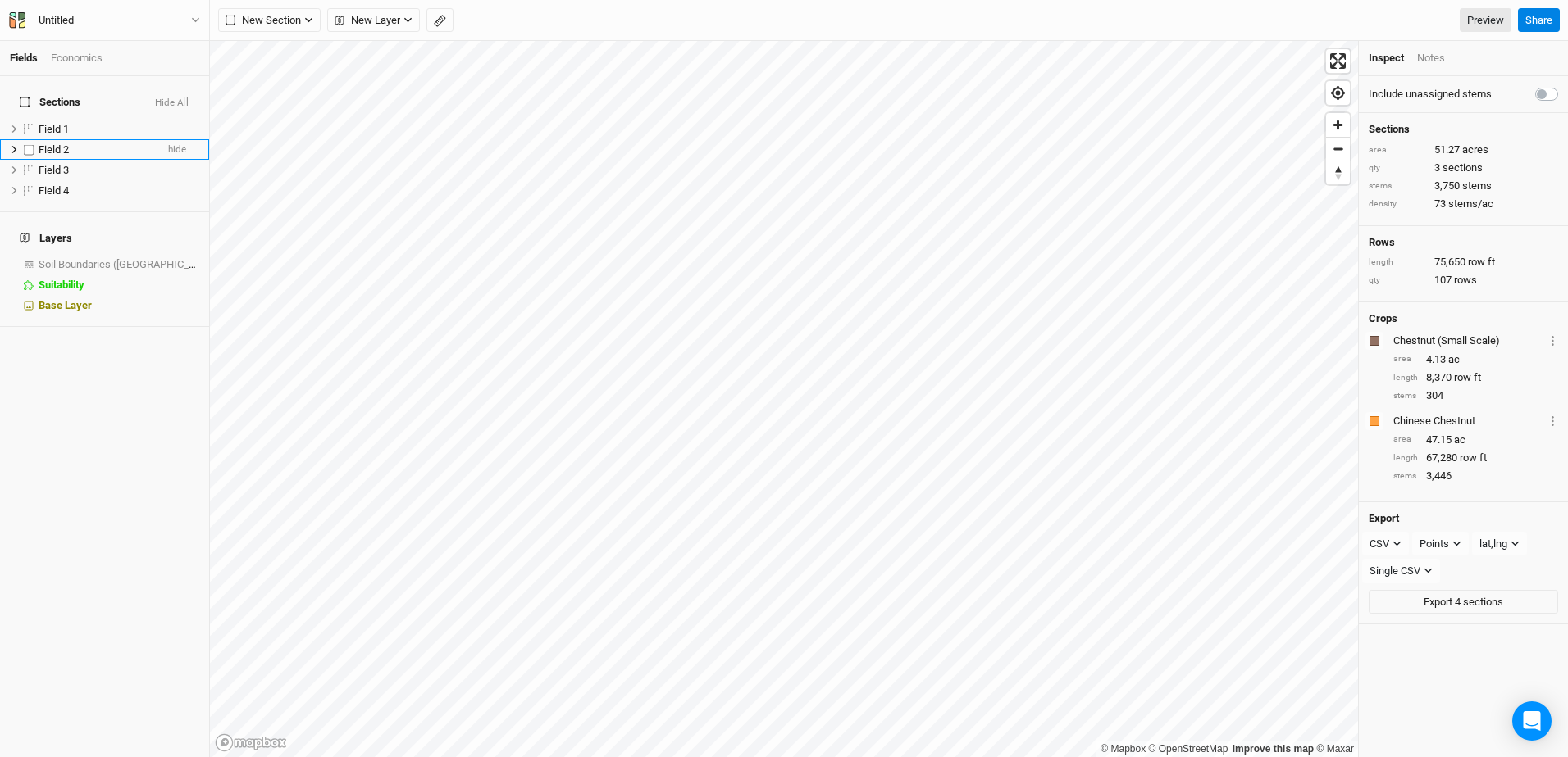
click at [49, 143] on span "Field 2" at bounding box center [54, 149] width 31 height 12
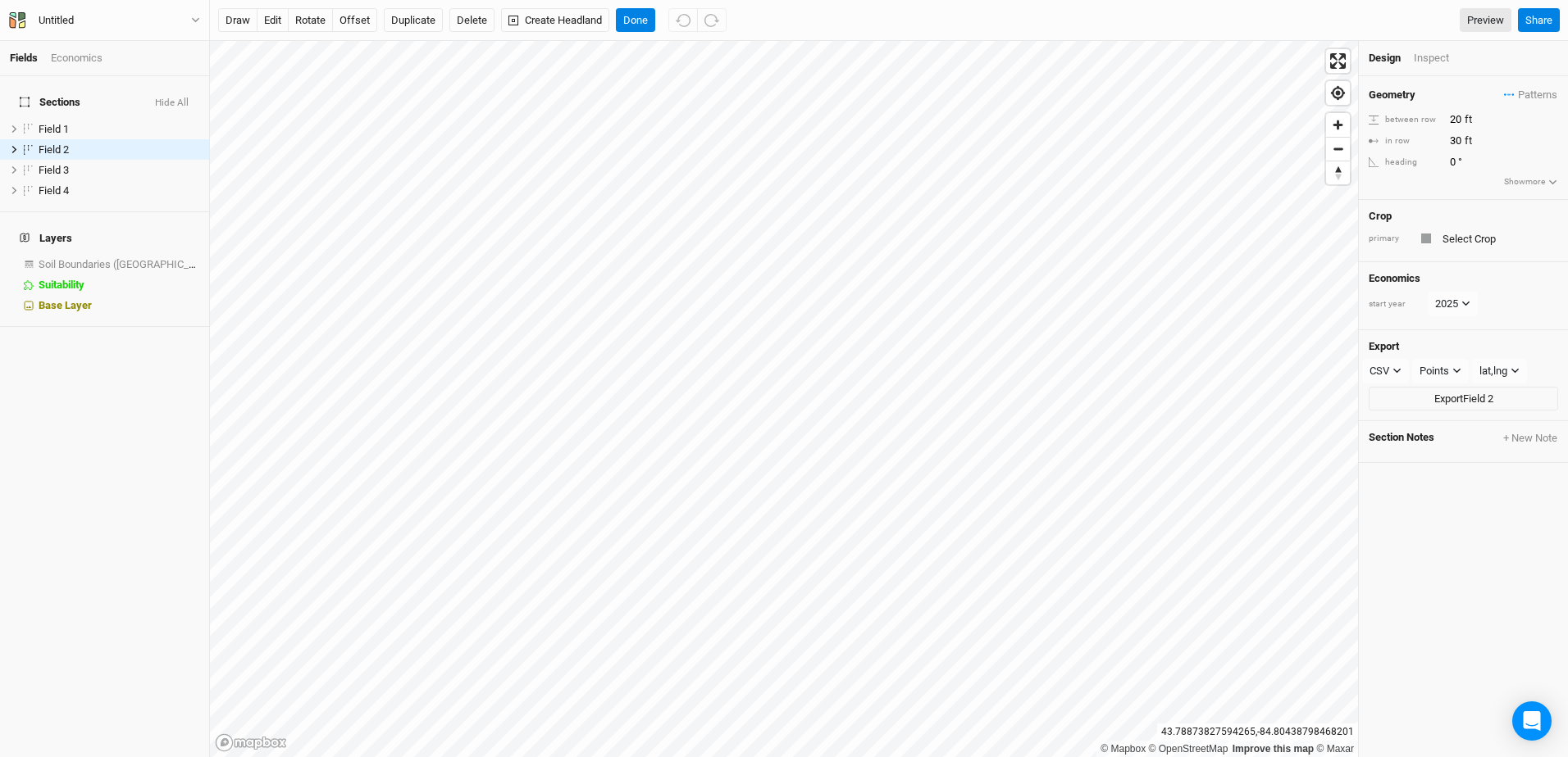
click at [80, 58] on div "Economics" at bounding box center [76, 57] width 52 height 14
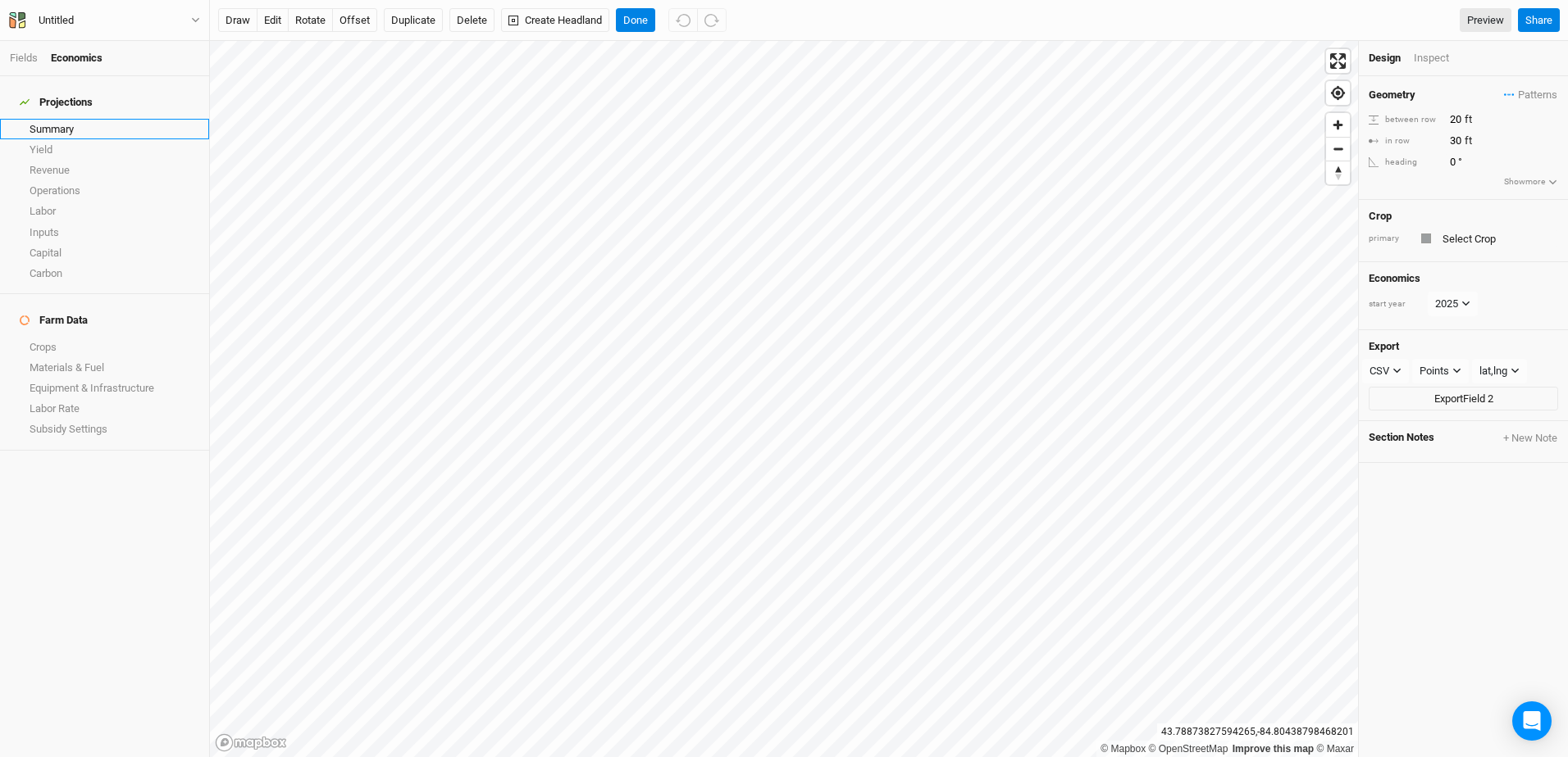
click at [66, 120] on link "Summary" at bounding box center [104, 128] width 209 height 20
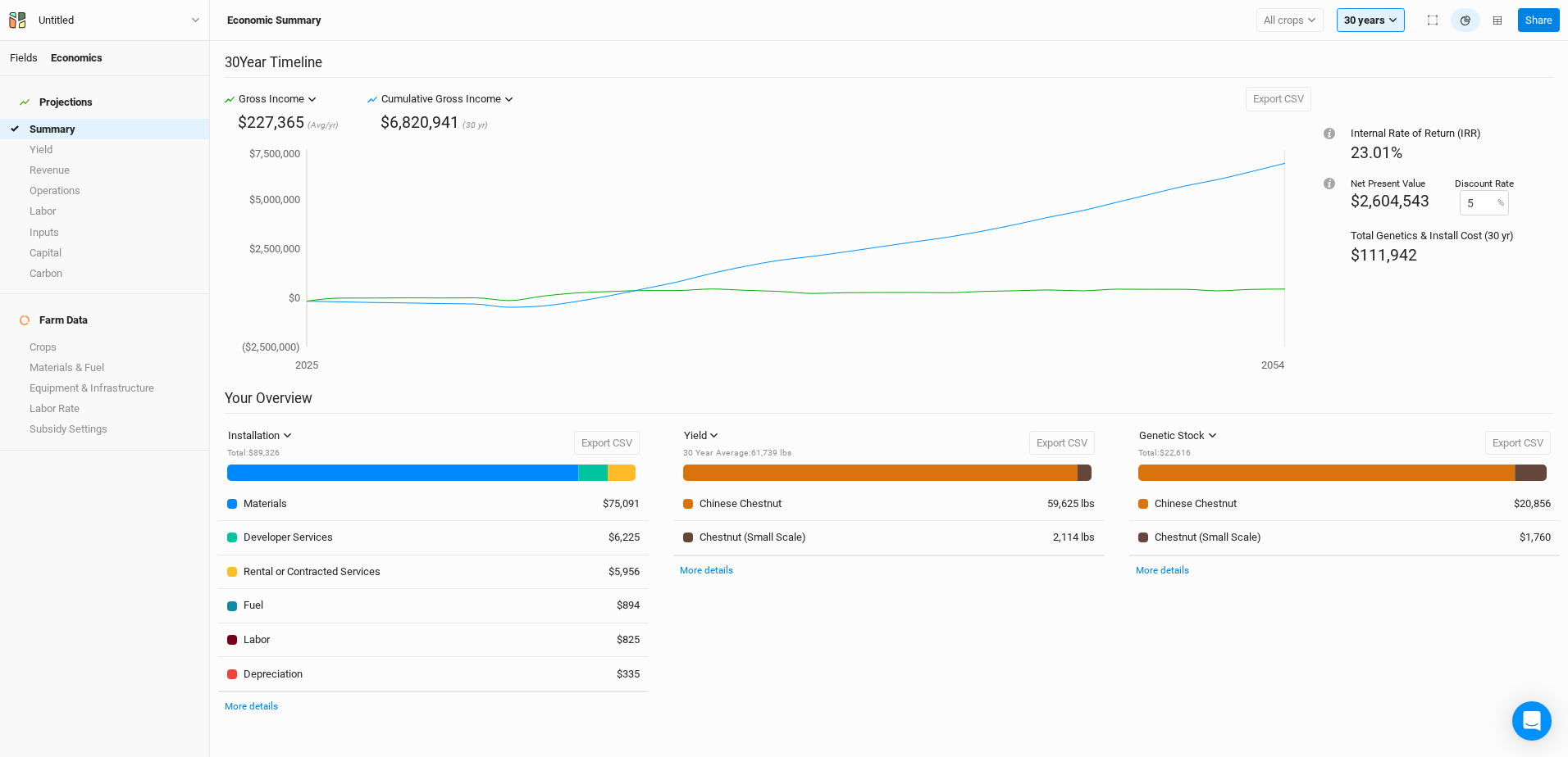
click at [22, 59] on link "Fields" at bounding box center [23, 57] width 28 height 12
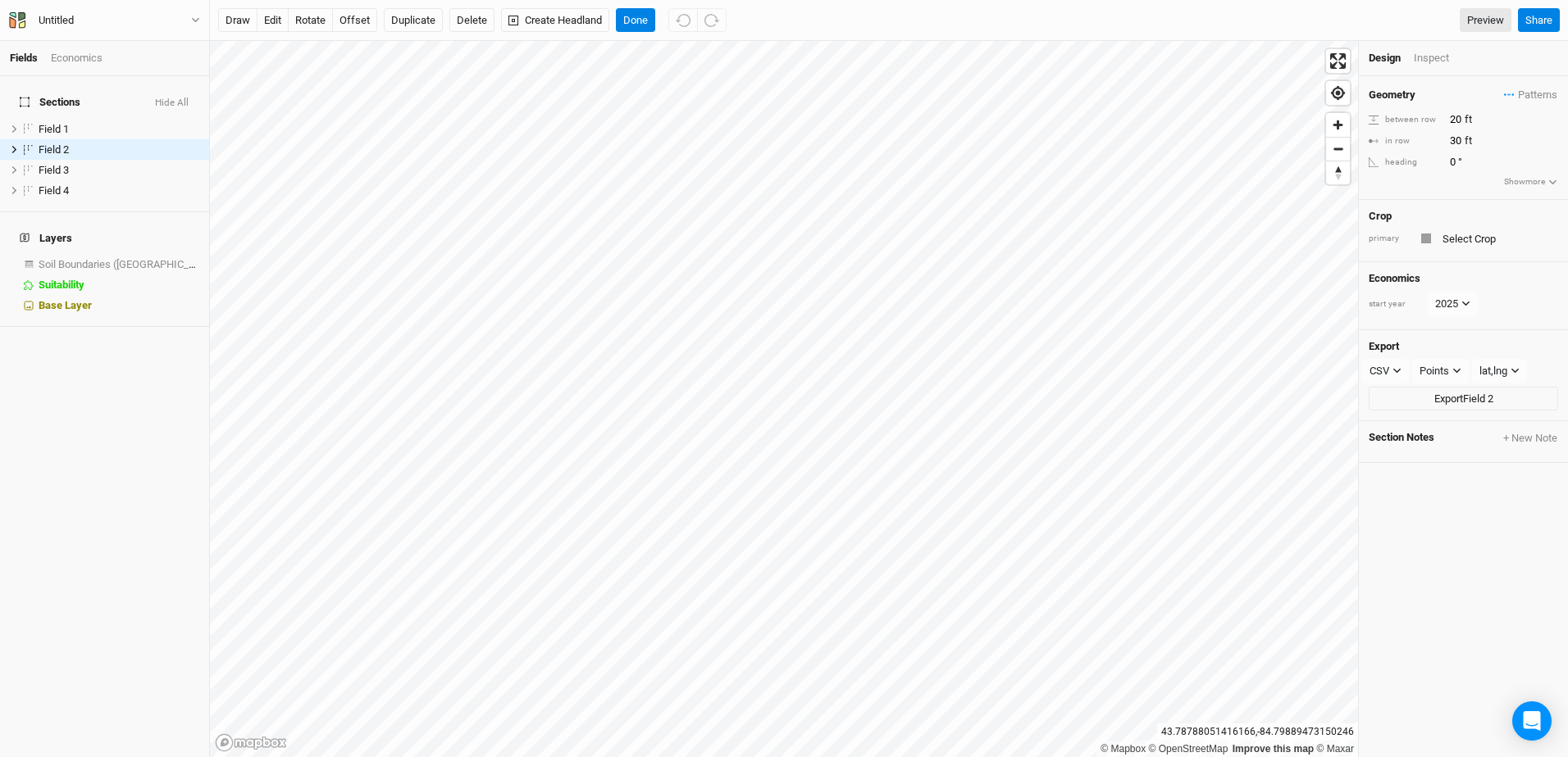
click at [72, 55] on div "Economics" at bounding box center [76, 57] width 52 height 14
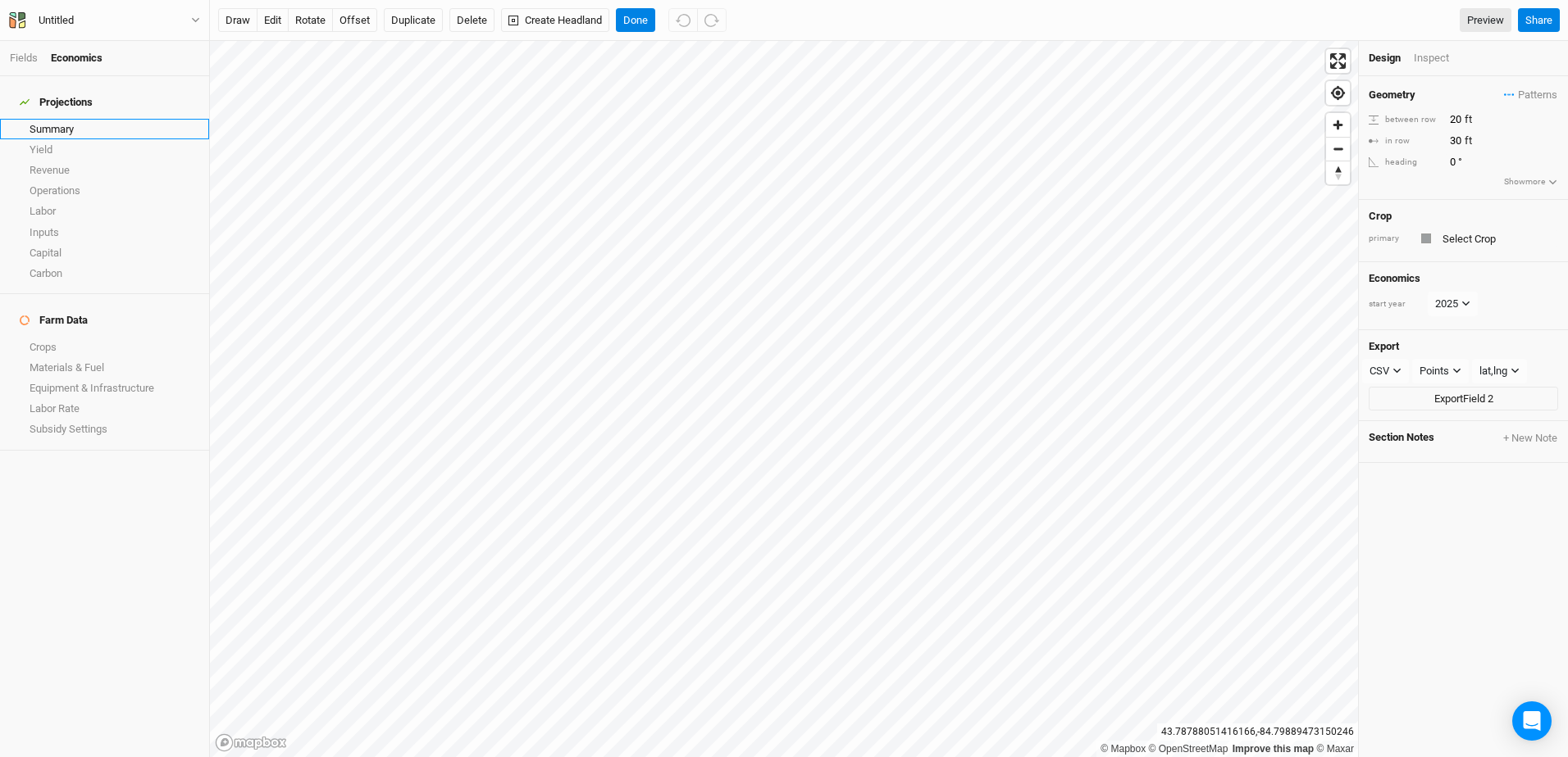
click at [54, 121] on link "Summary" at bounding box center [104, 128] width 209 height 20
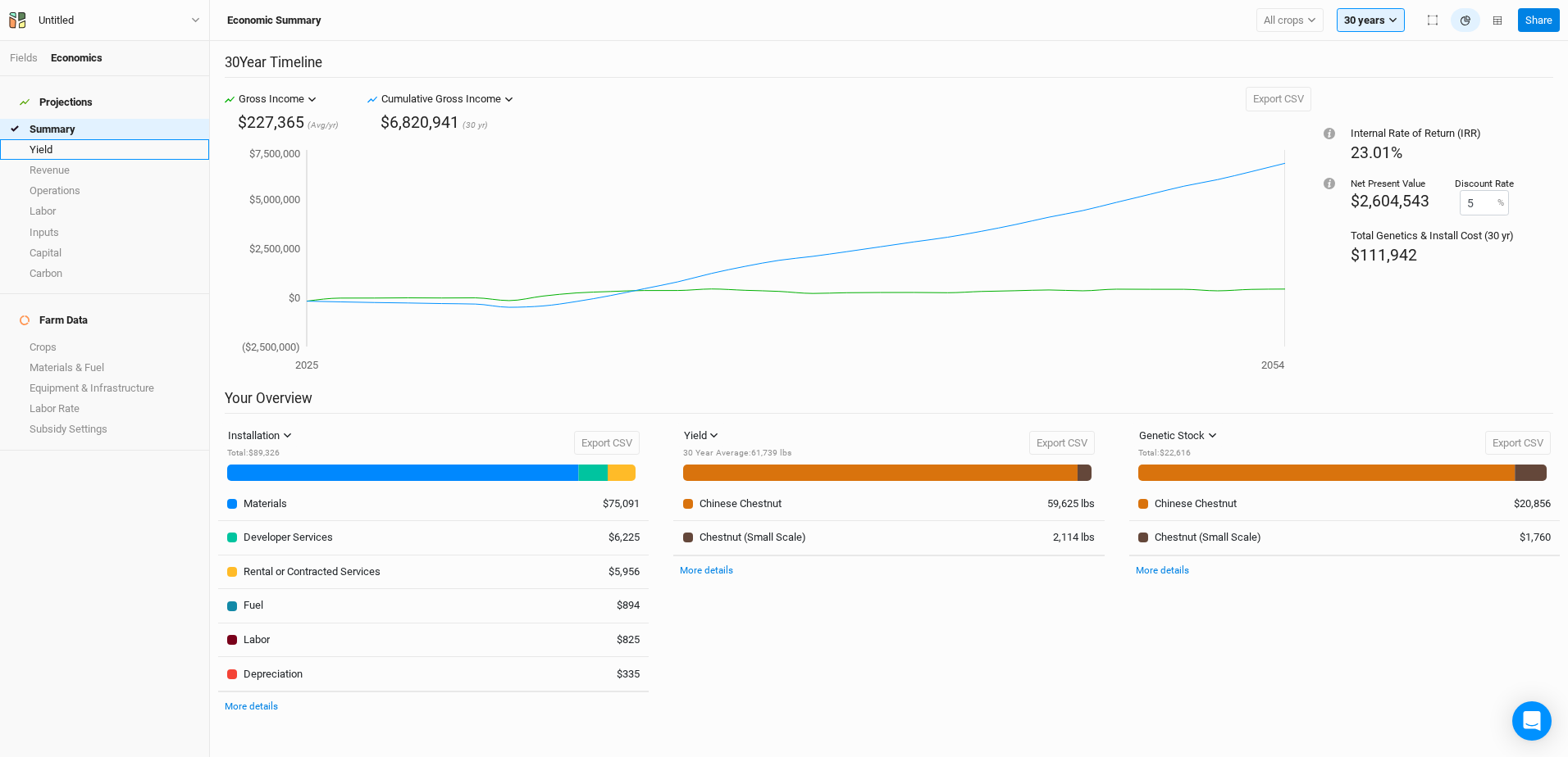
click at [54, 140] on link "Yield" at bounding box center [104, 149] width 209 height 20
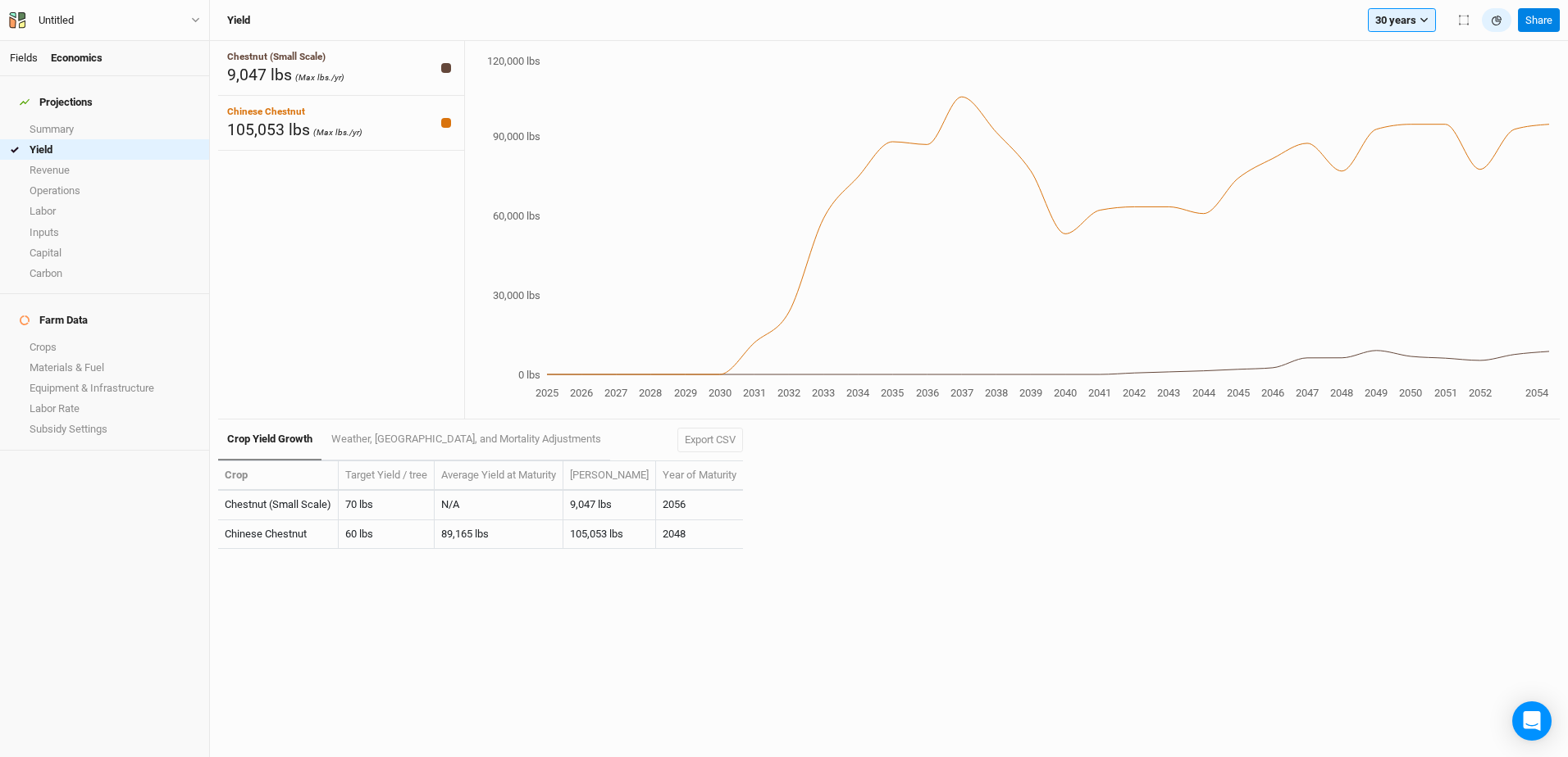
click at [27, 52] on link "Fields" at bounding box center [23, 57] width 28 height 12
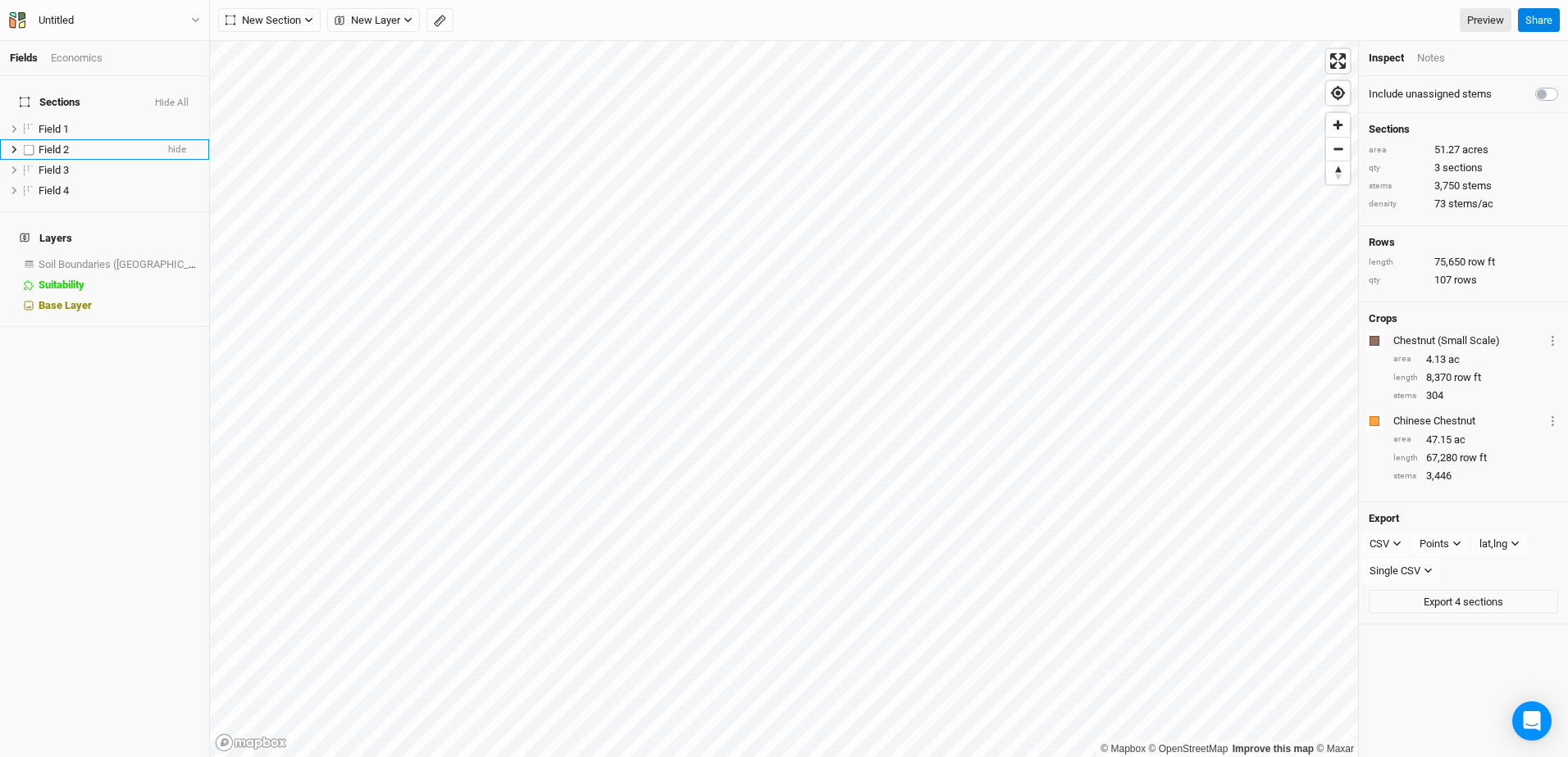
click at [29, 140] on label at bounding box center [29, 149] width 20 height 20
click at [29, 144] on input "checkbox" at bounding box center [29, 149] width 11 height 11
checkbox input "true"
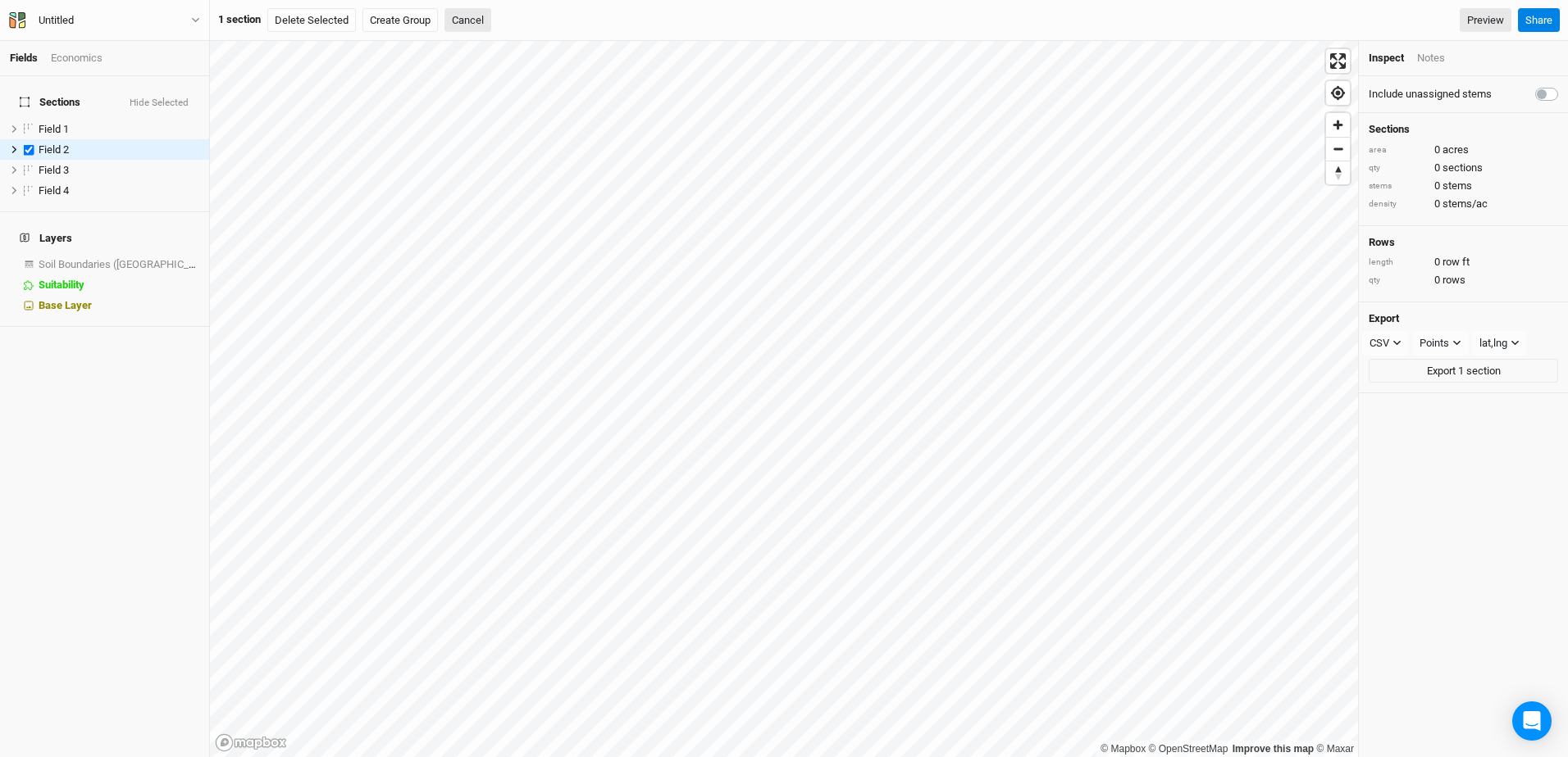
click at [74, 57] on div "Economics" at bounding box center [76, 57] width 52 height 14
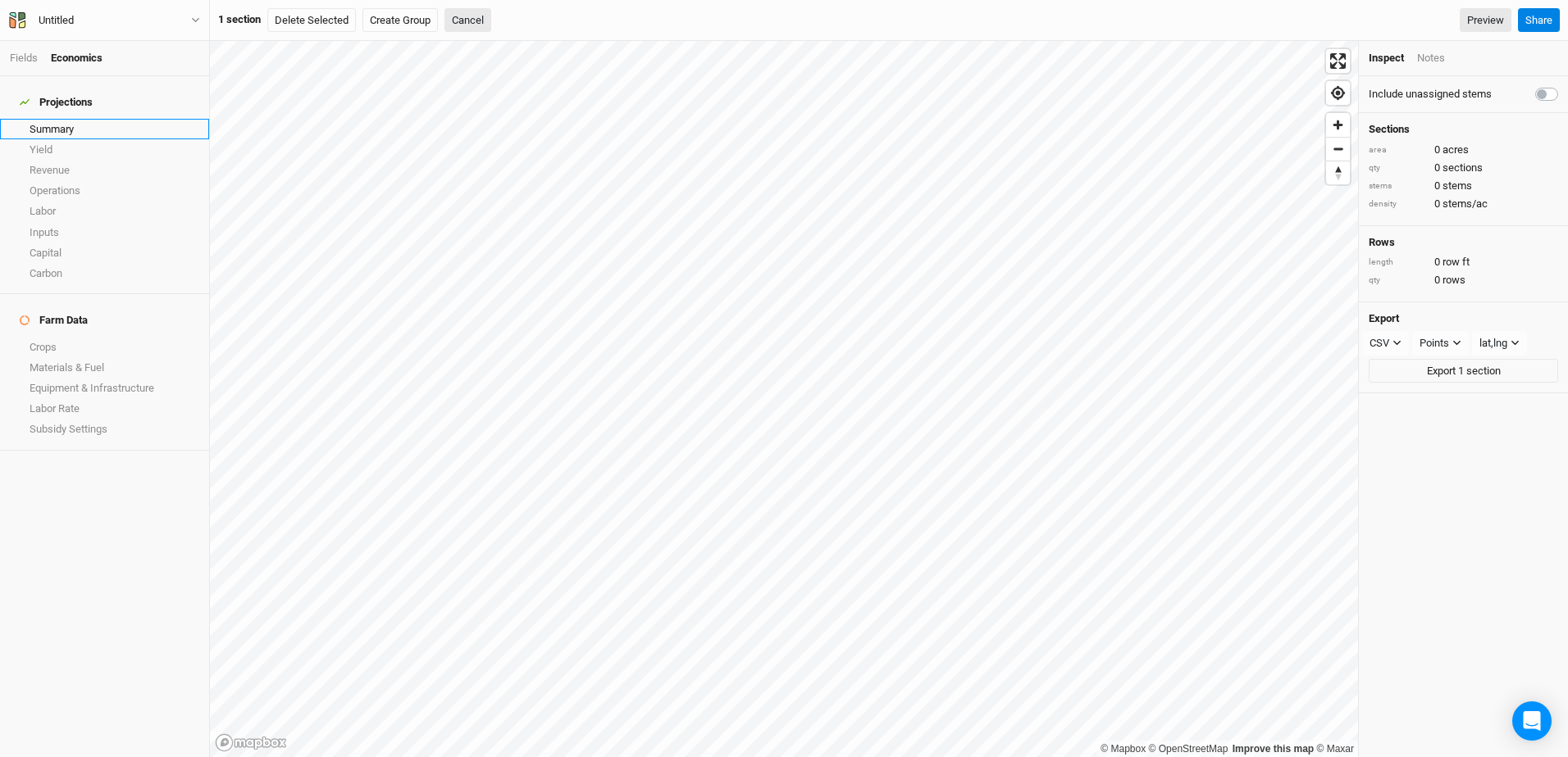
click at [72, 119] on link "Summary" at bounding box center [104, 128] width 209 height 20
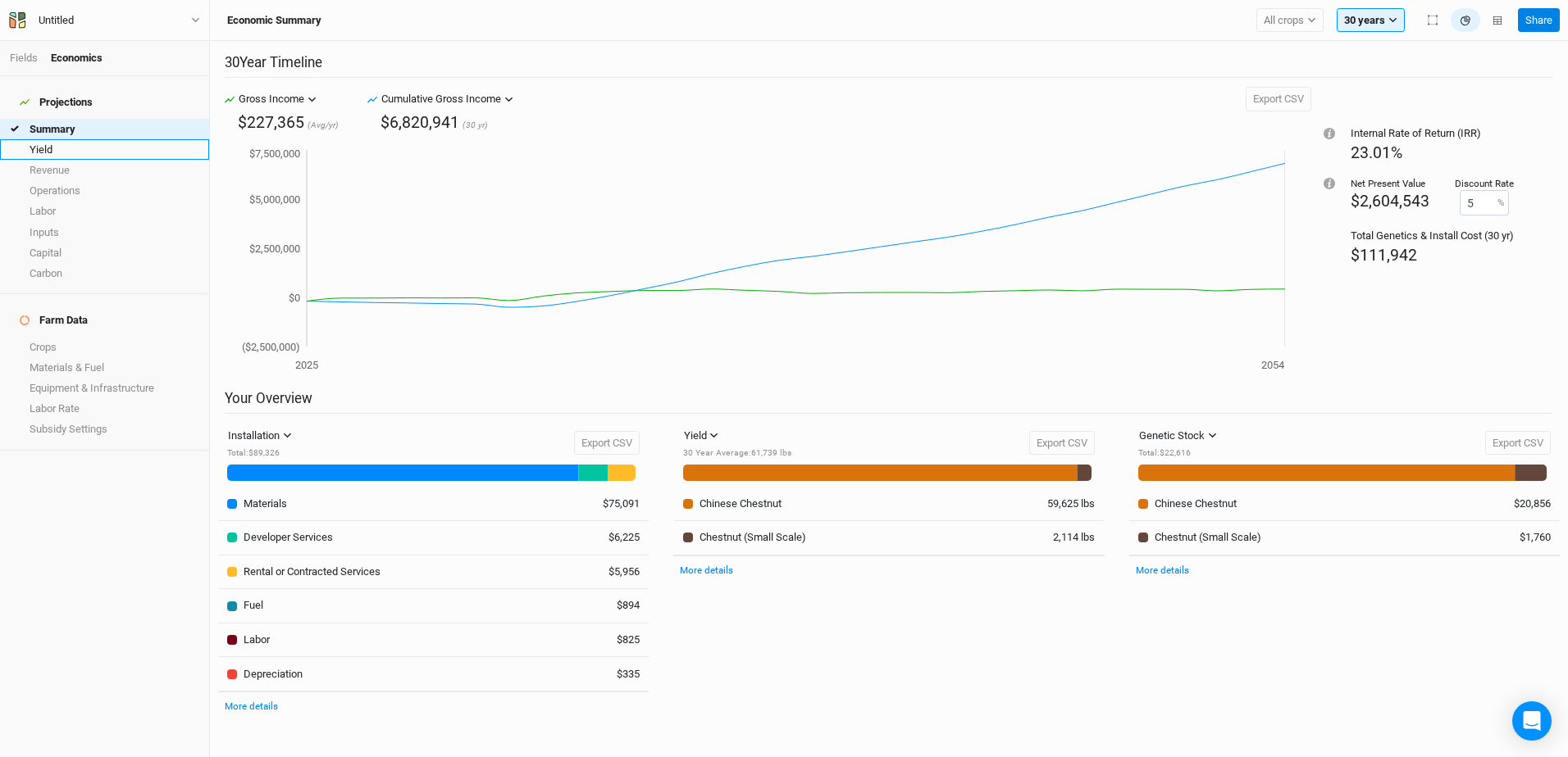
click at [88, 140] on link "Yield" at bounding box center [104, 149] width 209 height 20
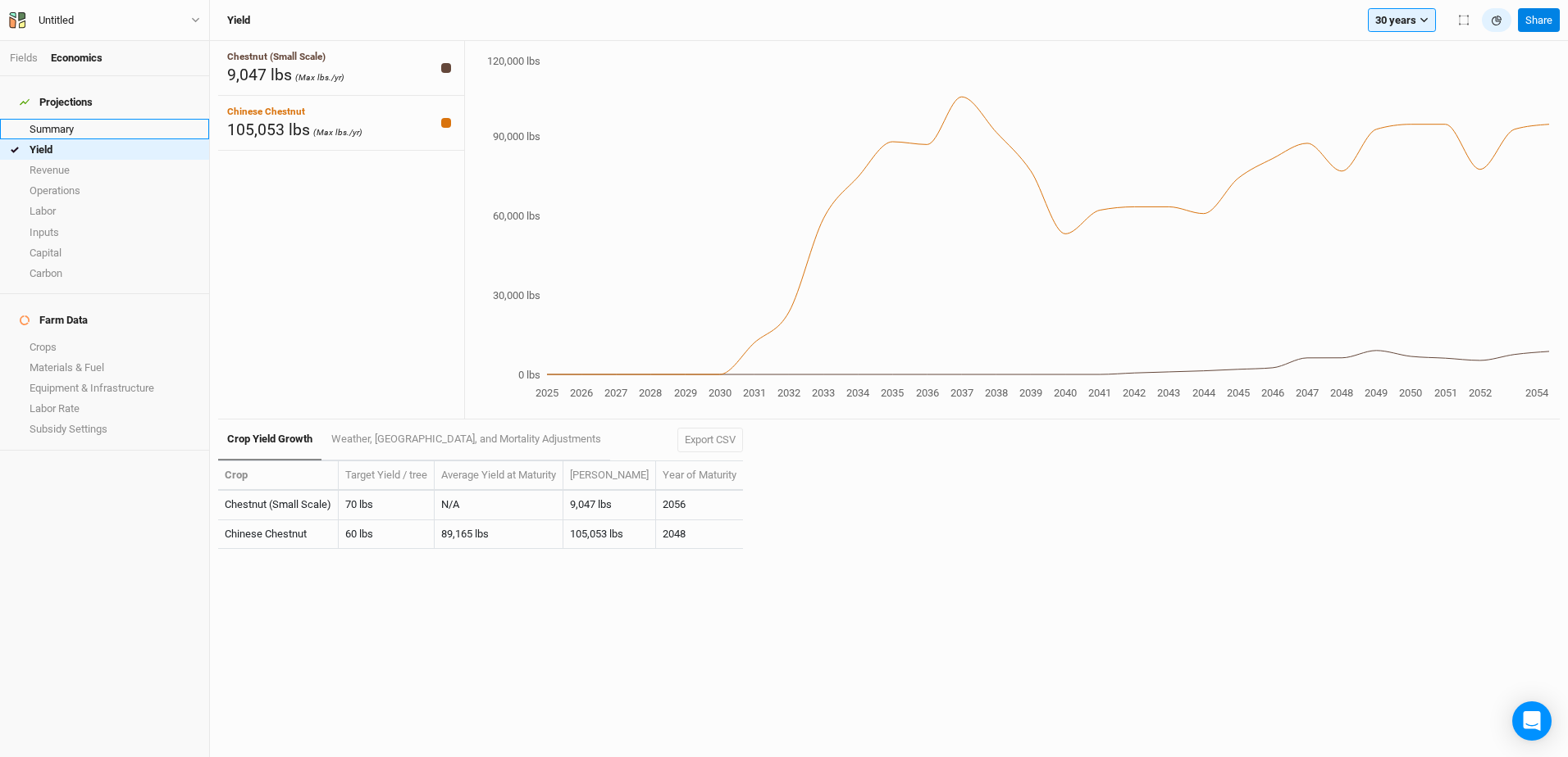
click at [40, 122] on link "Summary" at bounding box center [104, 128] width 209 height 20
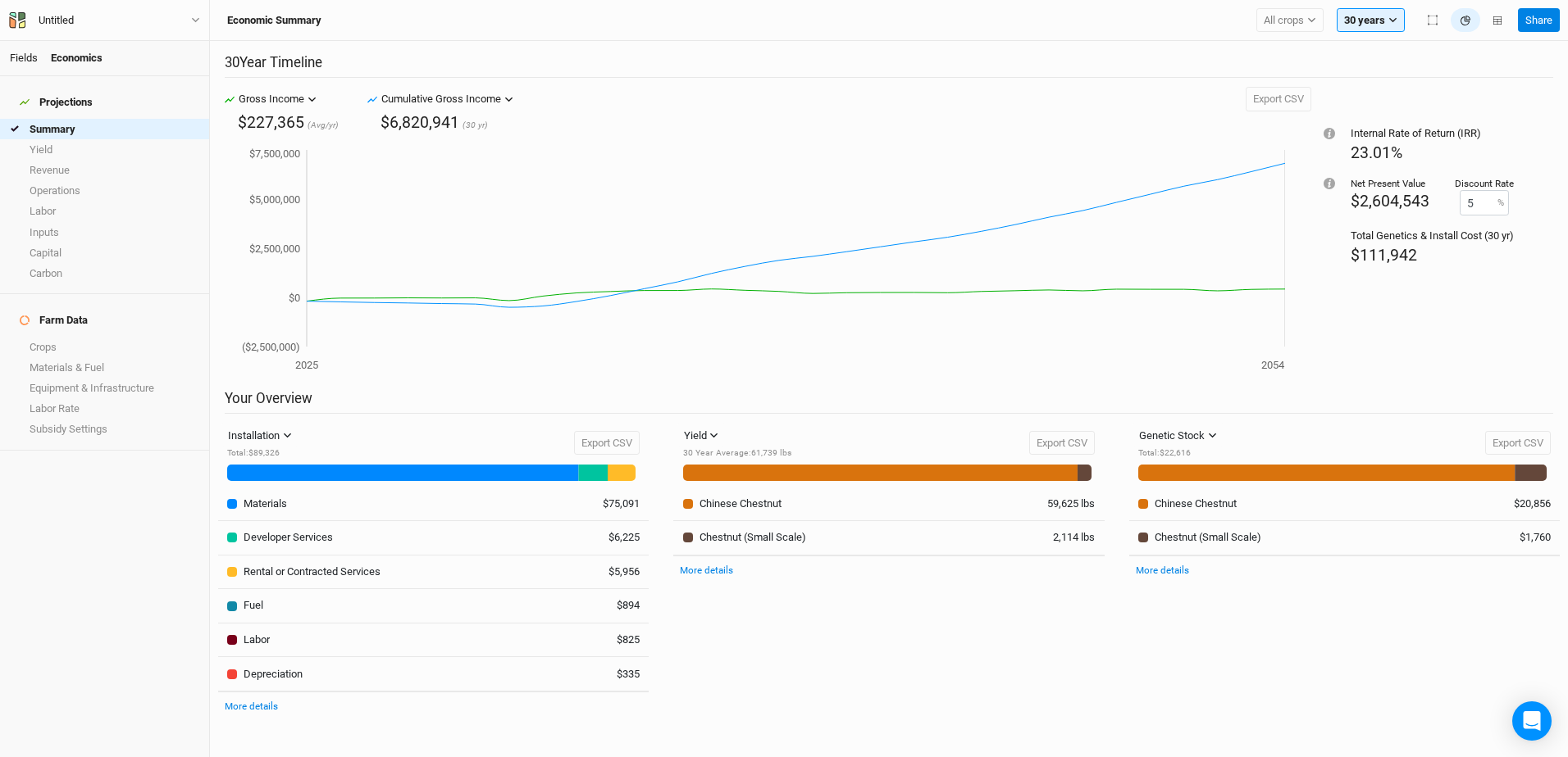
click at [25, 53] on link "Fields" at bounding box center [23, 57] width 28 height 12
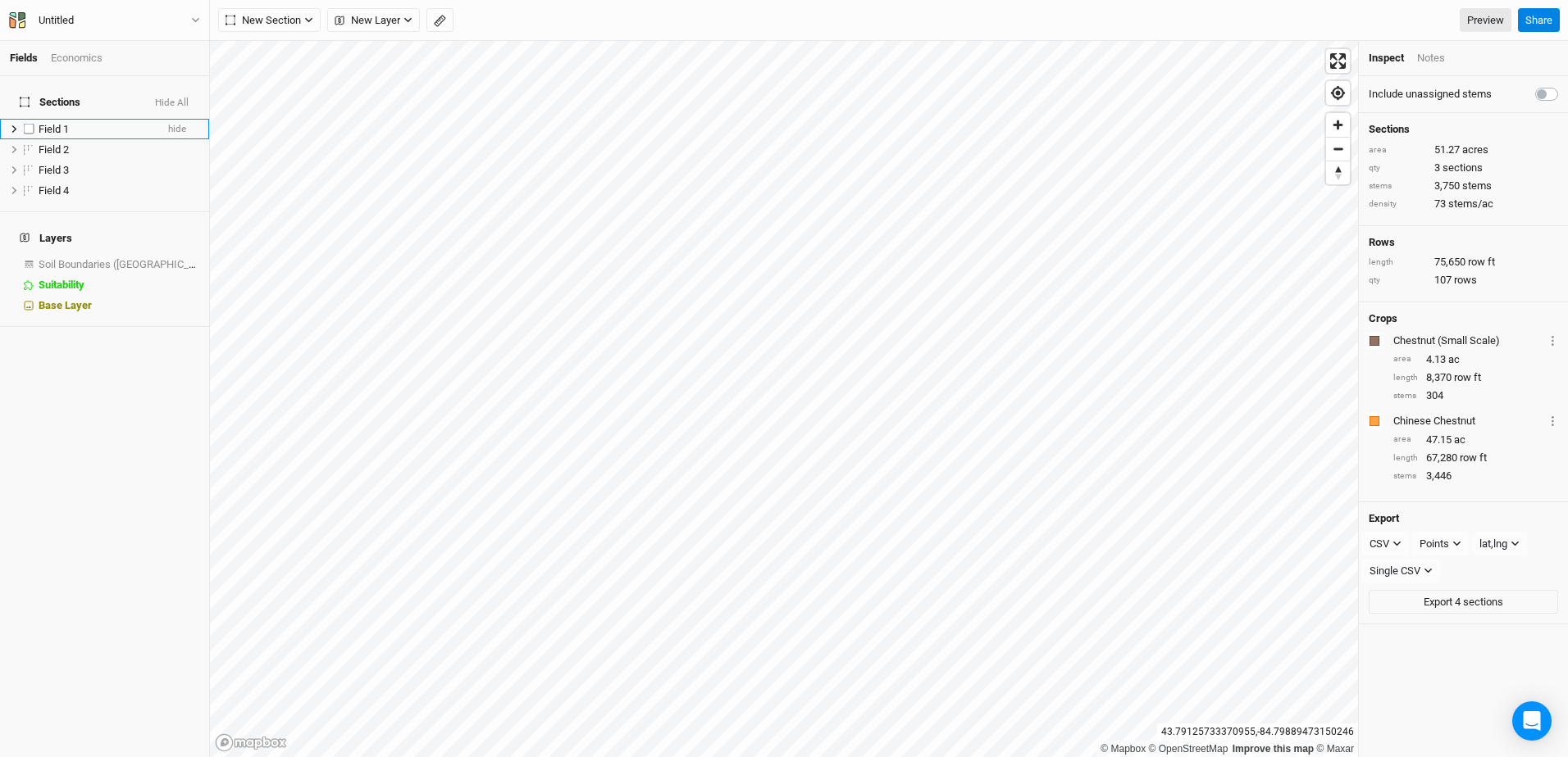
click at [26, 119] on label at bounding box center [29, 128] width 20 height 20
click at [26, 123] on input "checkbox" at bounding box center [29, 128] width 11 height 11
checkbox input "true"
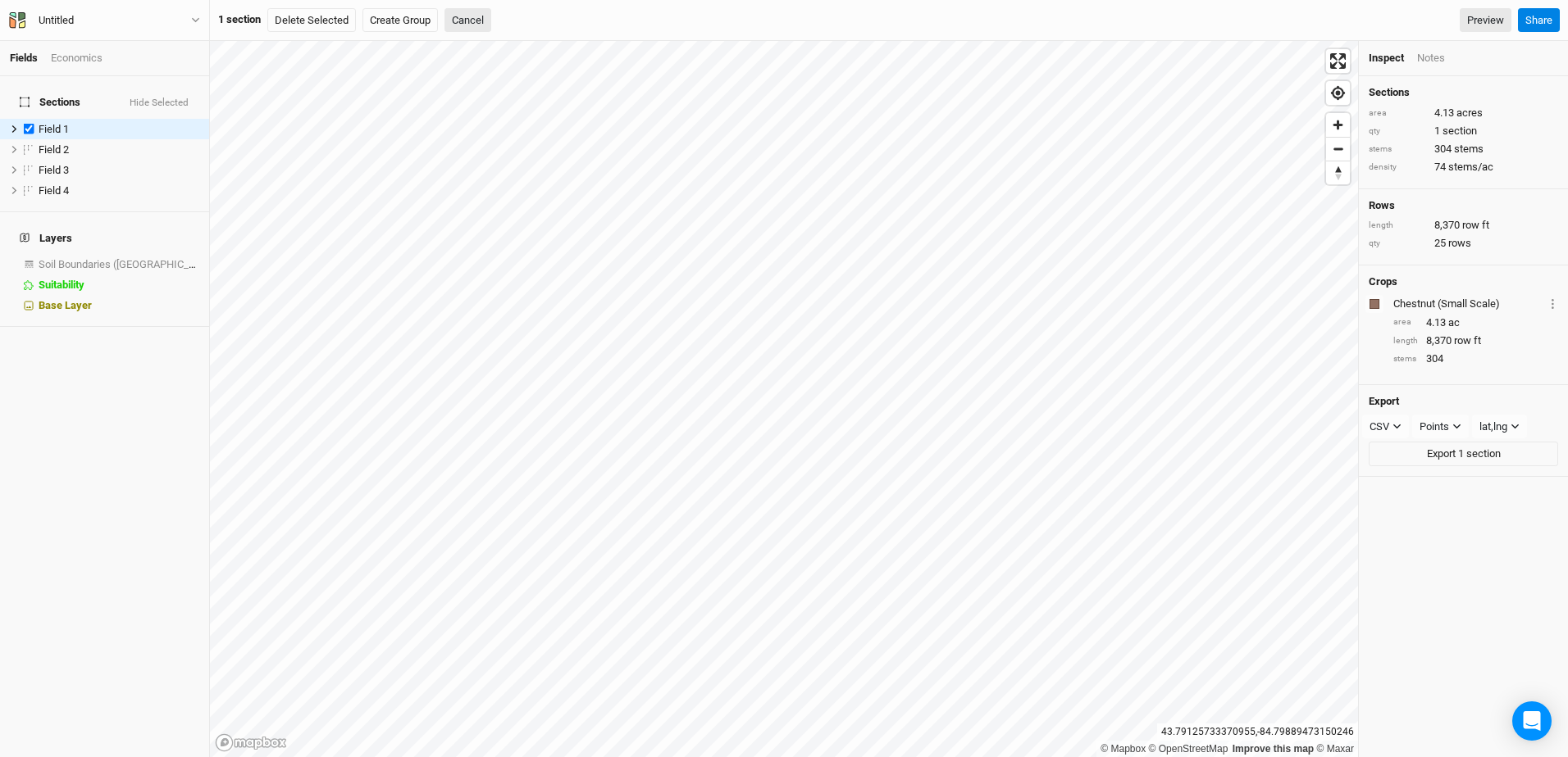
click at [70, 60] on div "Economics" at bounding box center [76, 57] width 52 height 14
click at [44, 119] on link "Summary" at bounding box center [104, 128] width 209 height 20
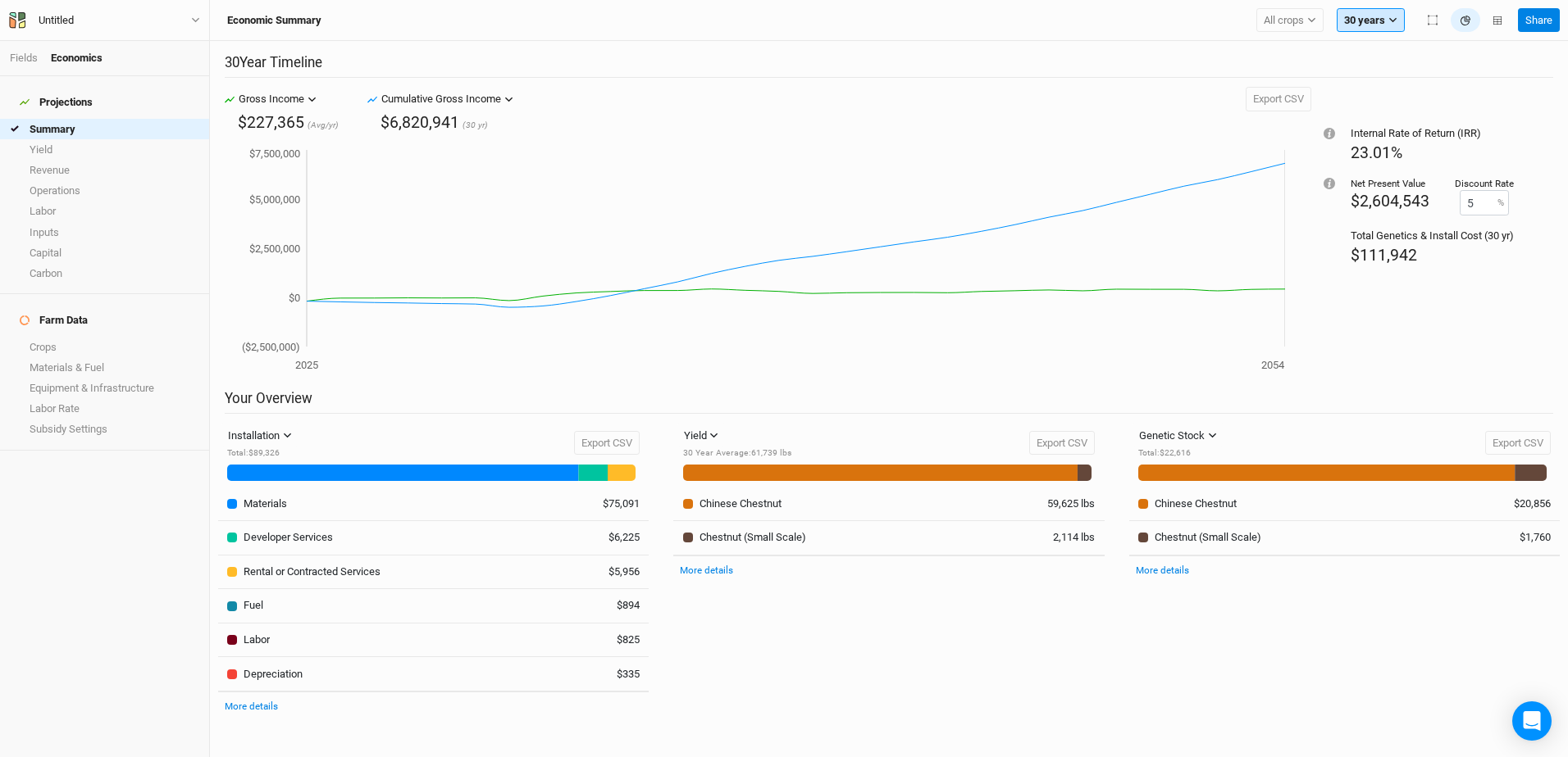
click at [1392, 17] on icon "button" at bounding box center [1392, 19] width 9 height 9
click at [1381, 121] on span "15 years" at bounding box center [1376, 119] width 39 height 12
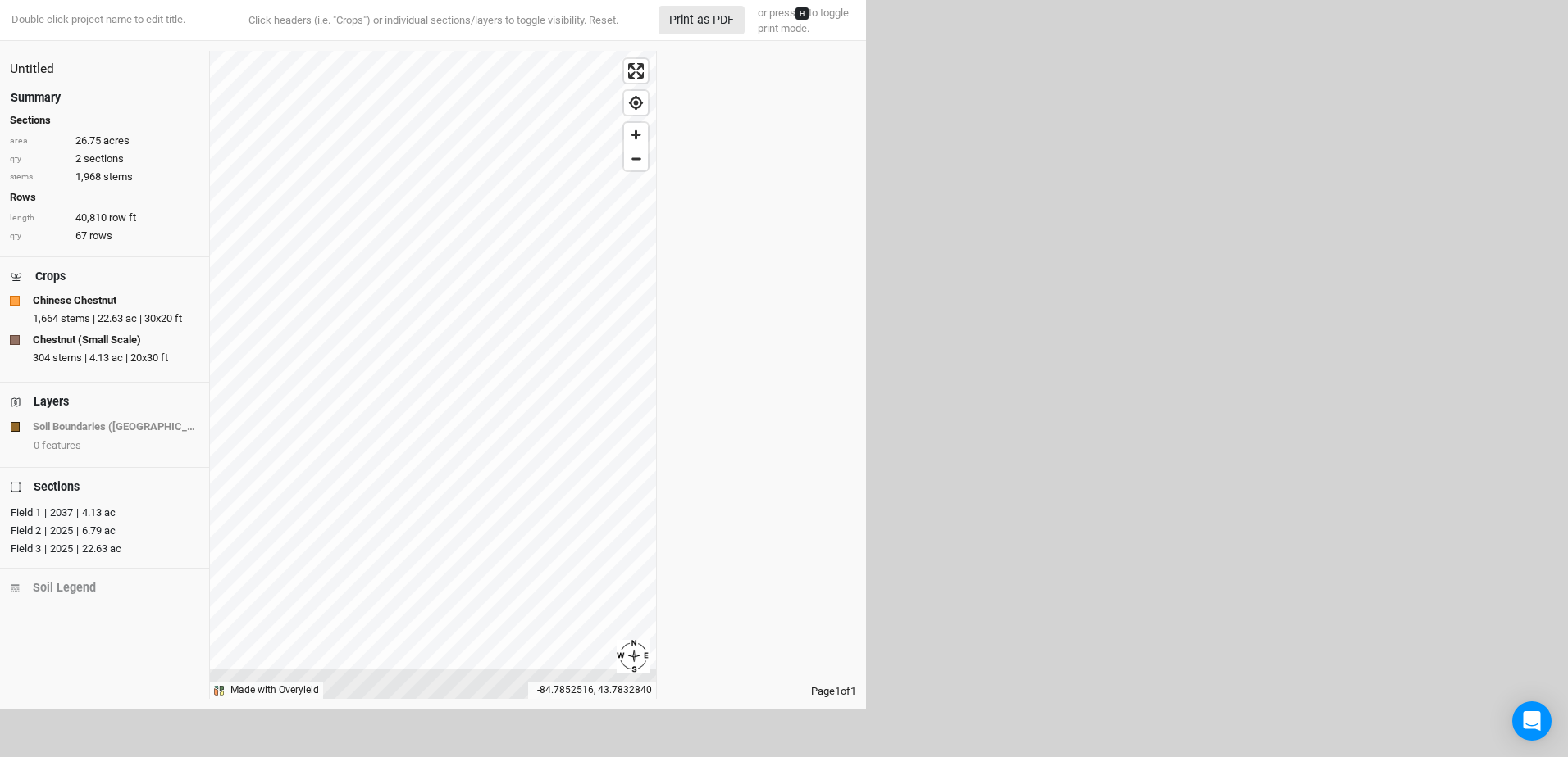
click at [518, 21] on div "Double click project name to edit title. Click headers (i.e. "Crops") or indivi…" at bounding box center [433, 335] width 866 height 669
click at [711, 14] on button "Print as PDF" at bounding box center [702, 20] width 86 height 29
click at [706, 23] on button "Print as PDF" at bounding box center [702, 20] width 86 height 29
